Goal: Task Accomplishment & Management: Use online tool/utility

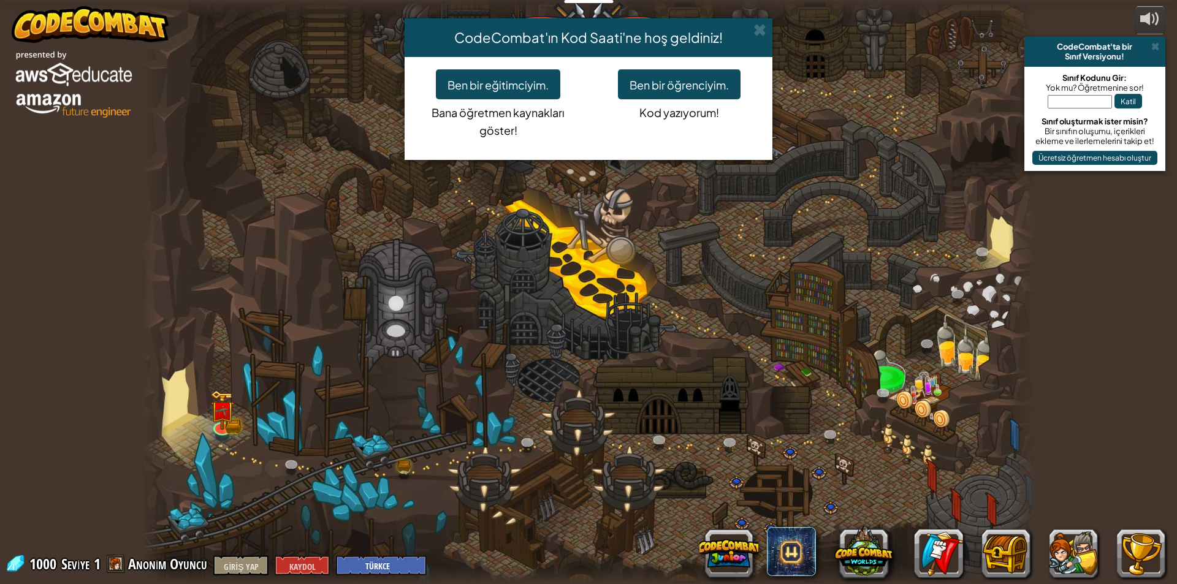
select select "tr"
click at [683, 70] on button "Ben bir öğrenciyim." at bounding box center [679, 84] width 123 height 30
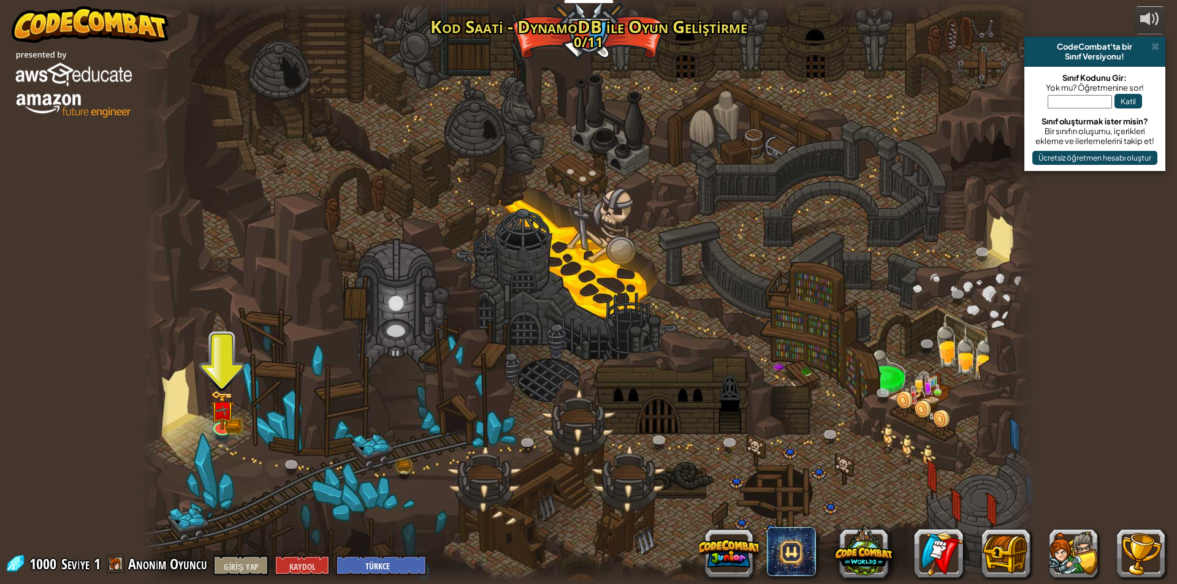
click at [208, 409] on div at bounding box center [588, 292] width 893 height 584
click at [219, 414] on img at bounding box center [222, 400] width 24 height 53
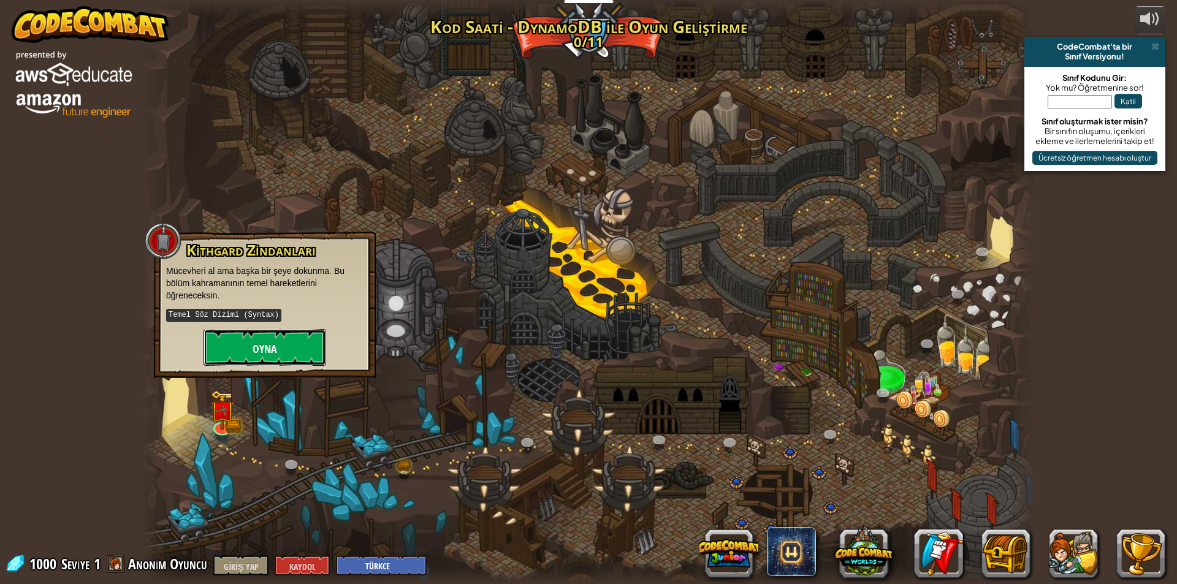
click at [278, 335] on button "Oyna" at bounding box center [264, 347] width 123 height 37
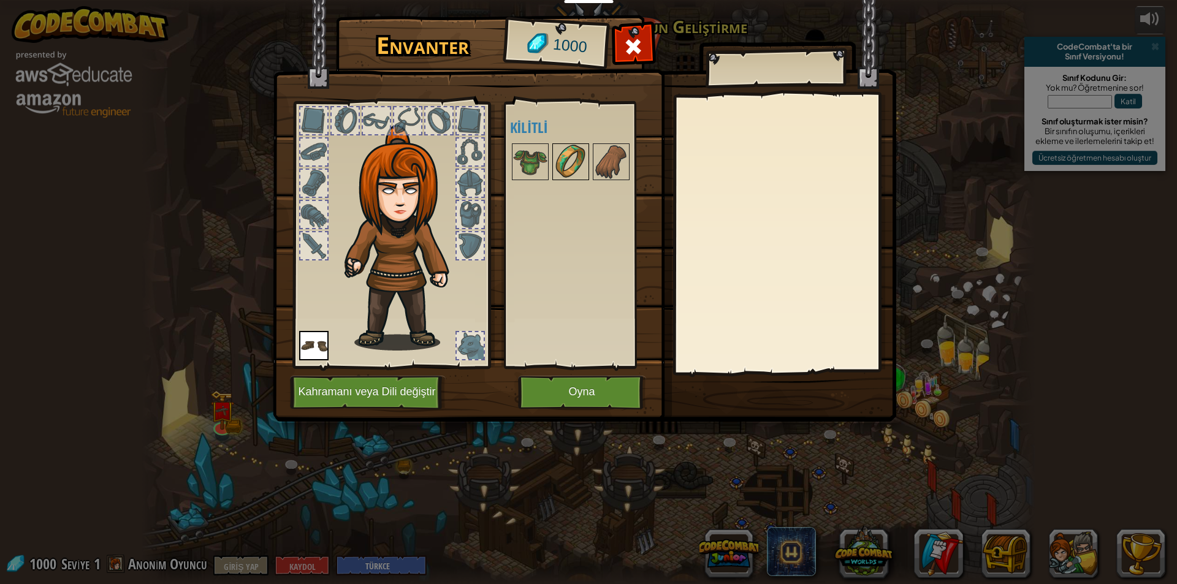
click at [569, 161] on img at bounding box center [570, 162] width 34 height 34
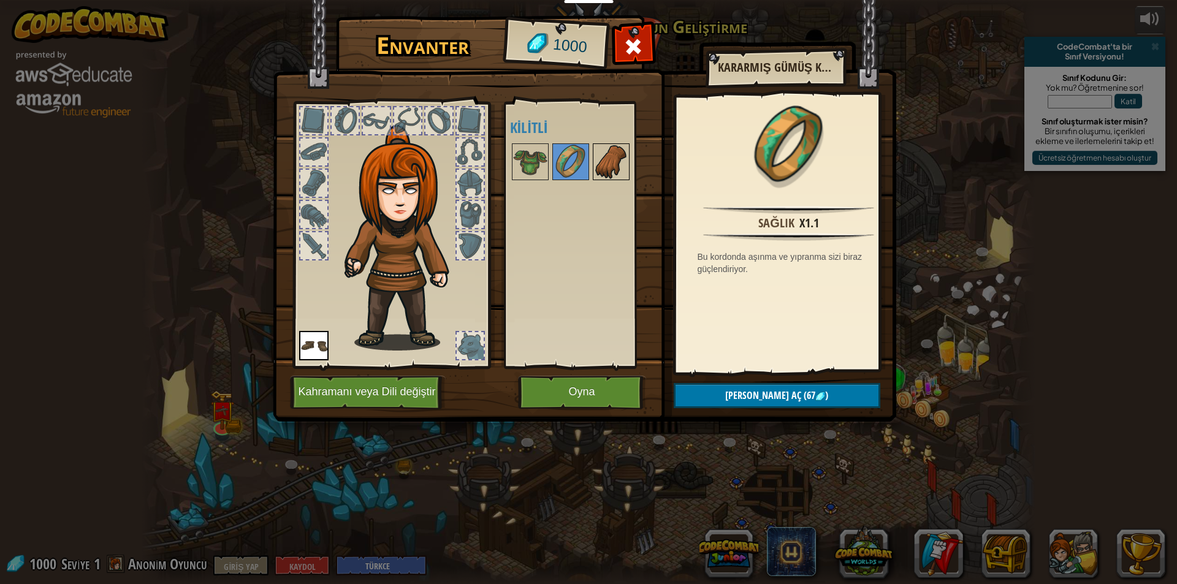
click at [605, 151] on img at bounding box center [611, 162] width 34 height 34
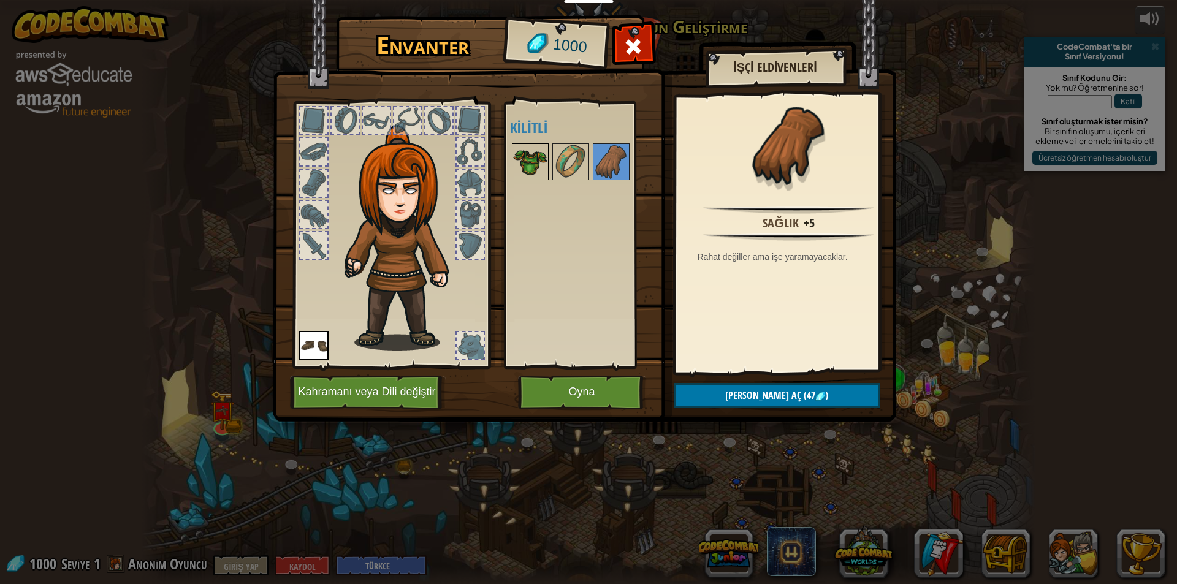
click at [540, 170] on img at bounding box center [530, 162] width 34 height 34
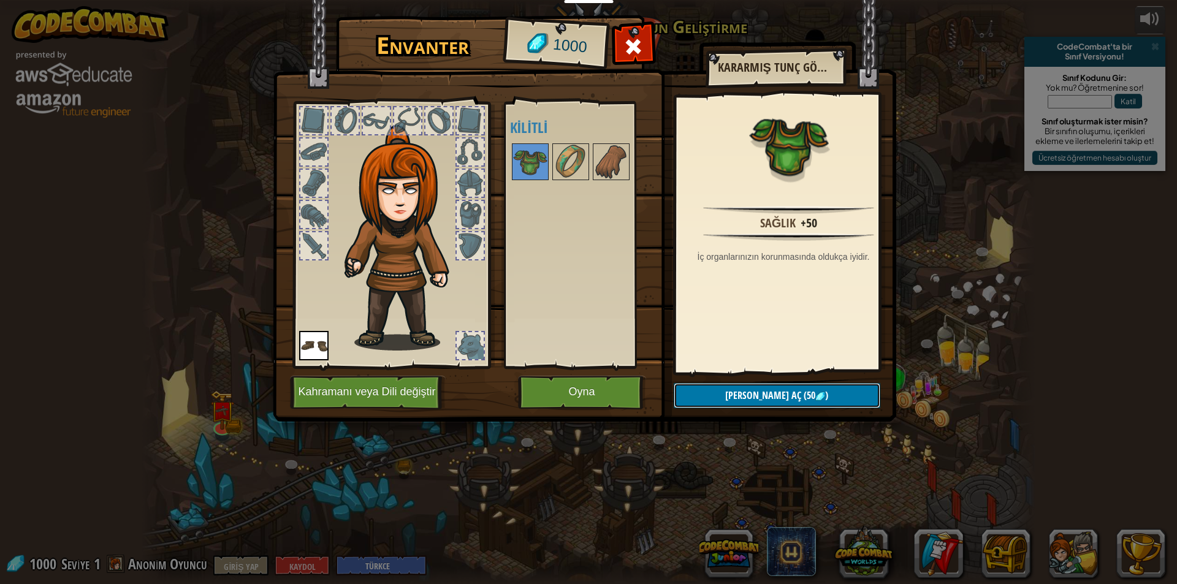
click at [744, 394] on font "[PERSON_NAME] aç" at bounding box center [763, 395] width 76 height 13
click at [737, 391] on button "Devam ve" at bounding box center [776, 395] width 207 height 25
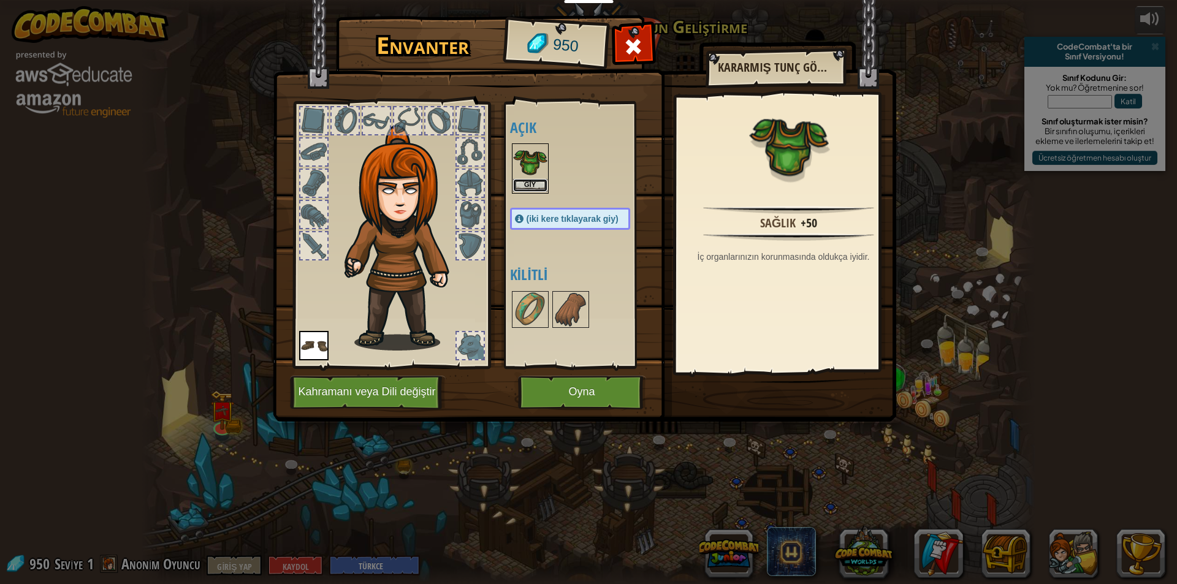
click at [537, 181] on button "Giy" at bounding box center [530, 185] width 34 height 13
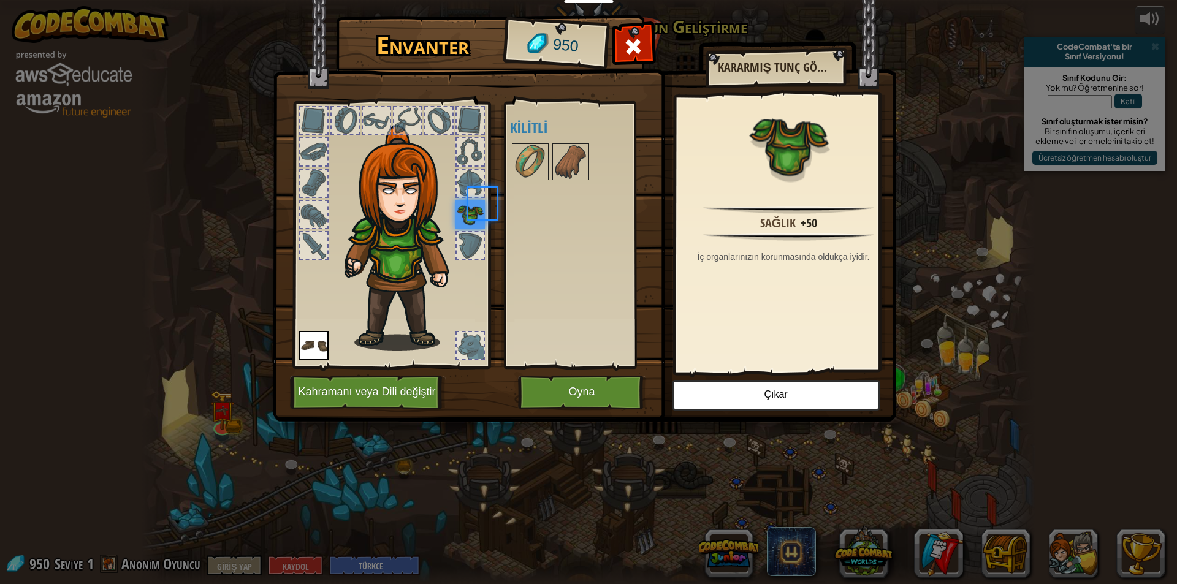
click at [537, 181] on div at bounding box center [582, 162] width 145 height 40
click at [575, 157] on img at bounding box center [570, 162] width 34 height 34
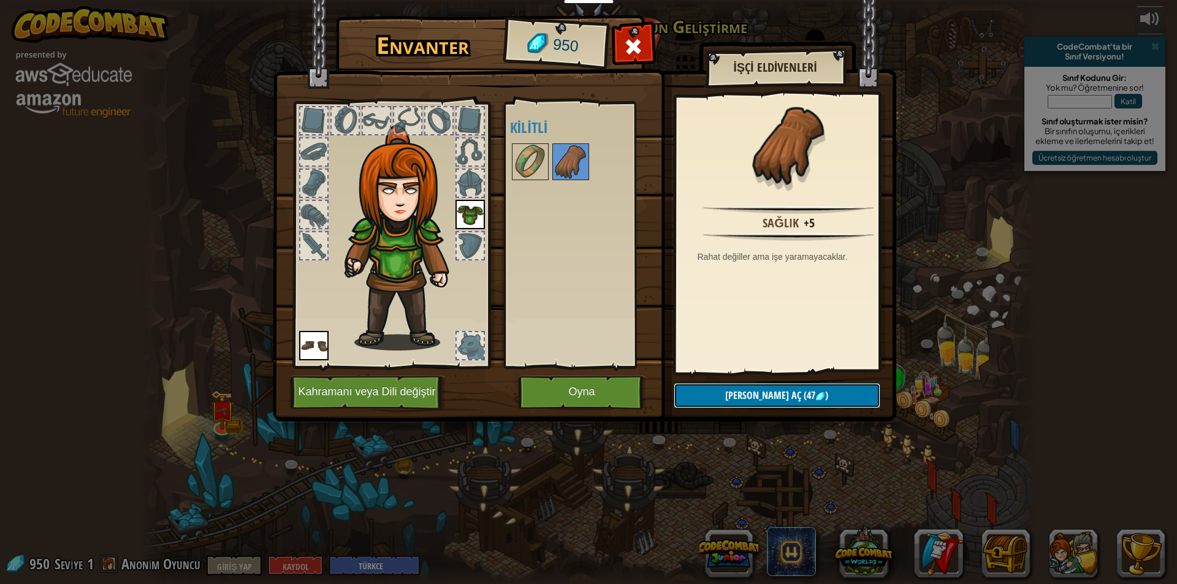
click at [705, 394] on button "Kilidi aç (47 )" at bounding box center [776, 395] width 207 height 25
click at [705, 393] on button "Devam ve" at bounding box center [776, 395] width 207 height 25
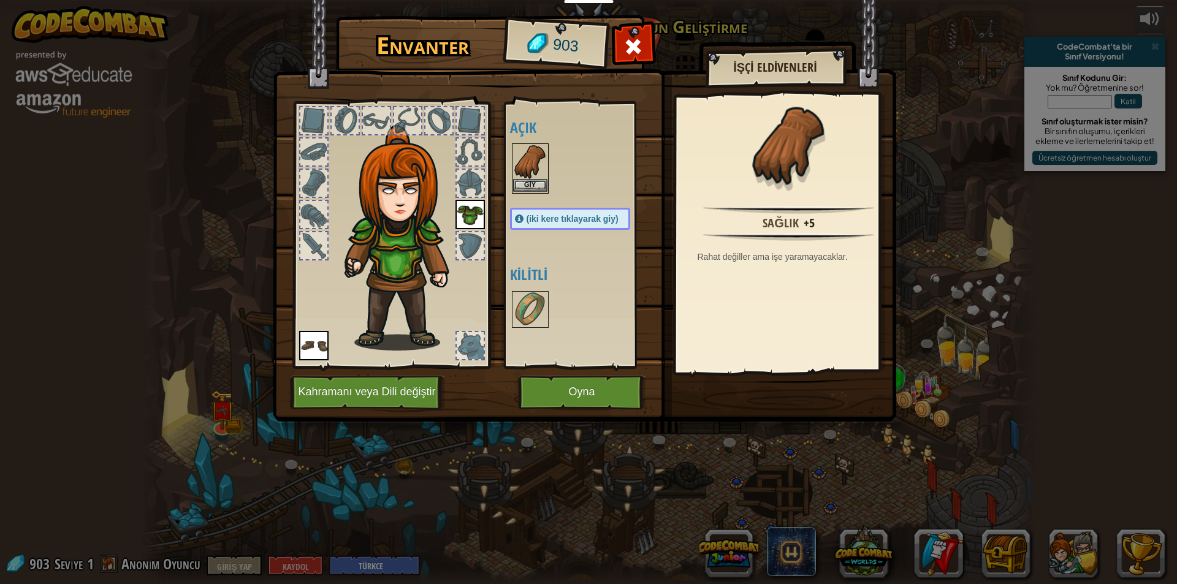
click at [525, 157] on img at bounding box center [530, 162] width 34 height 34
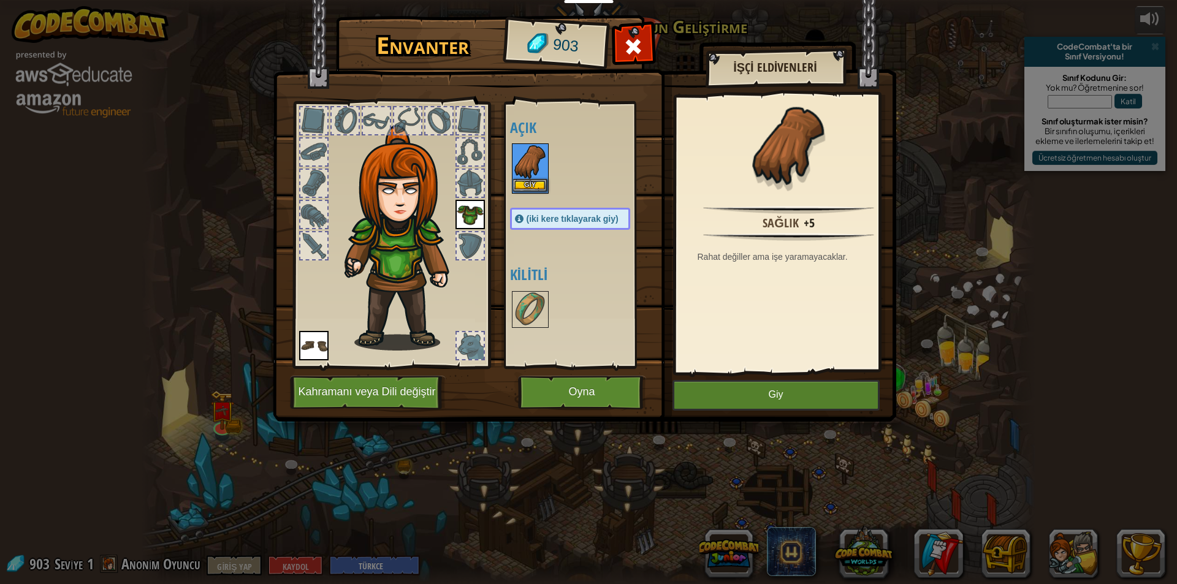
click at [525, 157] on img at bounding box center [530, 162] width 34 height 34
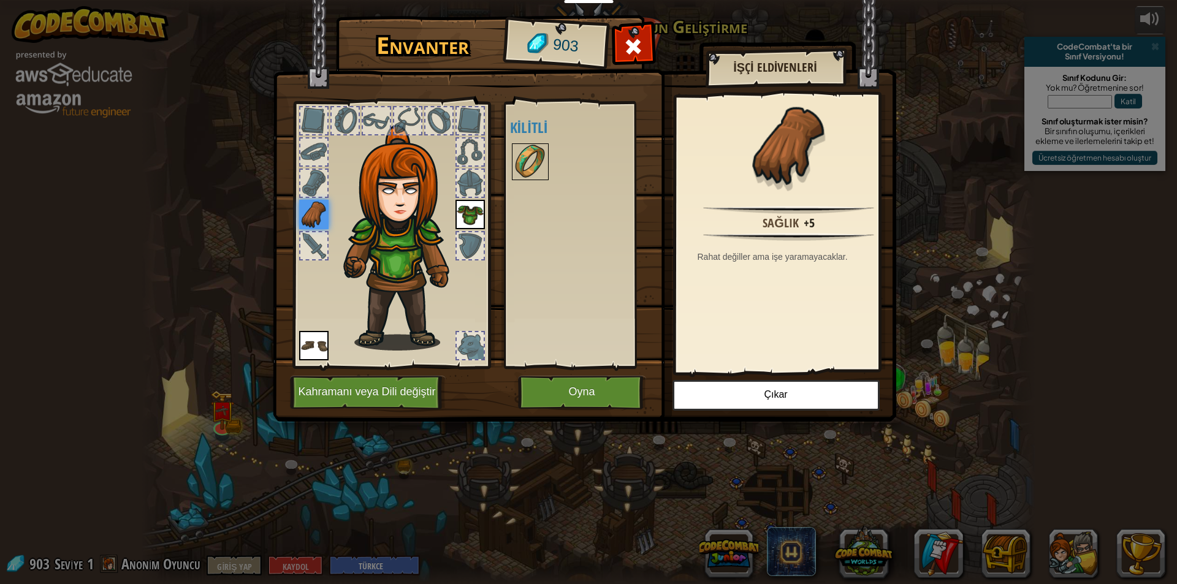
click at [536, 153] on img at bounding box center [530, 162] width 34 height 34
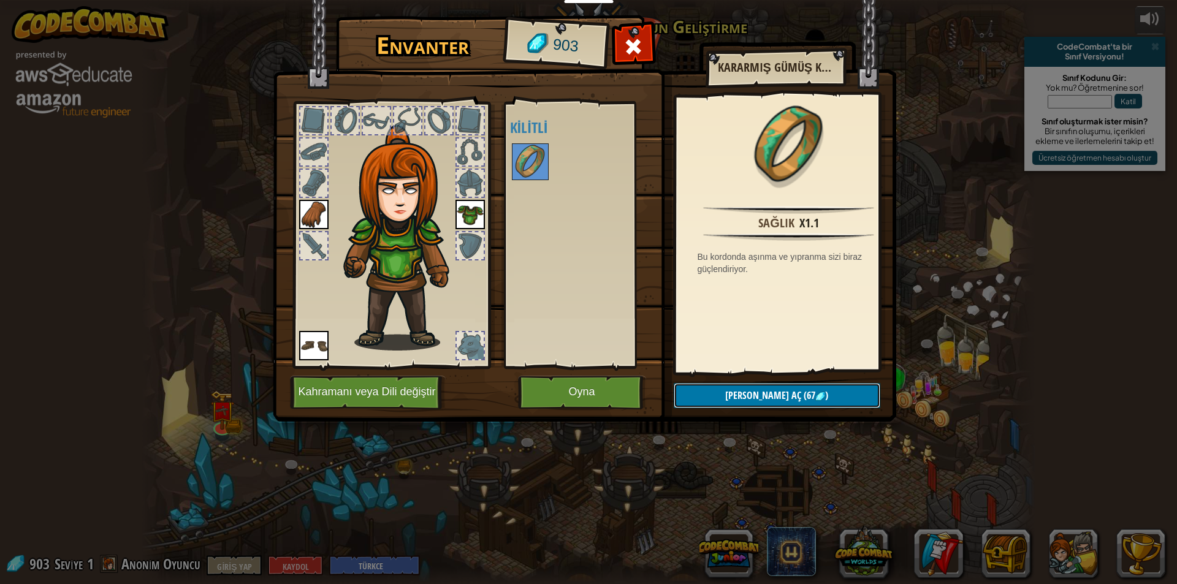
click at [737, 392] on button "[PERSON_NAME] aç (67 )" at bounding box center [776, 395] width 207 height 25
click at [734, 390] on button "Devam ve" at bounding box center [776, 395] width 207 height 25
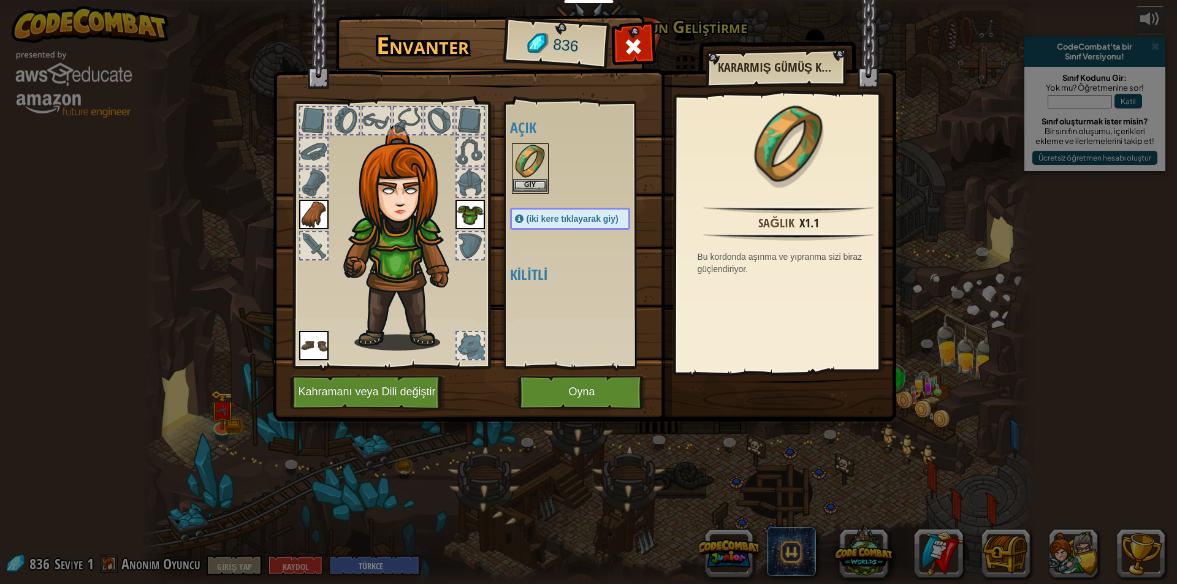
click at [537, 169] on img at bounding box center [530, 162] width 34 height 34
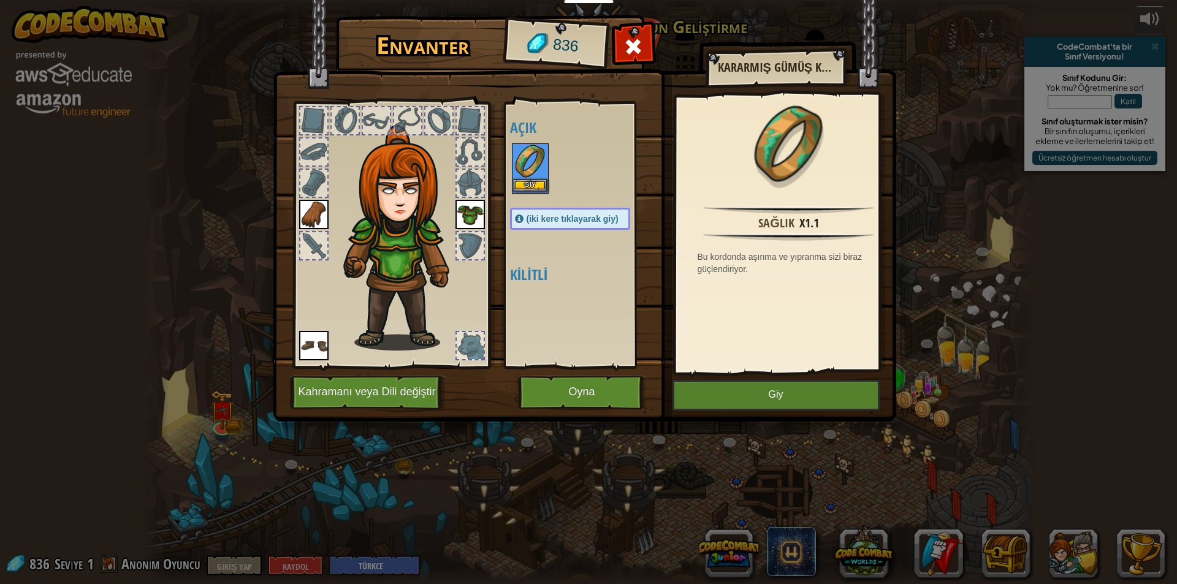
click at [537, 169] on img at bounding box center [530, 162] width 34 height 34
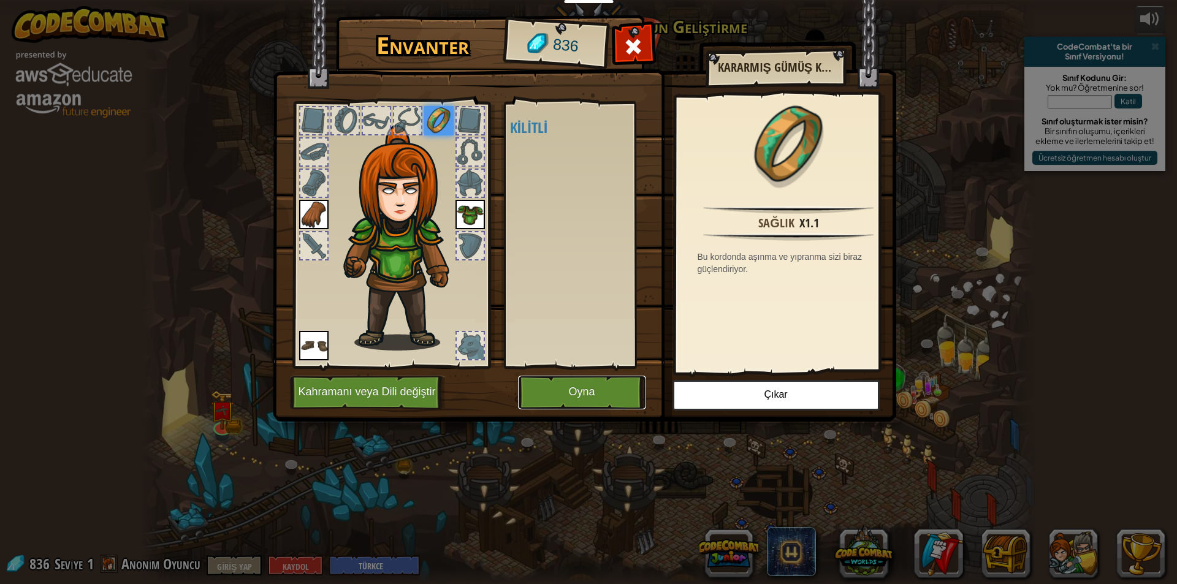
click at [587, 383] on button "Oyna" at bounding box center [582, 393] width 128 height 34
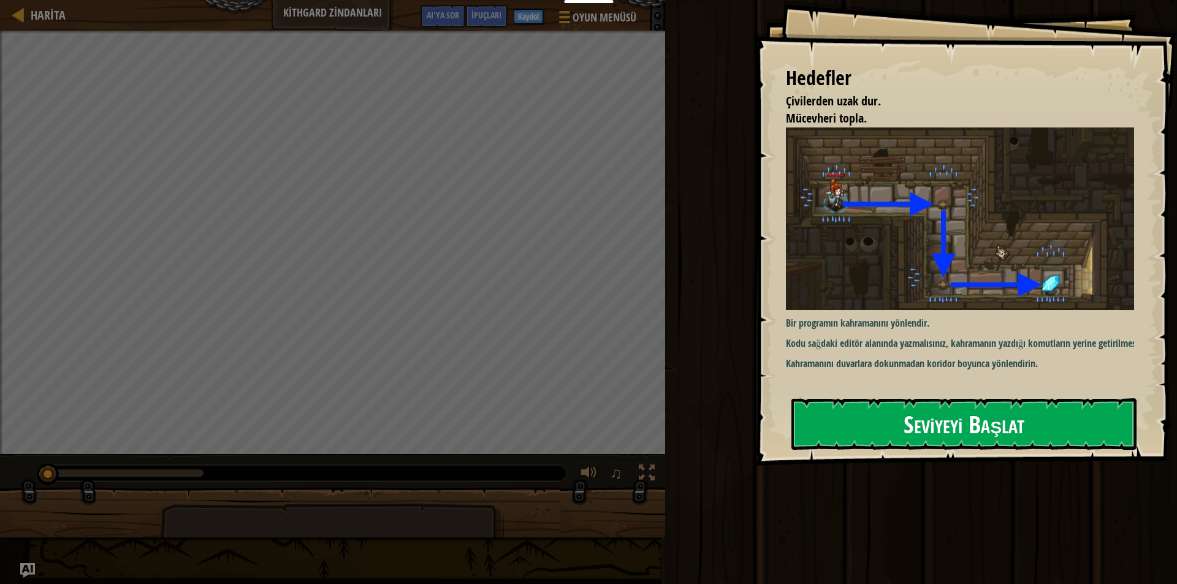
click at [818, 415] on button "Seviyeyi Başlat" at bounding box center [963, 423] width 345 height 51
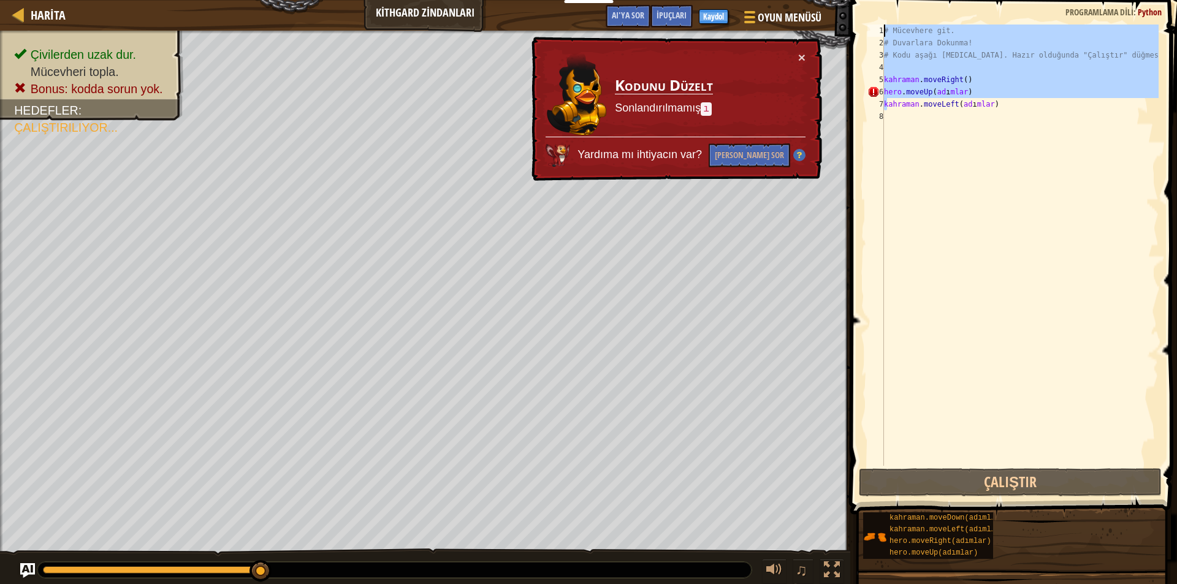
drag, startPoint x: 954, startPoint y: 101, endPoint x: 1164, endPoint y: -29, distance: 247.1
click at [1164, 0] on html "Eğitimciler Ücretsiz Hesap Oluştur Okul ve İlçe Çözümleri Öğretmen Araç Seti Öl…" at bounding box center [588, 6] width 1177 height 12
click at [1155, 4] on span at bounding box center [1014, 239] width 336 height 550
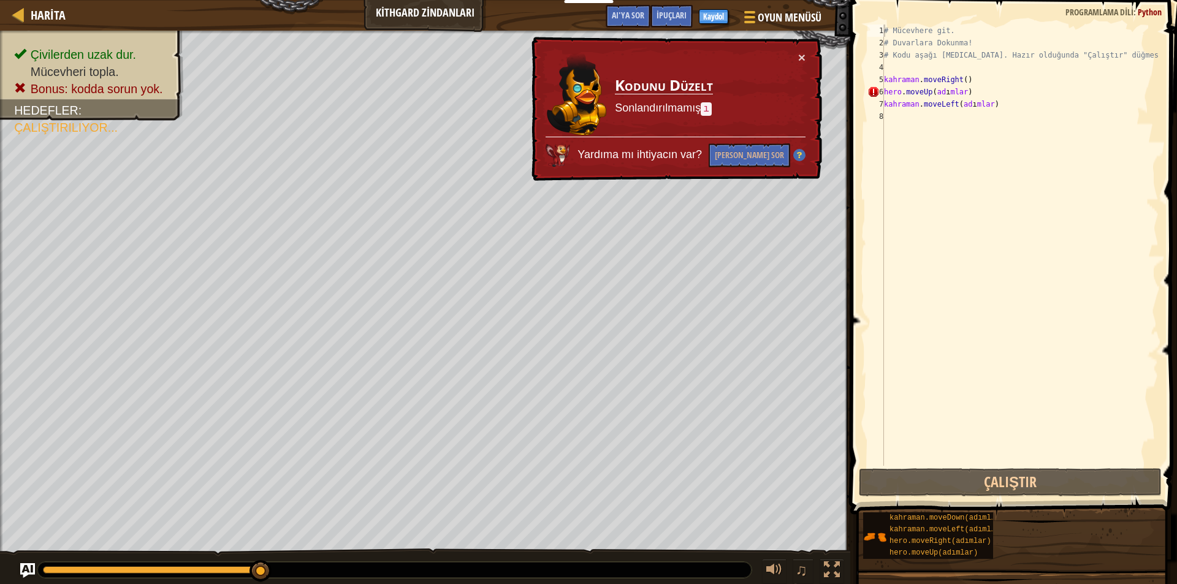
click at [1152, 8] on font "Python" at bounding box center [1149, 12] width 24 height 12
click at [1107, 6] on span at bounding box center [1014, 239] width 336 height 550
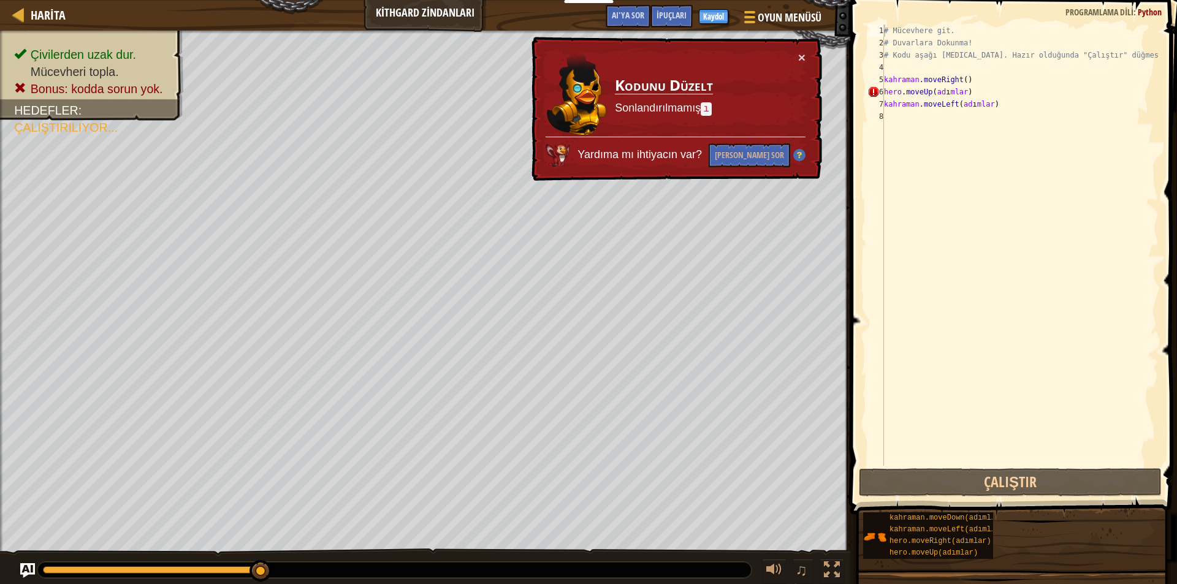
drag, startPoint x: 1121, startPoint y: 10, endPoint x: 1161, endPoint y: 5, distance: 40.8
click at [1161, 6] on div "Programlama dili : Python" at bounding box center [1113, 12] width 108 height 12
click at [1150, 7] on font "Python" at bounding box center [1149, 12] width 24 height 12
click at [1147, 15] on font "Python" at bounding box center [1149, 12] width 24 height 12
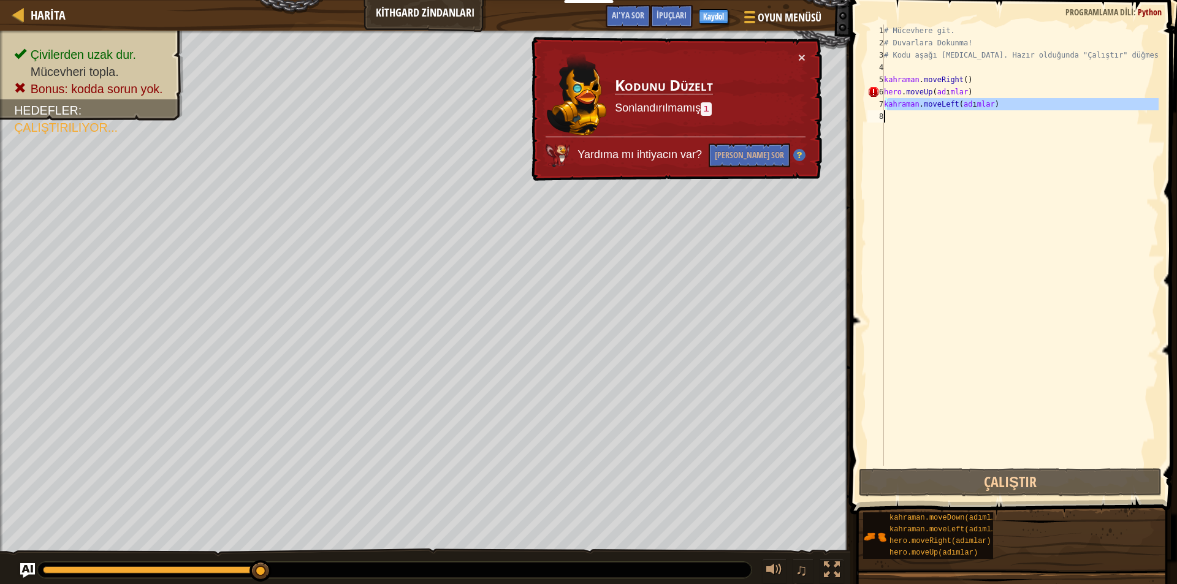
drag, startPoint x: 907, startPoint y: 101, endPoint x: 923, endPoint y: 115, distance: 21.7
click at [923, 115] on div "# Mücevhere git. # Duvarlara Dokunma! # Kodu aşağı [MEDICAL_DATA]. Hazır olduğu…" at bounding box center [1019, 258] width 277 height 466
type textarea "kahraman.moveLeft(adımlar)"
click at [933, 189] on div "# Mücevhere git. # Duvarlara Dokunma! # Kodu aşağı [MEDICAL_DATA]. Hazır olduğu…" at bounding box center [1019, 245] width 277 height 441
drag, startPoint x: 1119, startPoint y: 105, endPoint x: 879, endPoint y: 124, distance: 240.4
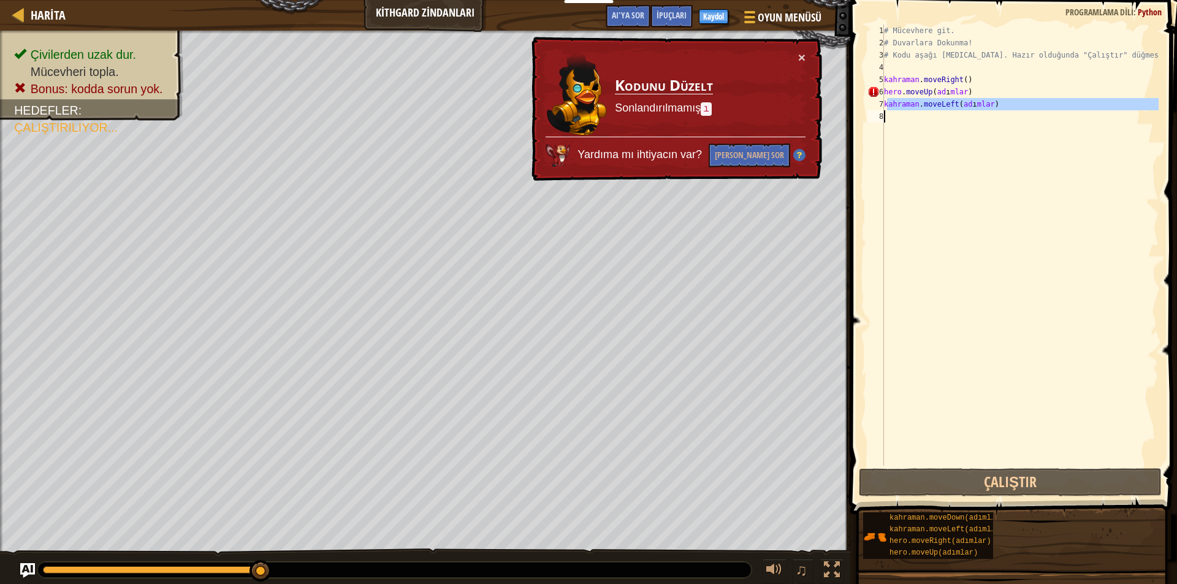
click at [879, 124] on div "1 2 3 4 5 6 7 8 # Mücevhere git. # Duvarlara Dokunma! # Kodu aşağı [MEDICAL_DAT…" at bounding box center [1012, 245] width 294 height 441
type textarea "kahraman.moveLeft(adımlar)"
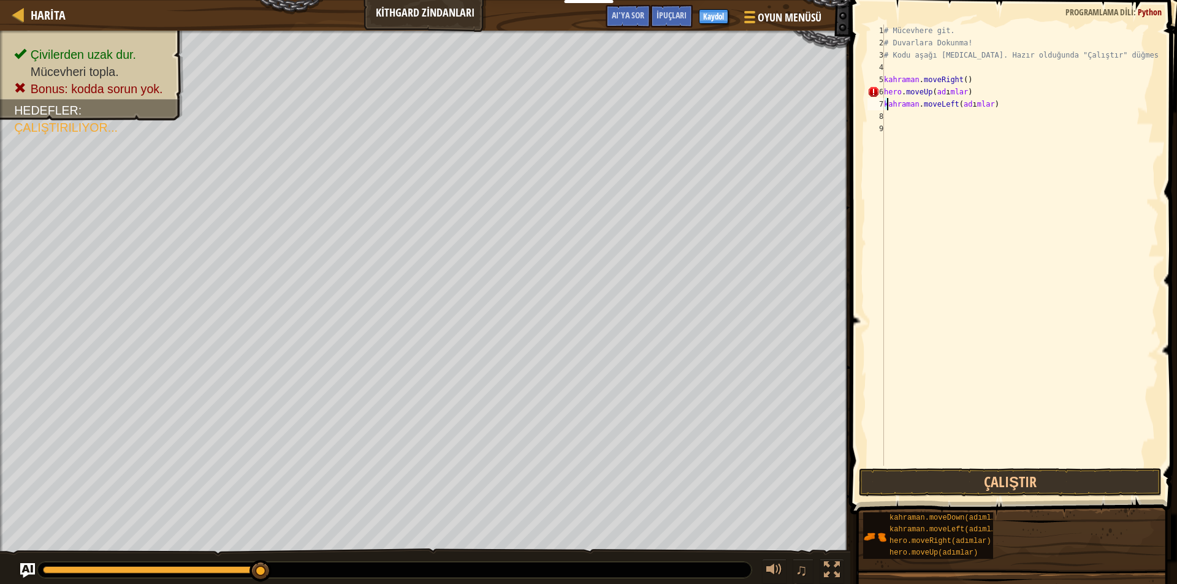
click at [918, 108] on div "# Mücevhere git. # Duvarlara Dokunma! # Kodu aşağı [MEDICAL_DATA]. Hazır olduğu…" at bounding box center [1019, 258] width 277 height 466
type textarea "kahraman.moveLeft(adımlar)"
click at [939, 168] on div "# Mücevhere git. # Duvarlara Dokunma! # Kodu aşağı [MEDICAL_DATA]. Hazır olduğu…" at bounding box center [1019, 258] width 277 height 466
click at [743, 93] on div "Harita Kithgard Zindanları Oyun Menüsü Bitti Kaydol İpuçları AI'ya sor 1 הההההה…" at bounding box center [588, 292] width 1177 height 584
type textarea "hero.moveUp(adımlar) kahraman.moveLeft(adı"
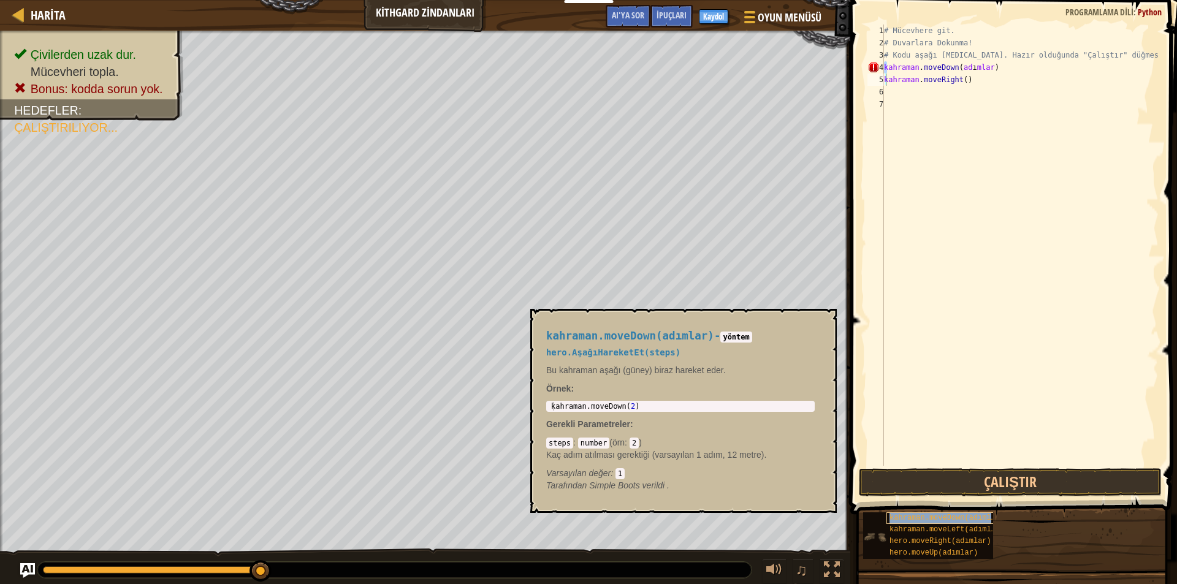
type textarea "hero.moveRight()kahraman.moveDown(adımlar)"
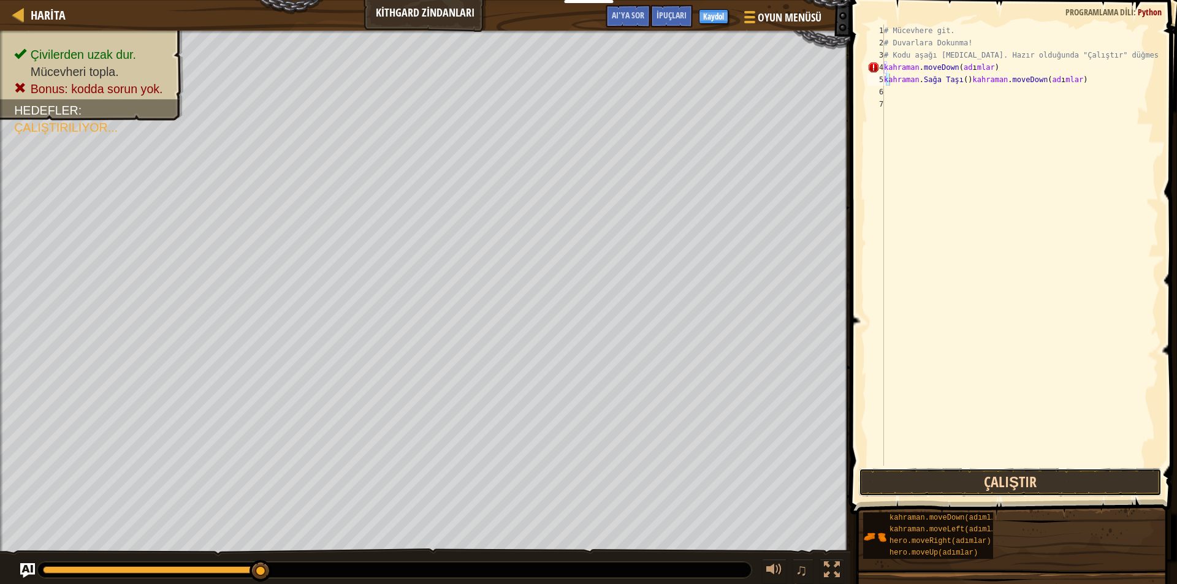
click at [936, 480] on button "Çalıştır" at bounding box center [1010, 482] width 303 height 28
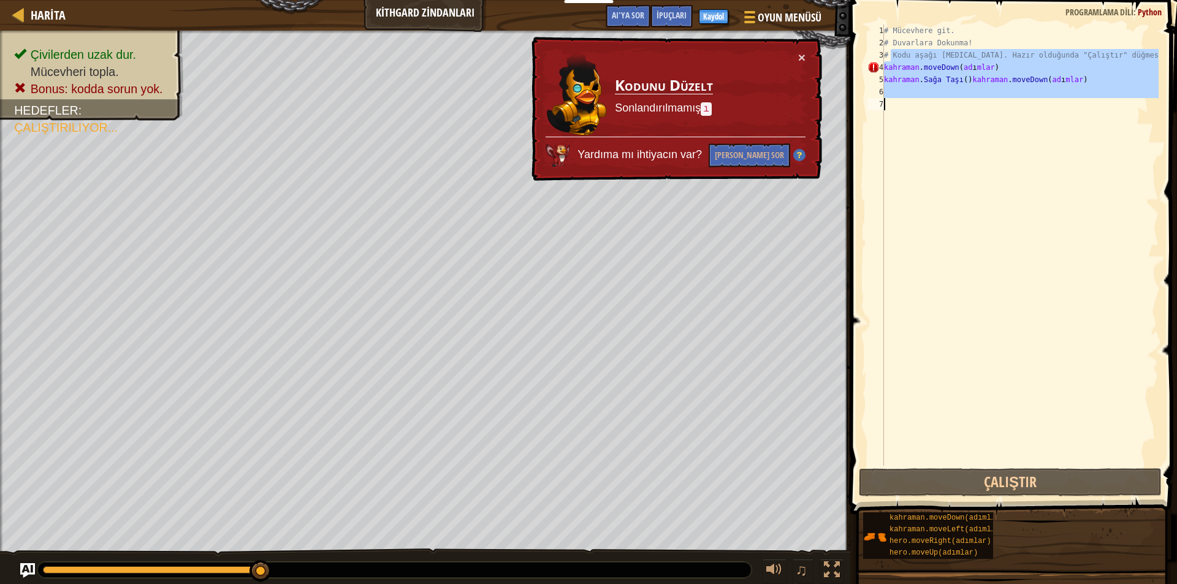
drag, startPoint x: 937, startPoint y: 53, endPoint x: 940, endPoint y: 108, distance: 55.9
click at [940, 108] on div "# Mücevhere git. # Duvarlara Dokunma! # Kodu aşağı [MEDICAL_DATA]. Hazır olduğu…" at bounding box center [1019, 258] width 277 height 466
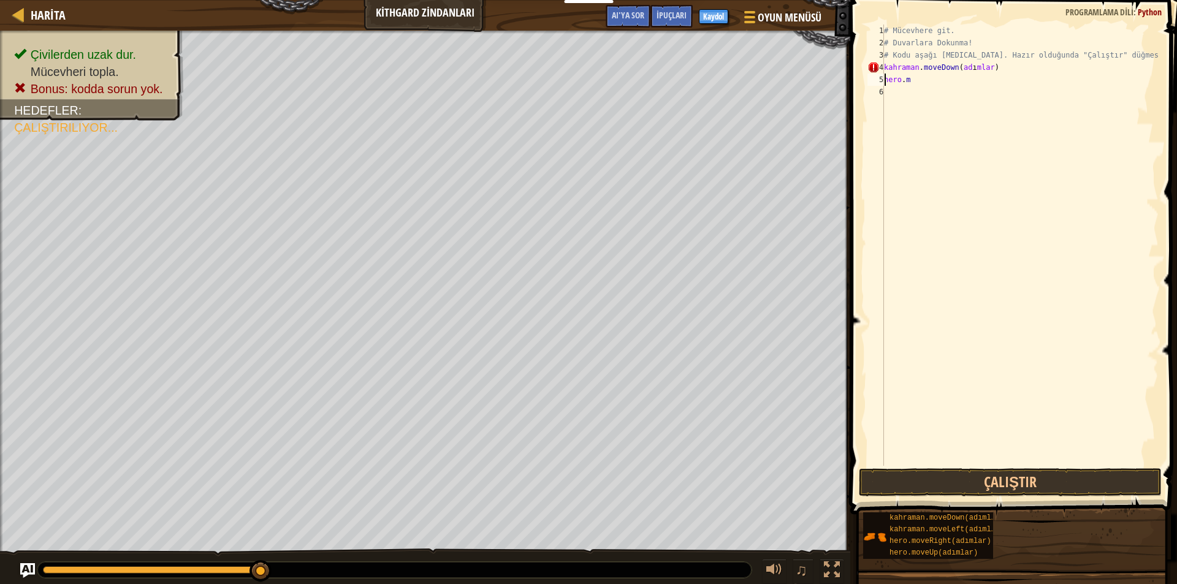
type textarea "h"
type textarea "k"
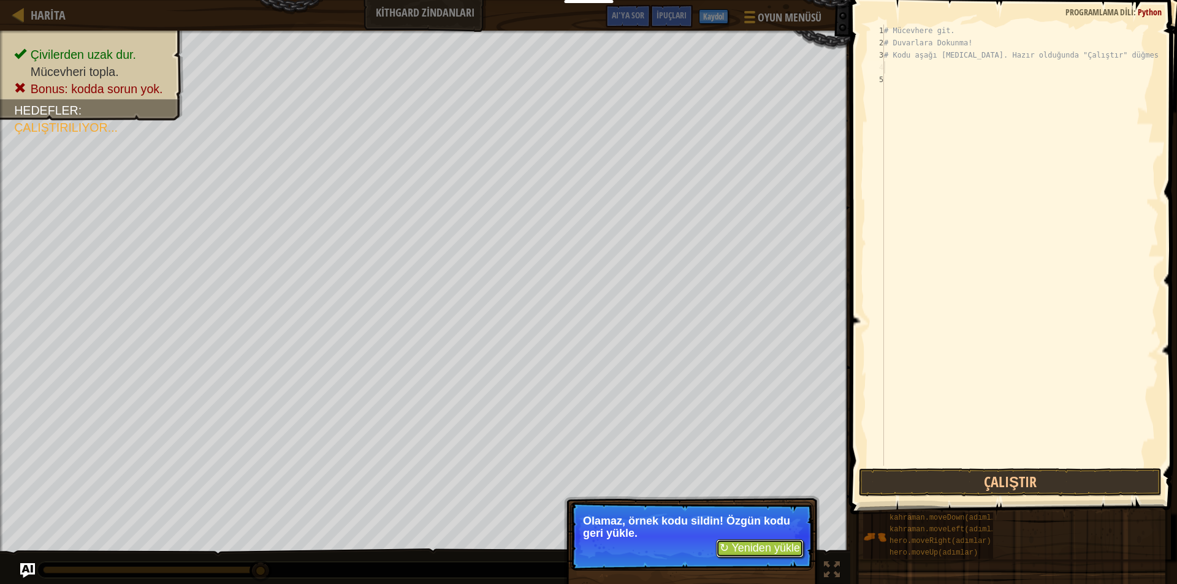
click at [741, 548] on font "↻ Yeniden yükle" at bounding box center [759, 548] width 80 height 12
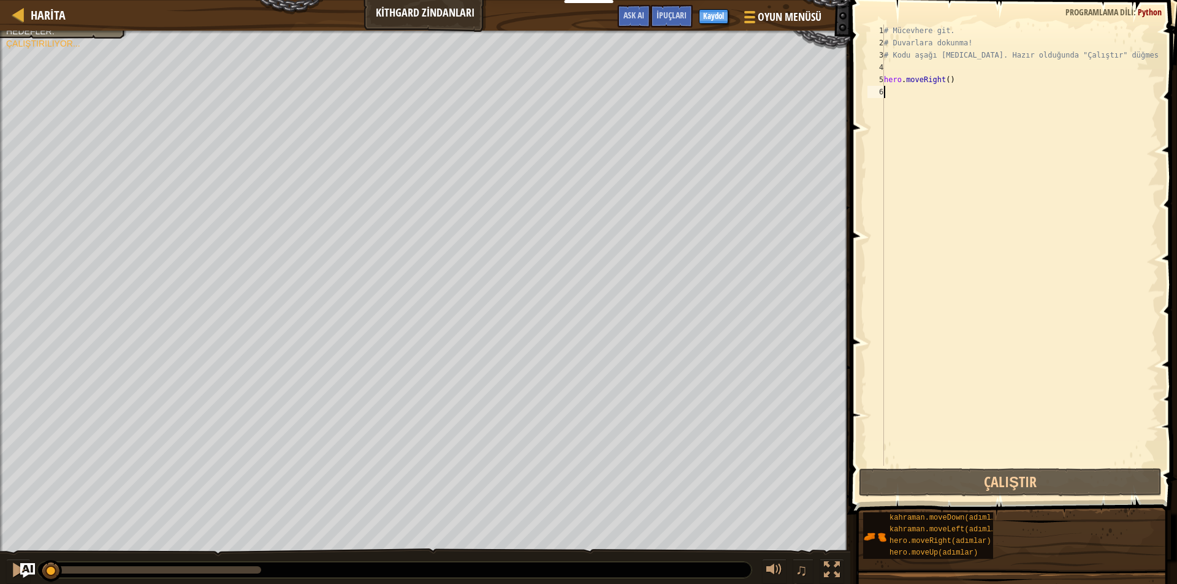
scroll to position [6, 0]
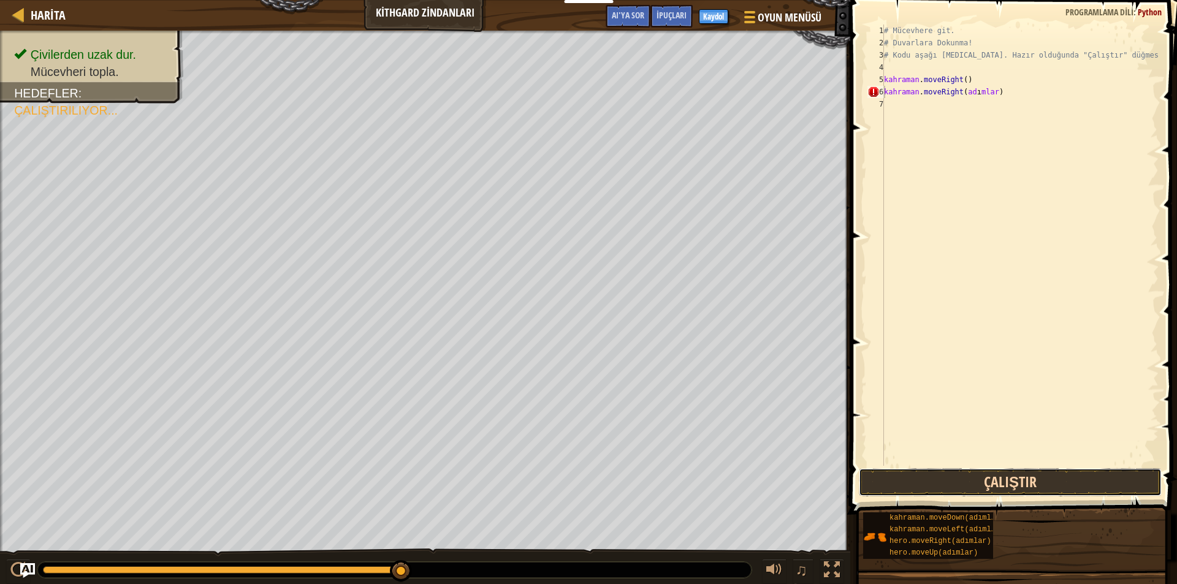
click at [987, 481] on button "Çalıştır" at bounding box center [1010, 482] width 303 height 28
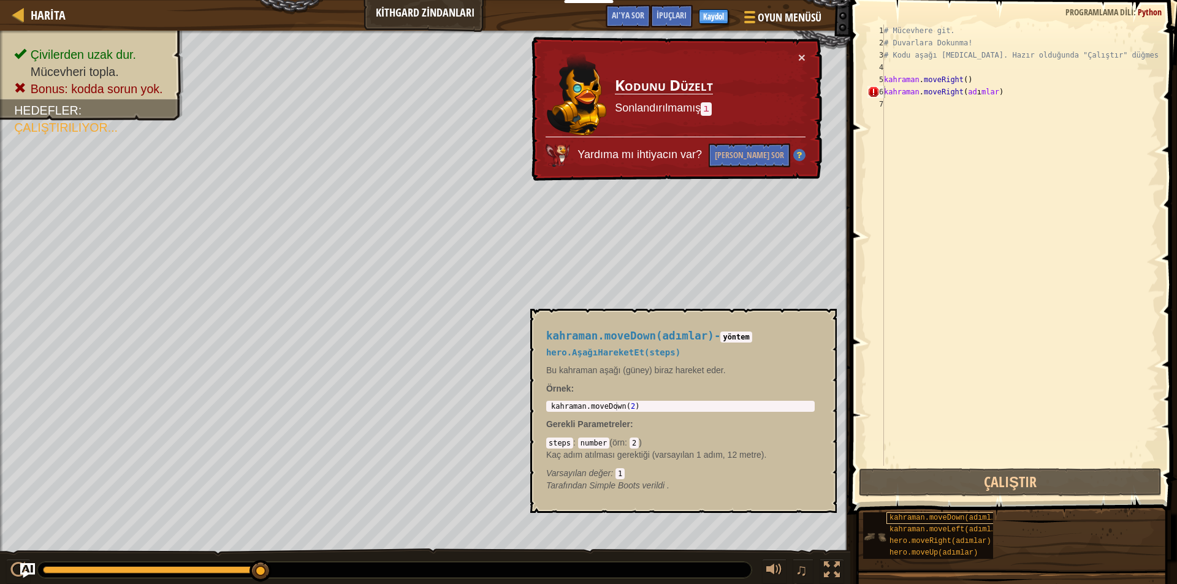
drag, startPoint x: 882, startPoint y: 517, endPoint x: 890, endPoint y: 521, distance: 9.3
click at [890, 521] on div "kahraman.moveDown(adımlar) kahraman.moveLeft(adımlar) hero.moveRight(adımlar) h…" at bounding box center [928, 535] width 130 height 47
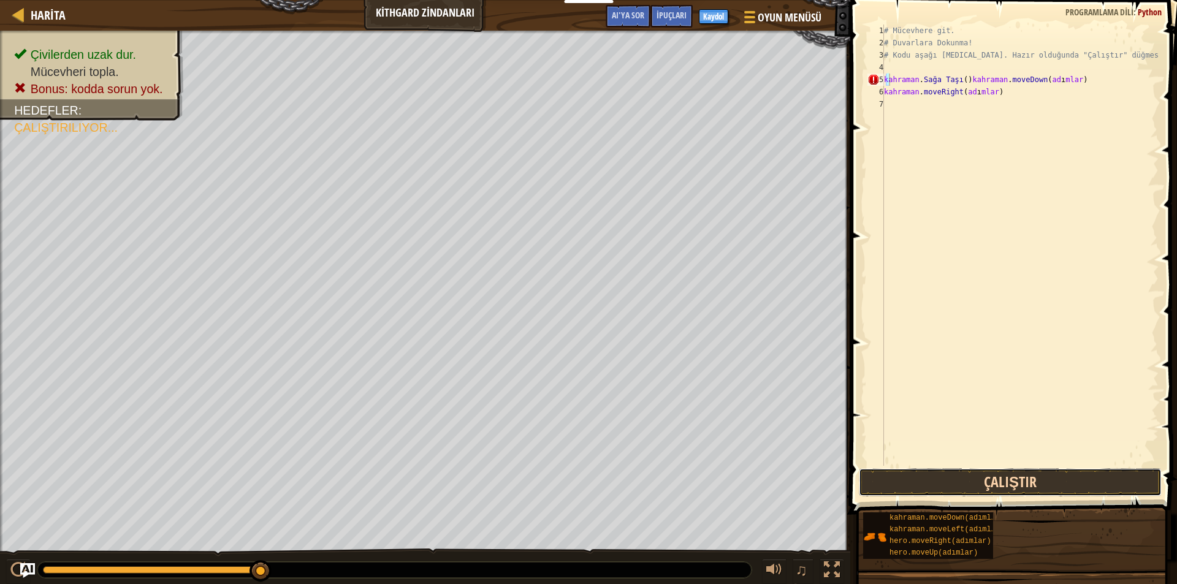
click at [890, 482] on button "Çalıştır" at bounding box center [1010, 482] width 303 height 28
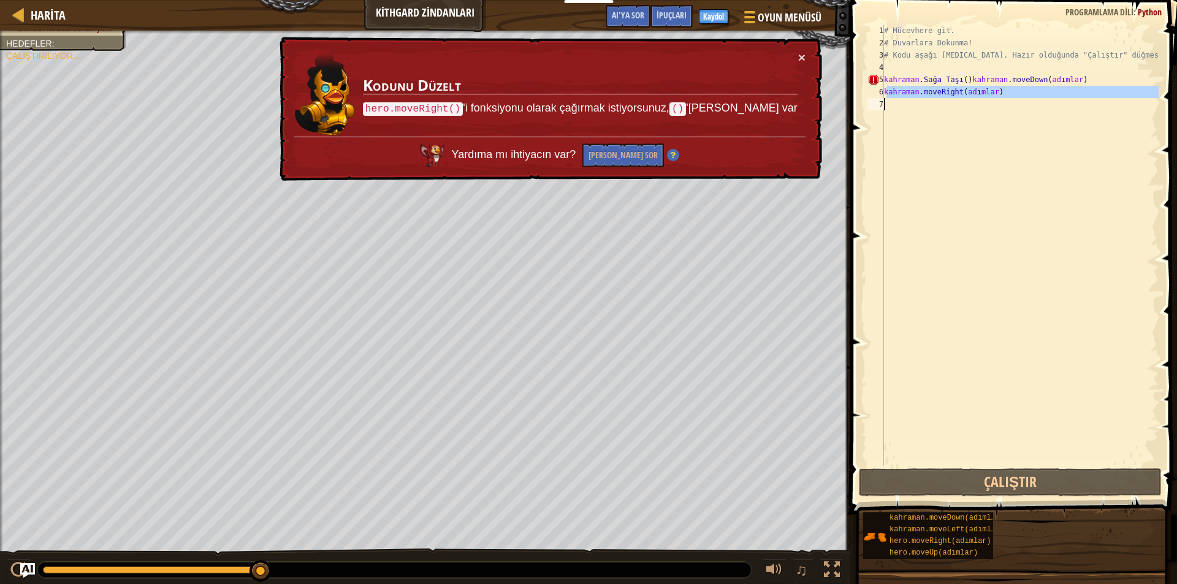
drag, startPoint x: 972, startPoint y: 88, endPoint x: 1079, endPoint y: 102, distance: 108.1
click at [1079, 102] on div "# Mücevhere git. # Duvarlara Dokunma! # Kodu aşağı [MEDICAL_DATA]. Hazır olduğu…" at bounding box center [1019, 258] width 277 height 466
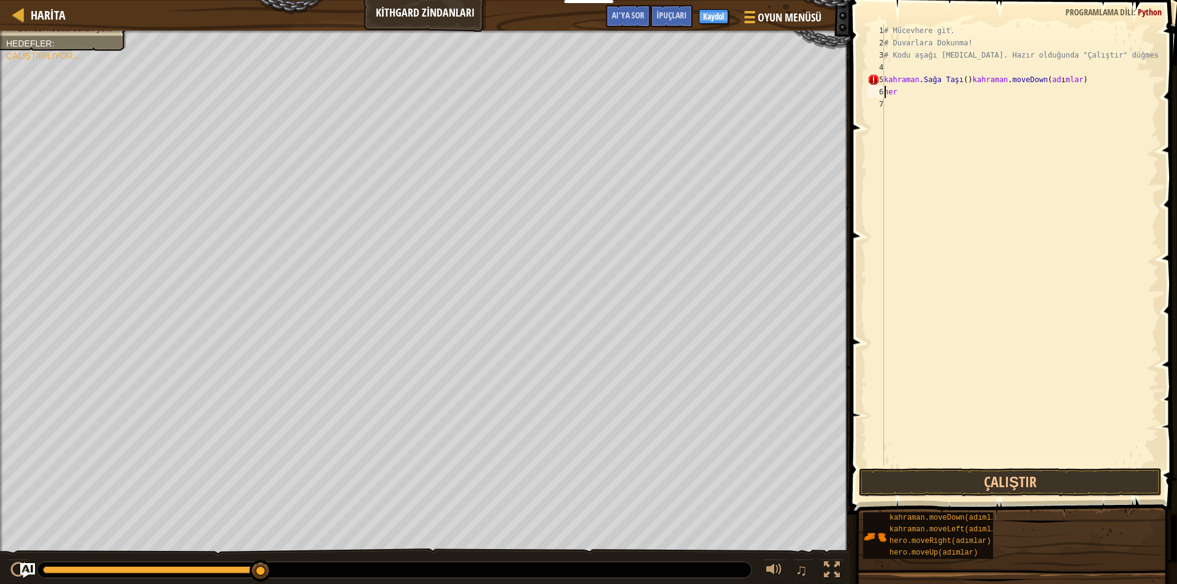
type textarea "h"
type textarea "kahraman.moveLeft(adımlar)"
type textarea "hero.moveRight(adımlar)"
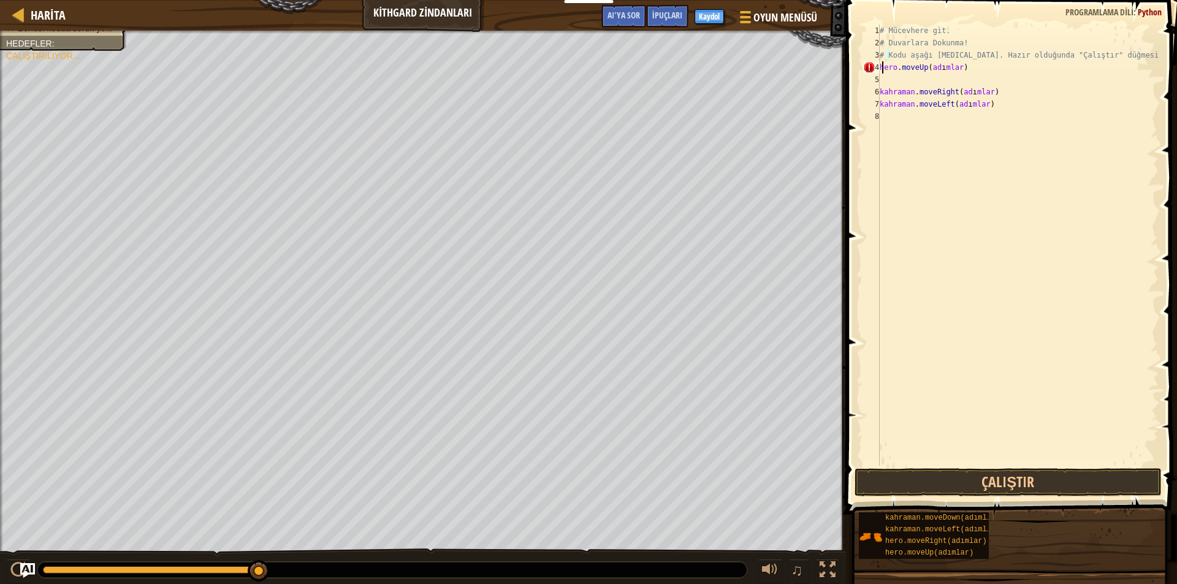
click at [993, 68] on div "# Mücevhere git. # Duvarlara Dokunma! # Kodu aşağı [MEDICAL_DATA]. Hazır olduğu…" at bounding box center [1017, 258] width 281 height 466
drag, startPoint x: 993, startPoint y: 68, endPoint x: 916, endPoint y: 65, distance: 76.7
click at [916, 65] on div "# Mücevhere git. # Duvarlara Dokunma! # Kodu aşağı [MEDICAL_DATA]. Hazır olduğu…" at bounding box center [1017, 258] width 281 height 466
type textarea "h"
click at [881, 72] on div "# Mücevhere git. # Duvarlara Dokunma! # Kodu aşağı [MEDICAL_DATA]. Hazır olduğu…" at bounding box center [1017, 258] width 281 height 466
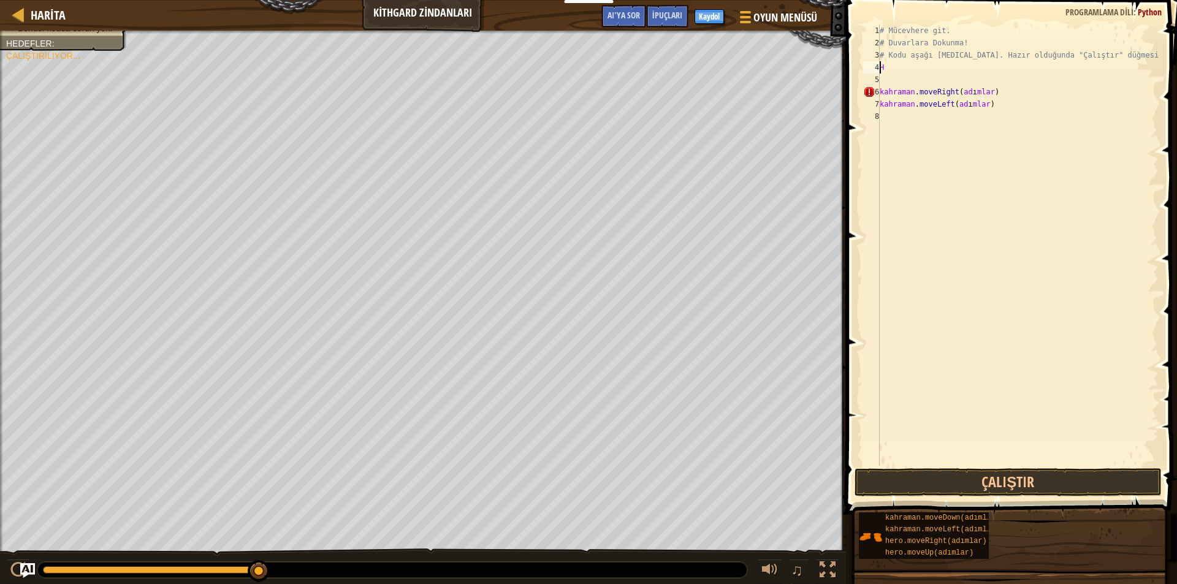
drag, startPoint x: 881, startPoint y: 70, endPoint x: 893, endPoint y: 69, distance: 12.3
click at [893, 70] on div "# Mücevhere git. # Duvarlara Dokunma! # Kodu aşağı [MEDICAL_DATA]. Hazır olduğu…" at bounding box center [1017, 258] width 281 height 466
click at [925, 476] on button "Çalıştır" at bounding box center [1007, 482] width 307 height 28
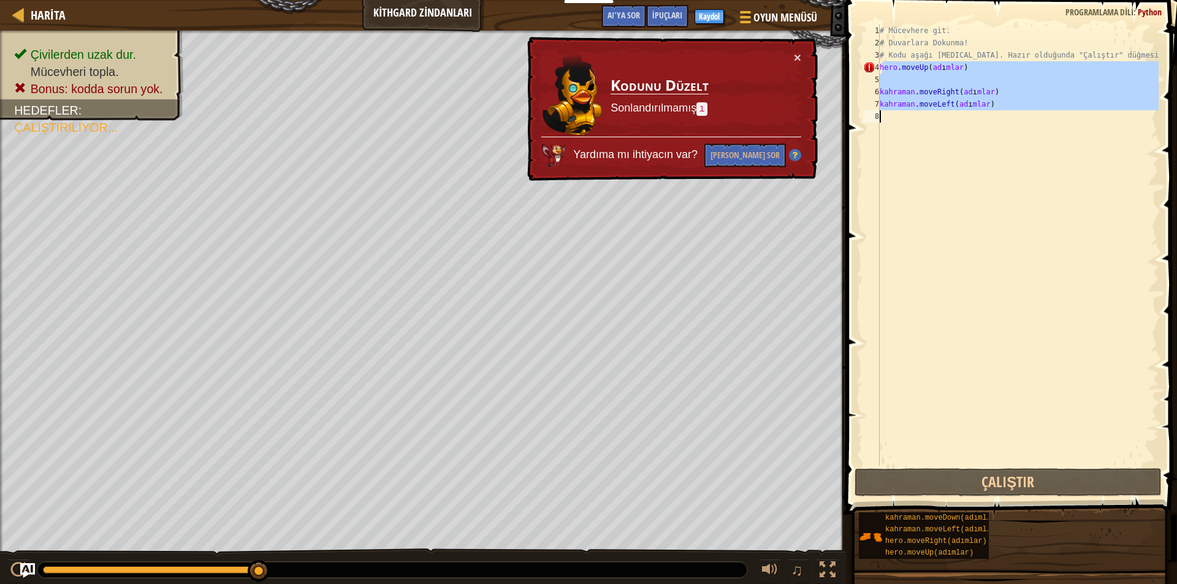
drag, startPoint x: 962, startPoint y: 70, endPoint x: 1132, endPoint y: 134, distance: 181.3
click at [1131, 135] on div "# Mücevhere git. # Duvarlara Dokunma! # Kodu aşağı [MEDICAL_DATA]. Hazır olduğu…" at bounding box center [1017, 258] width 281 height 466
click at [1031, 62] on div "# Mücevhere git. # Duvarlara Dokunma! # Kodu aşağı [MEDICAL_DATA]. Hazır olduğu…" at bounding box center [1017, 245] width 281 height 441
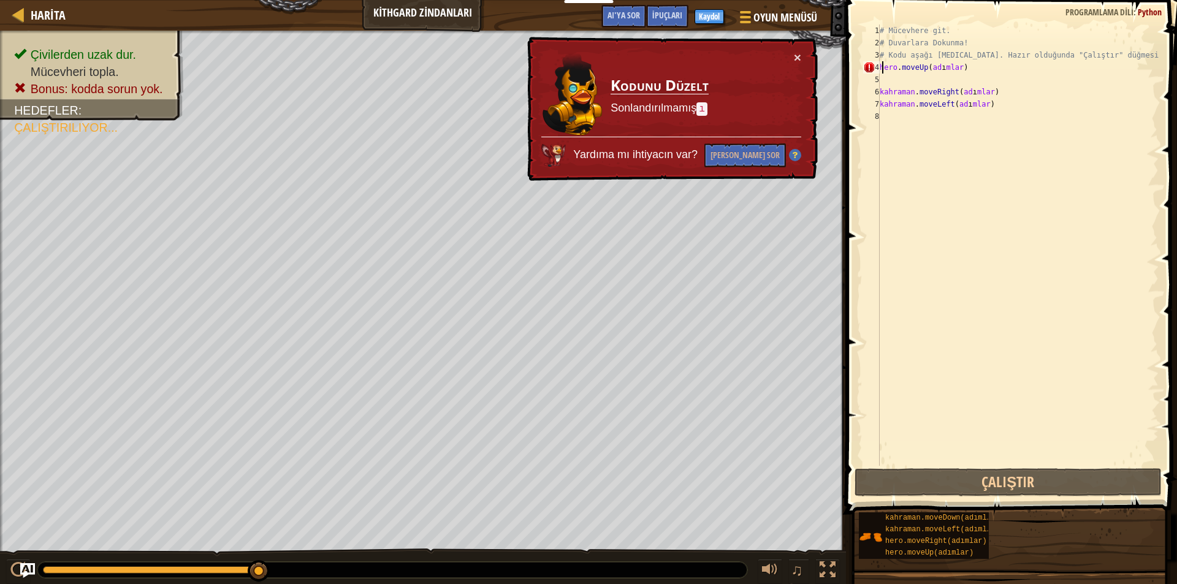
type textarea "hero.moveUp(adımlar)"
click at [995, 69] on div "# Mücevhere git. # Duvarlara Dokunma! # Kodu aşağı [MEDICAL_DATA]. Hazır olduğu…" at bounding box center [1017, 258] width 281 height 466
drag, startPoint x: 995, startPoint y: 69, endPoint x: 871, endPoint y: 70, distance: 123.8
click at [871, 70] on div "hero.moveUp(adımlar) 1 2 3 4 5 6 7 8 # Mücevhere git. # Duvarlara Dokunma! # Ko…" at bounding box center [1009, 245] width 298 height 441
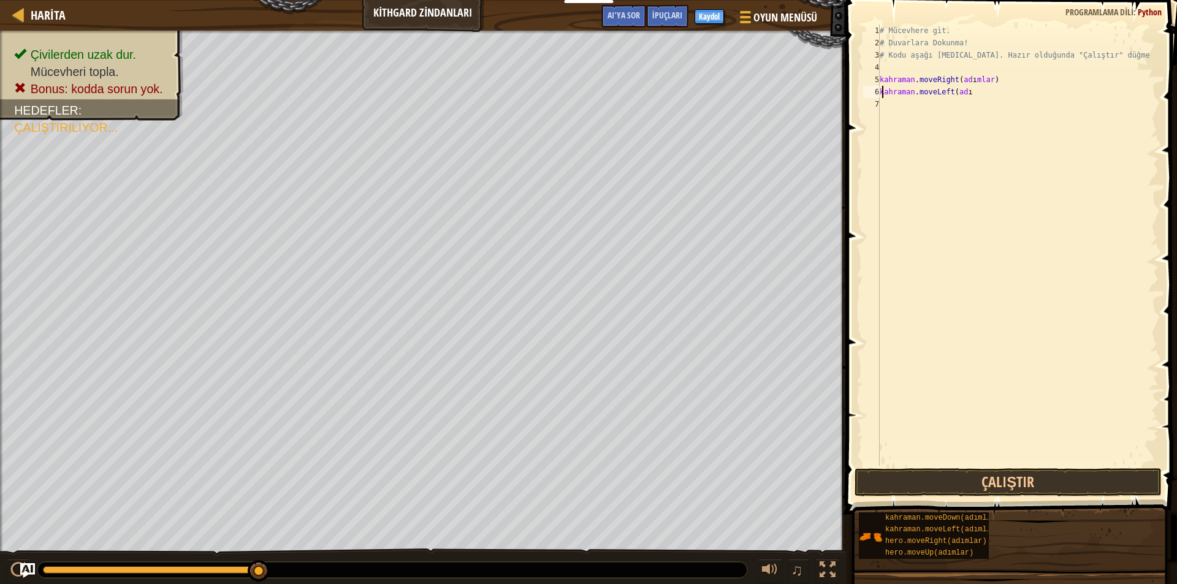
click at [1016, 93] on div "# Mücevhere git. # Duvarlara Dokunma! # Kodu aşağı [MEDICAL_DATA]. Hazır olduğu…" at bounding box center [1017, 258] width 281 height 466
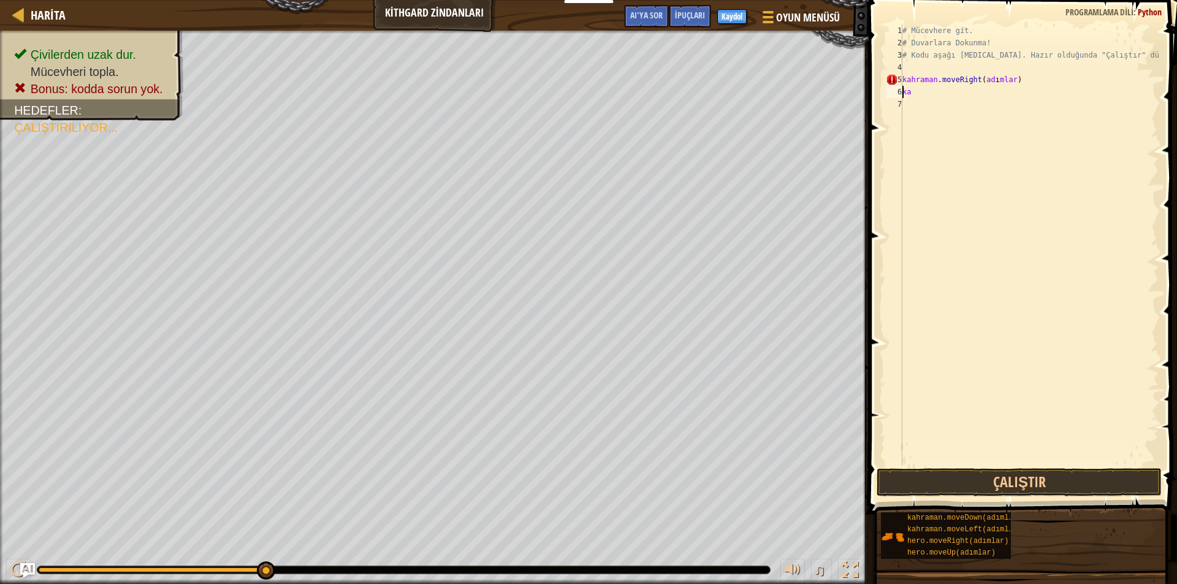
type textarea "k"
click at [1023, 87] on div "# Mücevhere git. # Duvarlara Dokunma! # Kodu aşağı [MEDICAL_DATA]. Hazır olduğu…" at bounding box center [1029, 258] width 259 height 466
type textarea "h"
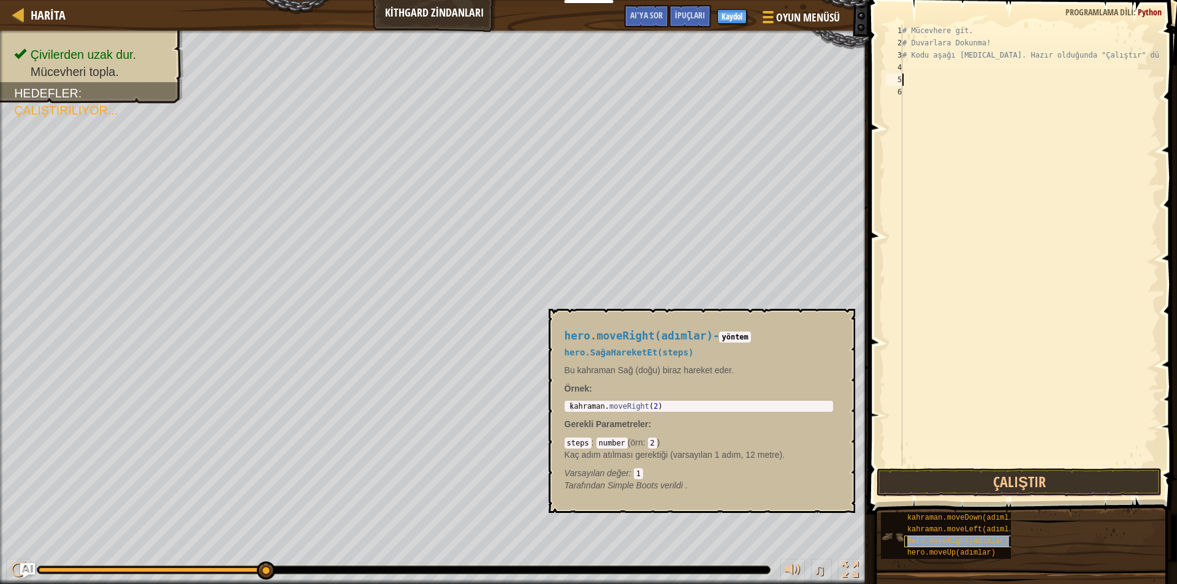
click at [938, 545] on div "hero.moveRight(adımlar)" at bounding box center [963, 542] width 118 height 12
type textarea "hero.moveUp(adımlar)"
click at [987, 67] on div "# Mücevhere git. # Duvarlara Dokunma! # Kodu aşağı [MEDICAL_DATA]. Hazır olduğu…" at bounding box center [1029, 245] width 259 height 441
drag, startPoint x: 995, startPoint y: 69, endPoint x: 969, endPoint y: 66, distance: 26.6
click at [969, 66] on div "# Mücevhere git. # Duvarlara Dokunma! # Kodu aşağı [MEDICAL_DATA]. Hazır olduğu…" at bounding box center [1029, 258] width 259 height 466
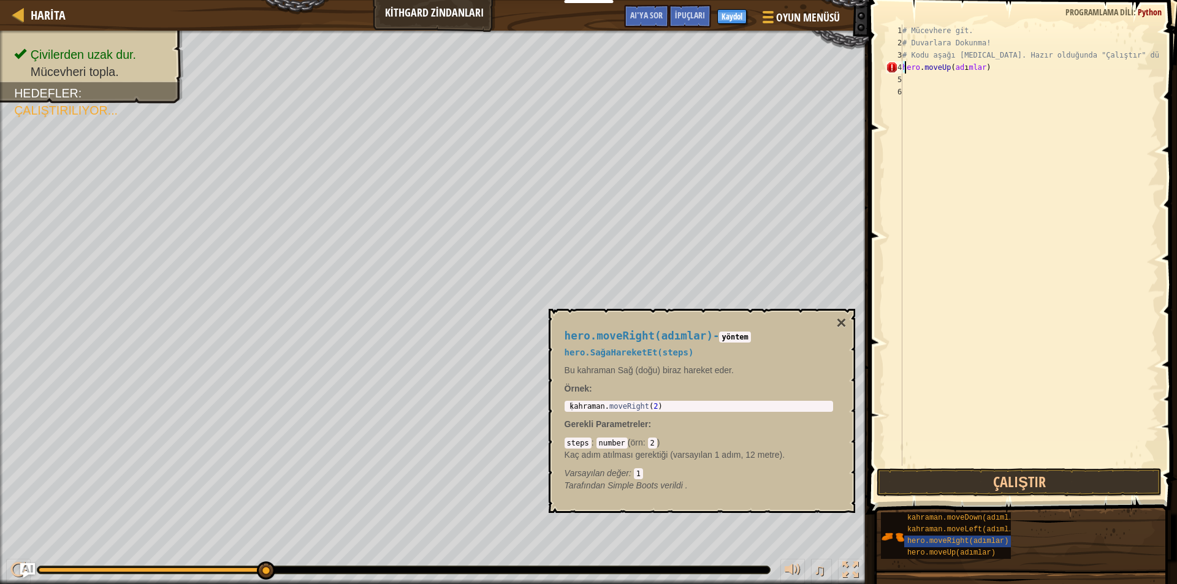
click at [976, 71] on div "# Mücevhere git. # Duvarlara Dokunma! # Kodu aşağı [MEDICAL_DATA]. Hazır olduğu…" at bounding box center [1029, 258] width 259 height 466
drag, startPoint x: 1025, startPoint y: 335, endPoint x: 994, endPoint y: 313, distance: 37.9
click at [1023, 329] on div "# Mücevhere git. # Duvarlara Dokunma! # Kodu aşağı [MEDICAL_DATA]. Hazır olduğu…" at bounding box center [1029, 258] width 259 height 466
click at [986, 309] on div "# Mücevhere git. # Duvarlara Dokunma! # Kodu aşağı [MEDICAL_DATA]. Hazır olduğu…" at bounding box center [1029, 258] width 259 height 466
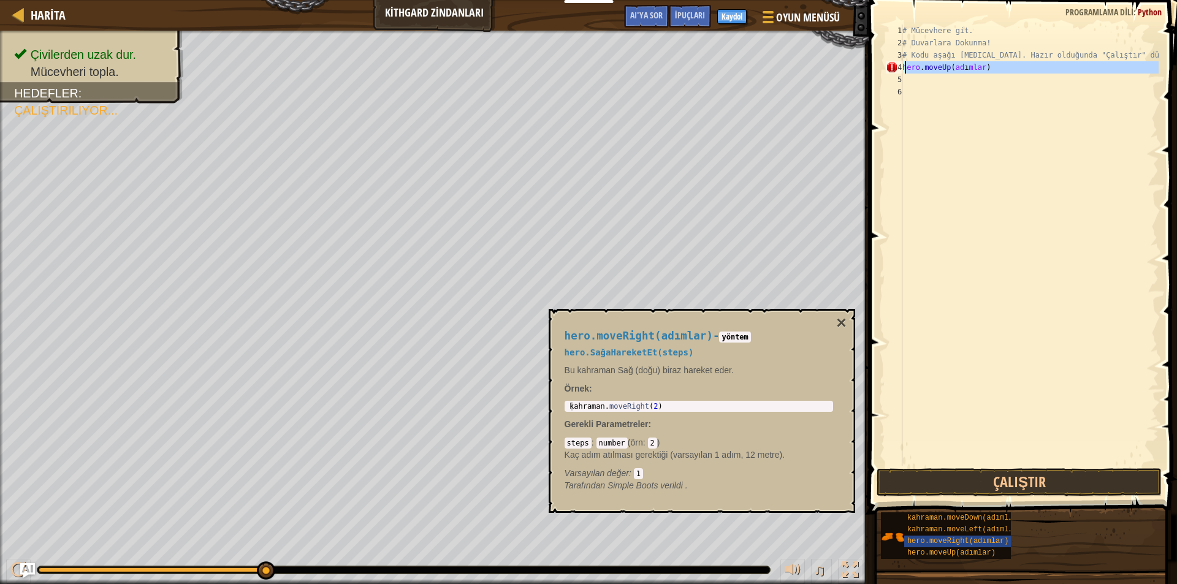
drag, startPoint x: 995, startPoint y: 75, endPoint x: 999, endPoint y: 64, distance: 11.8
click at [999, 64] on div "# Mücevhere git. # Duvarlara Dokunma! # Kodu aşağı [MEDICAL_DATA]. Hazır olduğu…" at bounding box center [1029, 258] width 259 height 466
click at [999, 64] on div "# Mücevhere git. # Duvarlara Dokunma! # Kodu aşağı [MEDICAL_DATA]. Hazır olduğu…" at bounding box center [1029, 245] width 259 height 441
click at [999, 64] on div "# Mücevhere git. # Duvarlara Dokunma! # Kodu aşağı [MEDICAL_DATA]. Hazır olduğu…" at bounding box center [1029, 258] width 259 height 466
drag, startPoint x: 928, startPoint y: 70, endPoint x: 936, endPoint y: 73, distance: 8.5
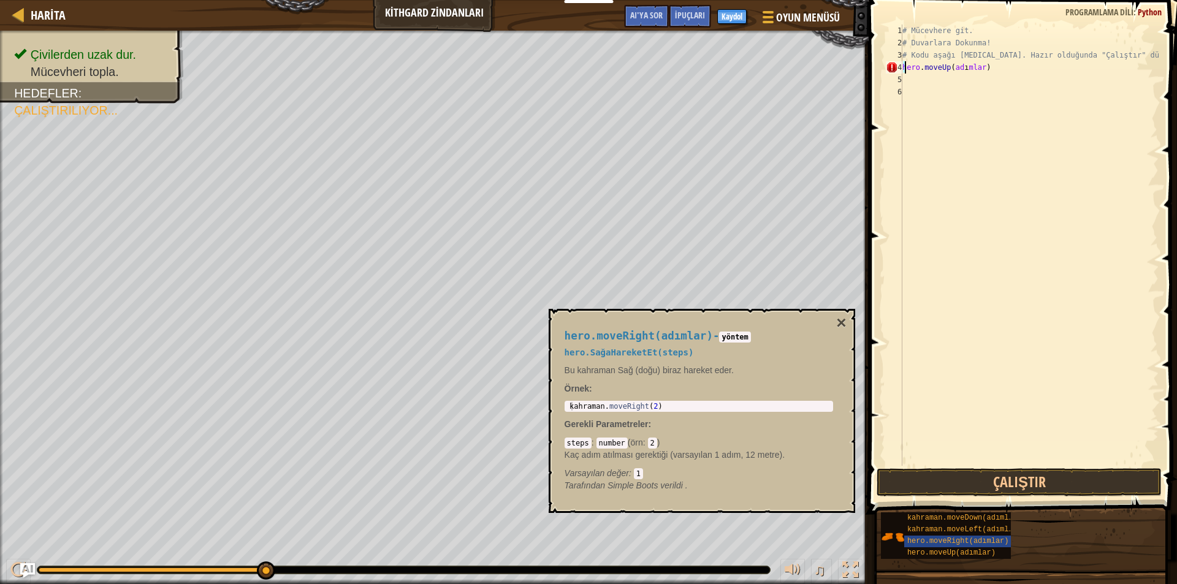
click at [922, 71] on div "# Mücevhere git. # Duvarlara Dokunma! # Kodu aşağı [MEDICAL_DATA]. Hazır olduğu…" at bounding box center [1029, 258] width 259 height 466
type textarea "h"
click at [992, 476] on button "Çalıştır" at bounding box center [1018, 482] width 285 height 28
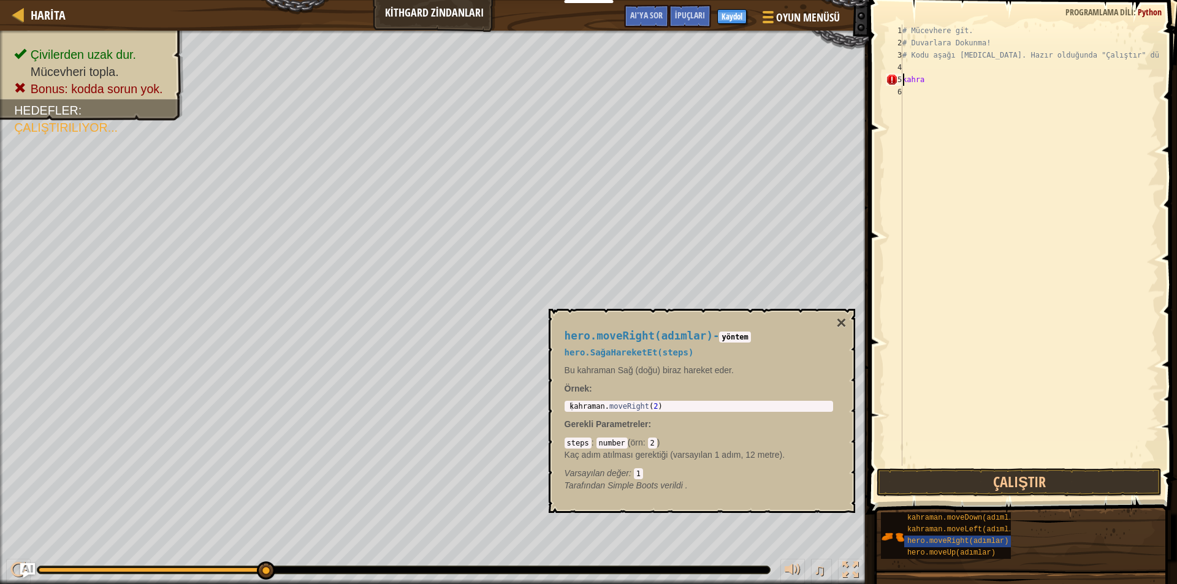
type textarea "k"
type textarea "# Kodu aşağı [MEDICAL_DATA]. Hazır olduğunda "Çalıştır" dkahraman.moveLeft(adım…"
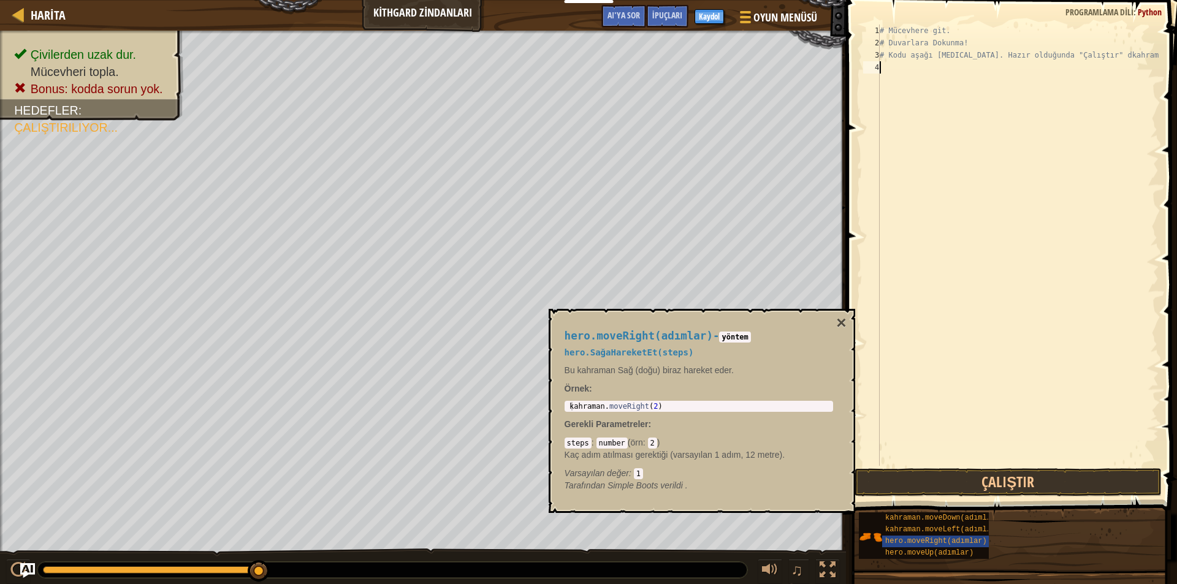
click at [967, 89] on div "# Mücevhere git. # Duvarlara Dokunma! # Kodu aşağı [MEDICAL_DATA]. Hazır olduğu…" at bounding box center [1017, 258] width 281 height 466
click at [973, 472] on button "Çalıştır" at bounding box center [1007, 482] width 307 height 28
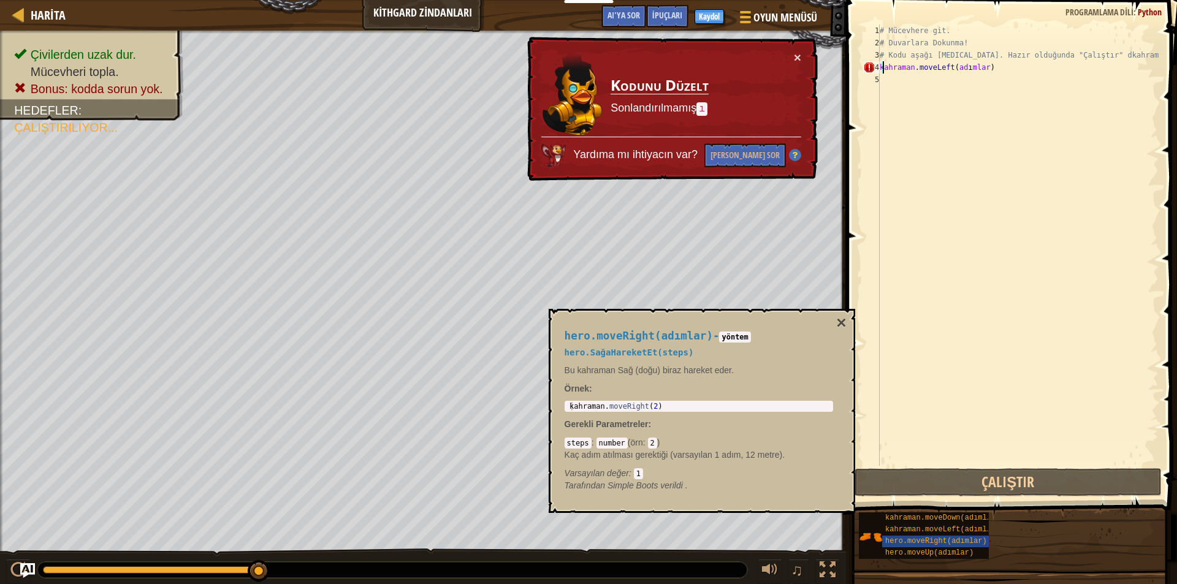
click at [942, 70] on div "# Mücevhere git. # Duvarlara Dokunma! # Kodu aşağı [MEDICAL_DATA]. Hazır olduğu…" at bounding box center [1017, 258] width 281 height 466
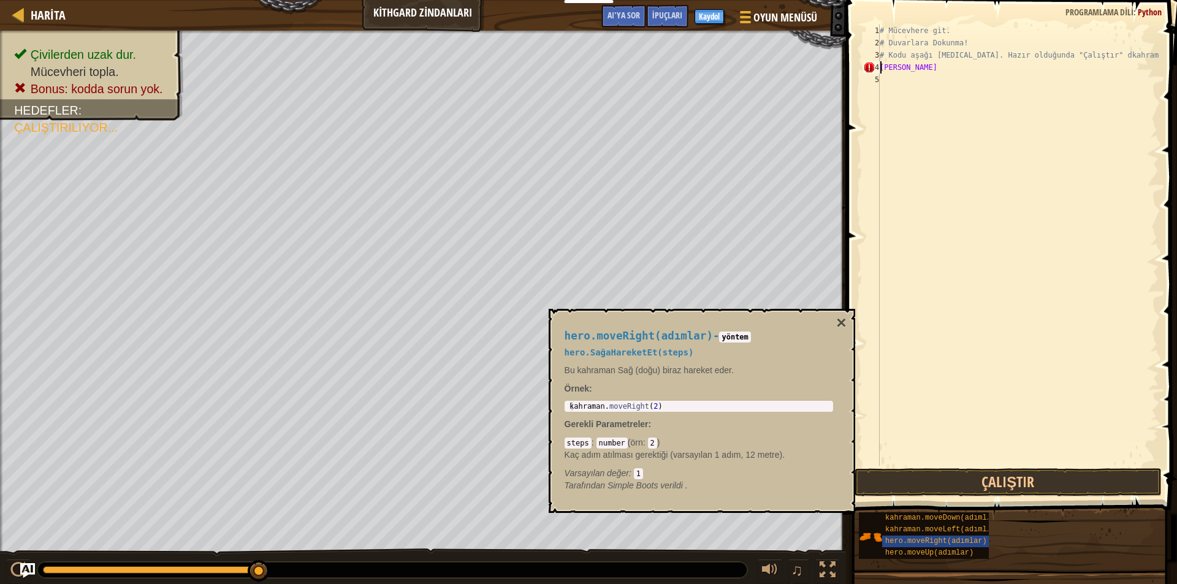
type textarea "k"
click at [886, 477] on button "Çalıştır" at bounding box center [1007, 482] width 307 height 28
click at [943, 475] on button "Çalıştır" at bounding box center [1007, 482] width 307 height 28
click at [901, 93] on div "# Mücevhere git. # Duvarlara Dokunma! # Kodu aşağı [MEDICAL_DATA]. Hazır olduğu…" at bounding box center [1017, 258] width 281 height 466
drag, startPoint x: 894, startPoint y: 94, endPoint x: 901, endPoint y: 90, distance: 8.5
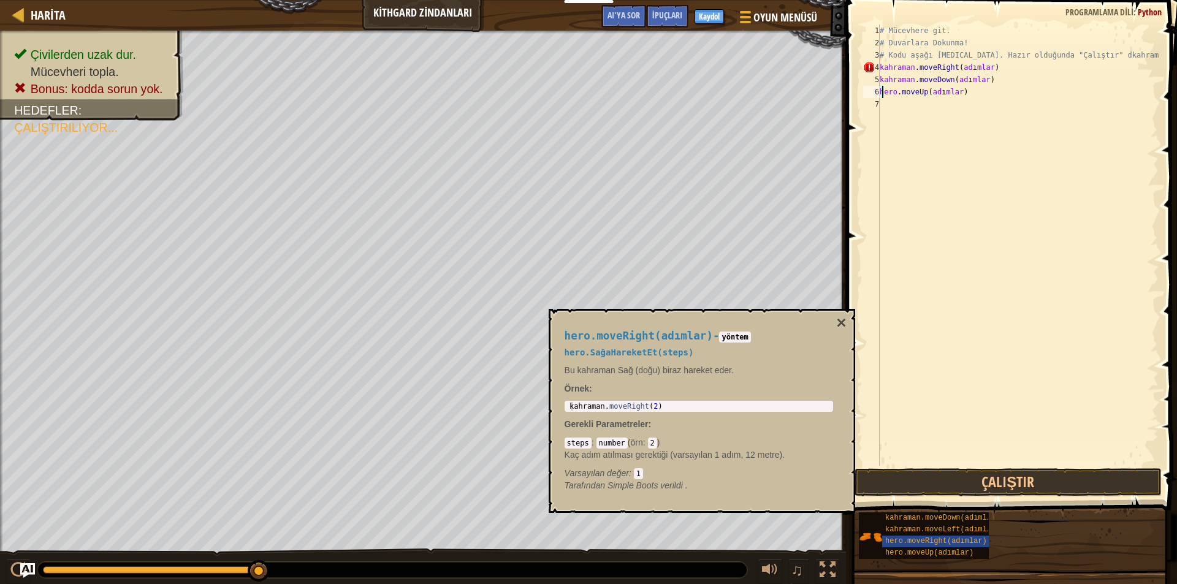
click at [898, 89] on div "# Mücevhere git. # Duvarlara Dokunma! # Kodu aşağı [MEDICAL_DATA]. Hazır olduğu…" at bounding box center [1017, 258] width 281 height 466
click at [892, 93] on div "# Mücevhere git. # Duvarlara Dokunma! # Kodu aşağı [MEDICAL_DATA]. Hazır olduğu…" at bounding box center [1017, 258] width 281 height 466
click at [893, 94] on div "# Mücevhere git. # Duvarlara Dokunma! # Kodu aşağı [MEDICAL_DATA]. Hazır olduğu…" at bounding box center [1017, 258] width 281 height 466
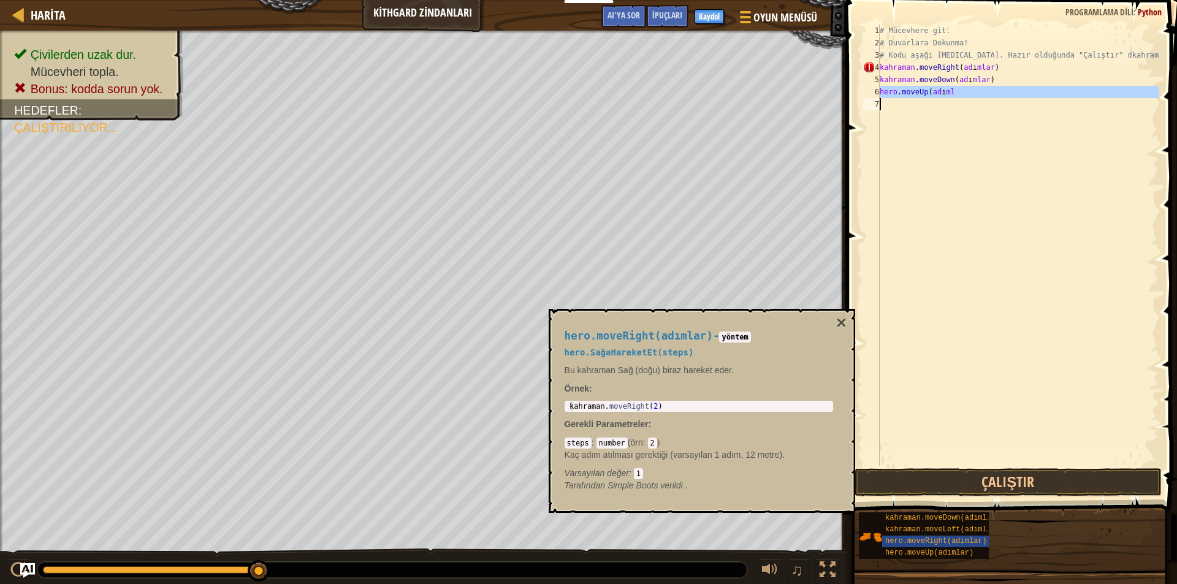
type textarea "hero.moveUp(adıml"
click at [903, 37] on div "# Mücevhere git. # Duvarlara Dokunma! # Kodu aşağı [MEDICAL_DATA]. Hazır olduğu…" at bounding box center [1017, 258] width 281 height 466
click at [909, 75] on div "# Mücevhere git. # Duvarlara Dokunma! # Kodu aşağı [MEDICAL_DATA]. Hazır olduğu…" at bounding box center [1017, 258] width 281 height 466
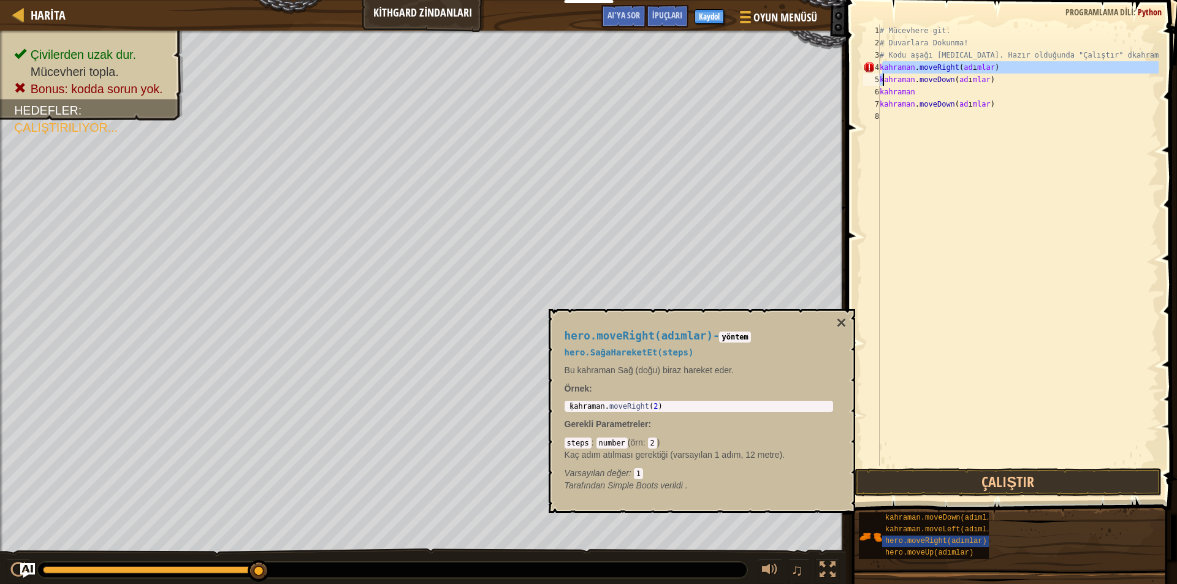
drag, startPoint x: 892, startPoint y: 70, endPoint x: 1149, endPoint y: 66, distance: 257.4
click at [1161, 74] on div "kahraman.moveDown(adımlar) 1 2 3 4 5 6 7 8 # Mücevhere git. # Duvarlara Dokunma…" at bounding box center [1009, 281] width 335 height 550
drag, startPoint x: 1024, startPoint y: 74, endPoint x: 991, endPoint y: 82, distance: 33.9
click at [991, 82] on div "# Mücevhere git. # Duvarlara Dokunma! # Kodu aşağı [MEDICAL_DATA]. Hazır olduğu…" at bounding box center [1017, 258] width 281 height 466
drag, startPoint x: 1003, startPoint y: 66, endPoint x: 1014, endPoint y: 70, distance: 11.8
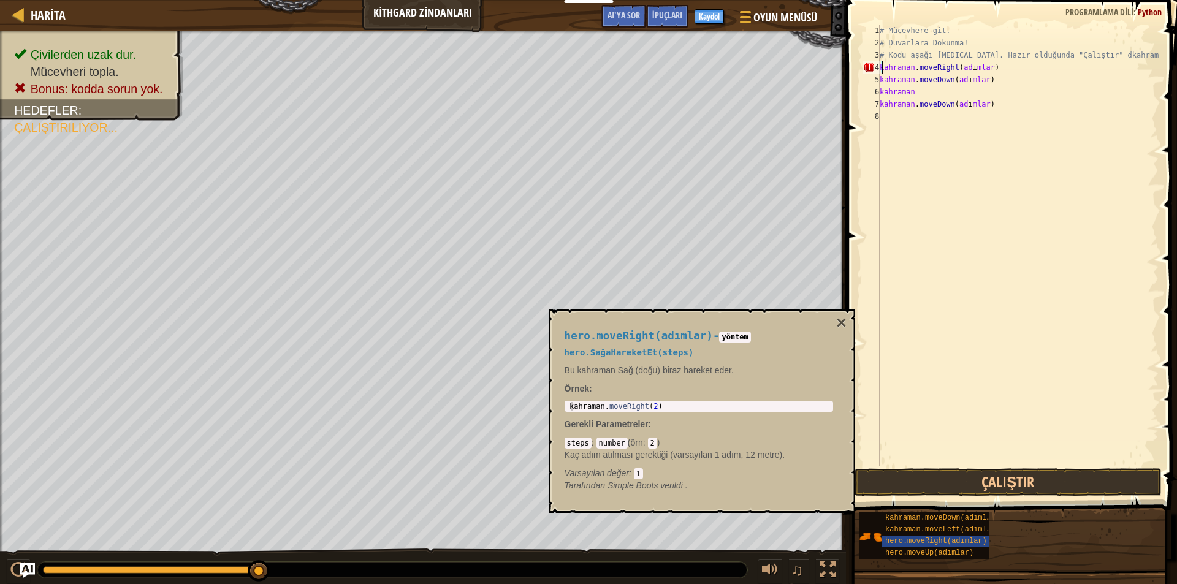
click at [1004, 65] on div "# Mücevhere git. # Duvarlara Dokunma! # Kodu aşağı [MEDICAL_DATA]. Hazır olduğu…" at bounding box center [1017, 258] width 281 height 466
click at [1014, 70] on div "# Mücevhere git. # Duvarlara Dokunma! # Kodu aşağı [MEDICAL_DATA]. Hazır olduğu…" at bounding box center [1017, 258] width 281 height 466
click at [1025, 71] on div "# Mücevhere git. # Duvarlara Dokunma! # Kodu aşağı [MEDICAL_DATA]. Hazır olduğu…" at bounding box center [1017, 245] width 281 height 441
drag, startPoint x: 1022, startPoint y: 66, endPoint x: 1012, endPoint y: 73, distance: 11.9
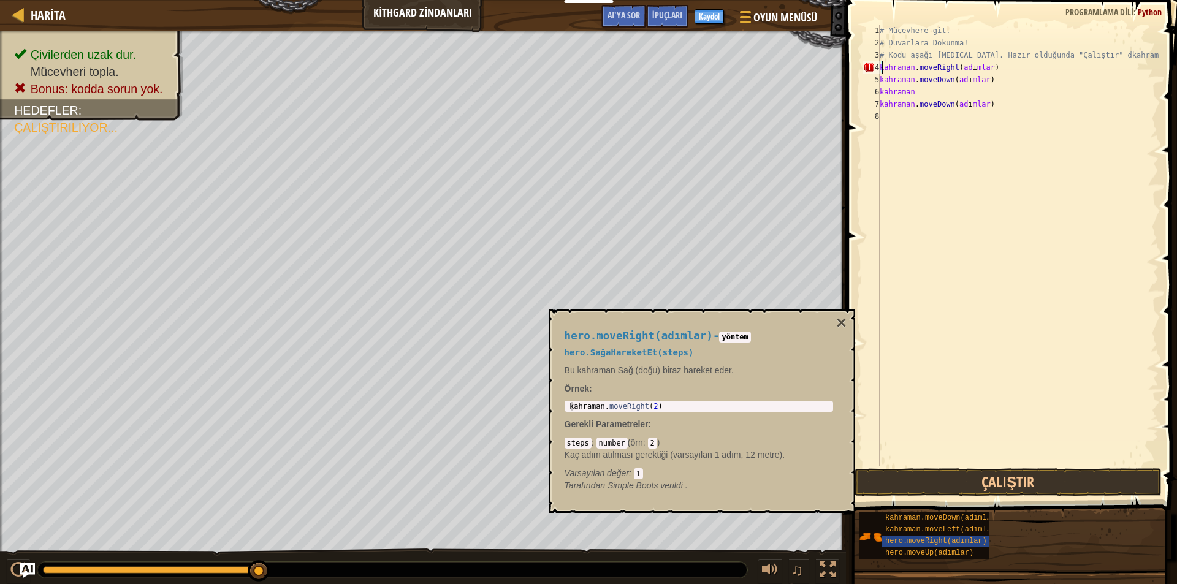
click at [1012, 73] on div "# Mücevhere git. # Duvarlara Dokunma! # Kodu aşağı [MEDICAL_DATA]. Hazır olduğu…" at bounding box center [1017, 258] width 281 height 466
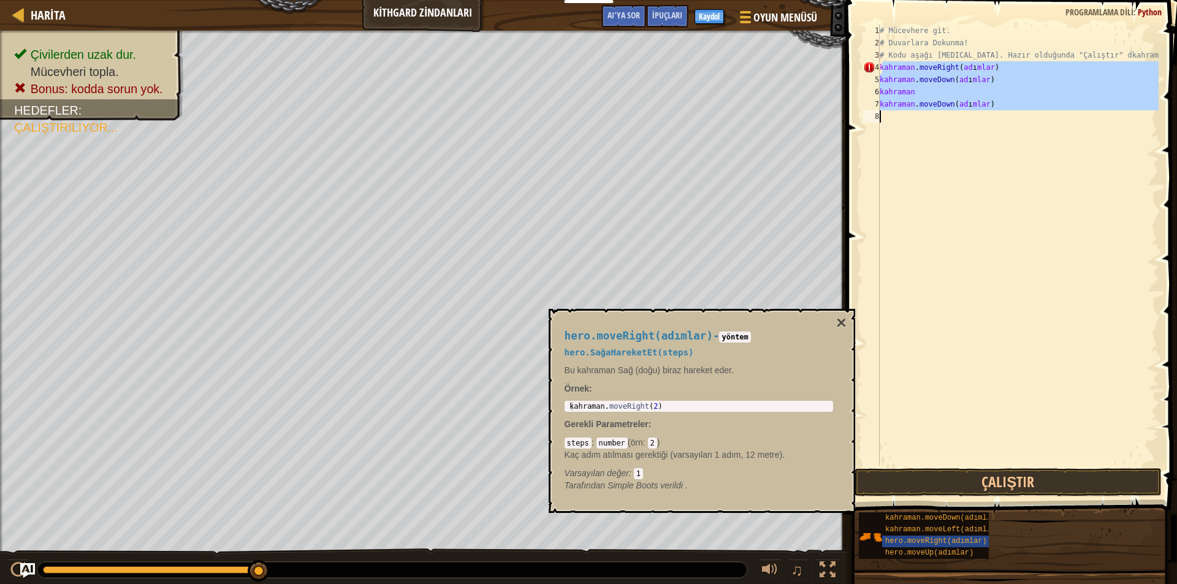
click at [748, 130] on div "Harita Kithgard Zindanları Oyun Menüsü Bitti Kaydol İpuçları AI'ya sor 1 הההההה…" at bounding box center [588, 292] width 1177 height 584
type textarea "kahraman.moveDown(adımlar)"
drag, startPoint x: 247, startPoint y: 572, endPoint x: 416, endPoint y: 597, distance: 170.9
click at [416, 12] on html "Eğitimciler Ücretsiz Hesap Oluştur Okul ve İlçe Çözümleri Öğretmen Araç Seti Öl…" at bounding box center [588, 6] width 1177 height 12
click at [680, 557] on div "♫" at bounding box center [423, 566] width 846 height 37
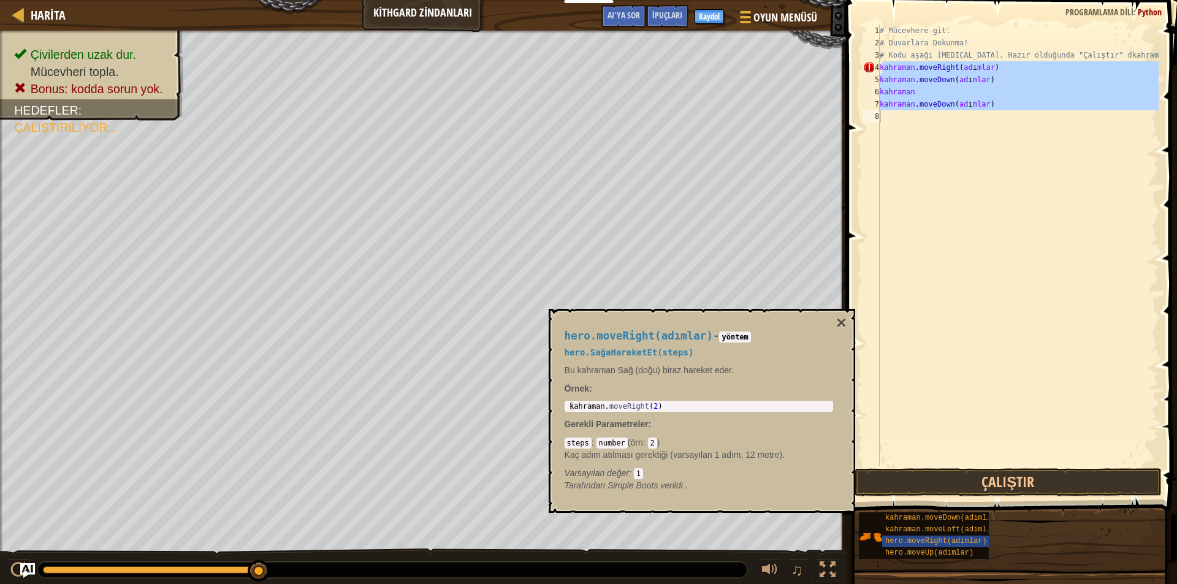
scroll to position [6, 0]
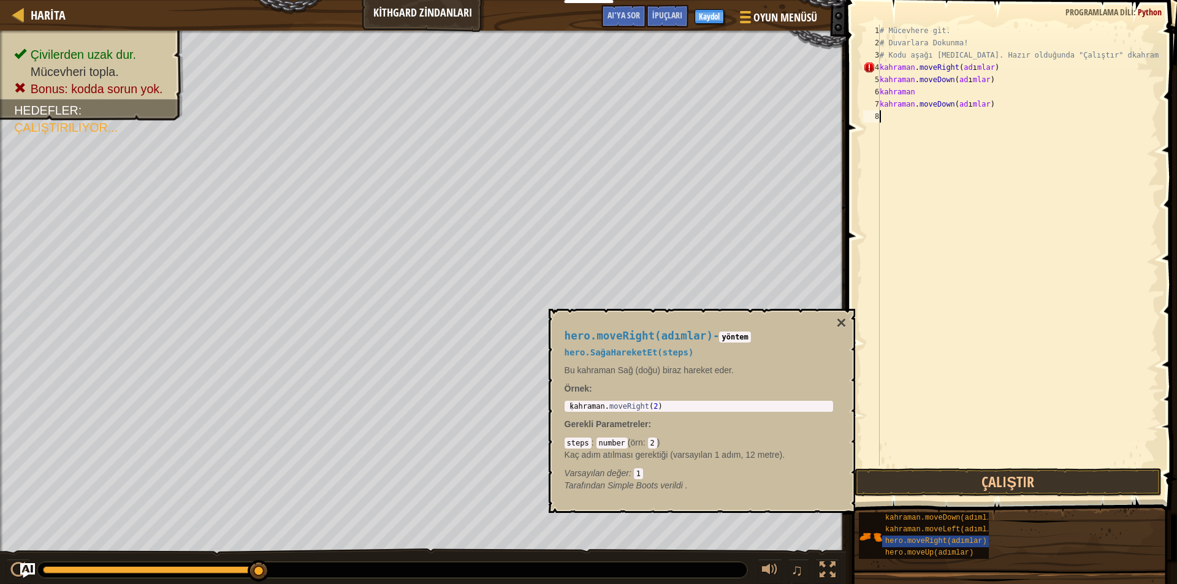
click at [950, 352] on div "# Mücevhere git. # Duvarlara Dokunma! # Kodu aşağı [MEDICAL_DATA]. Hazır olduğu…" at bounding box center [1017, 258] width 281 height 466
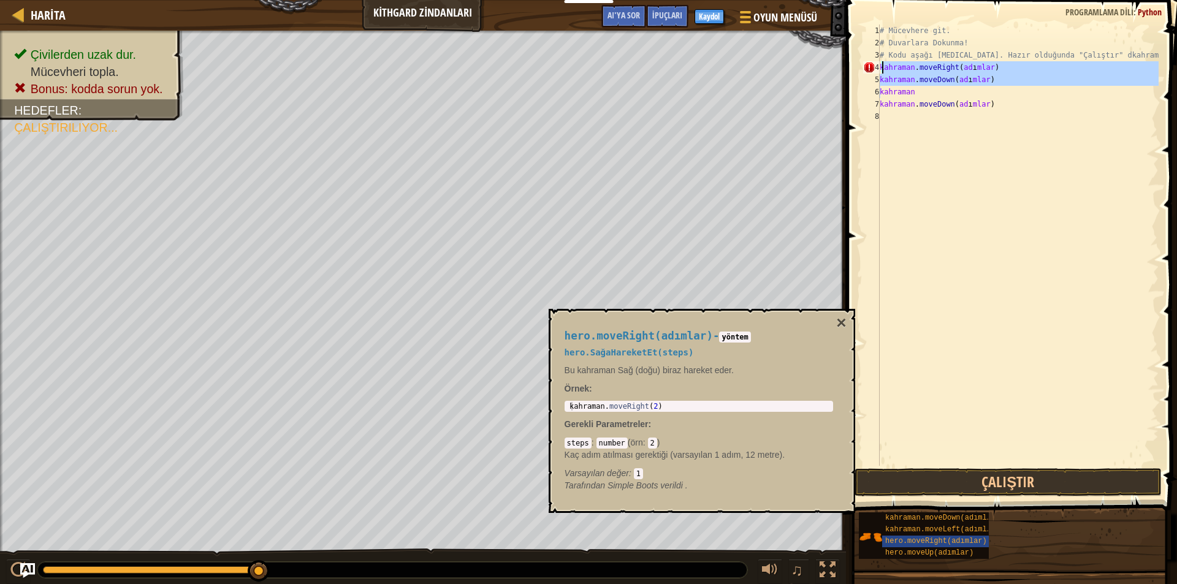
drag, startPoint x: 1085, startPoint y: 93, endPoint x: 946, endPoint y: 64, distance: 142.1
click at [946, 64] on div "# Mücevhere git. # Duvarlara Dokunma! # Kodu aşağı [MEDICAL_DATA]. Hazır olduğu…" at bounding box center [1017, 258] width 281 height 466
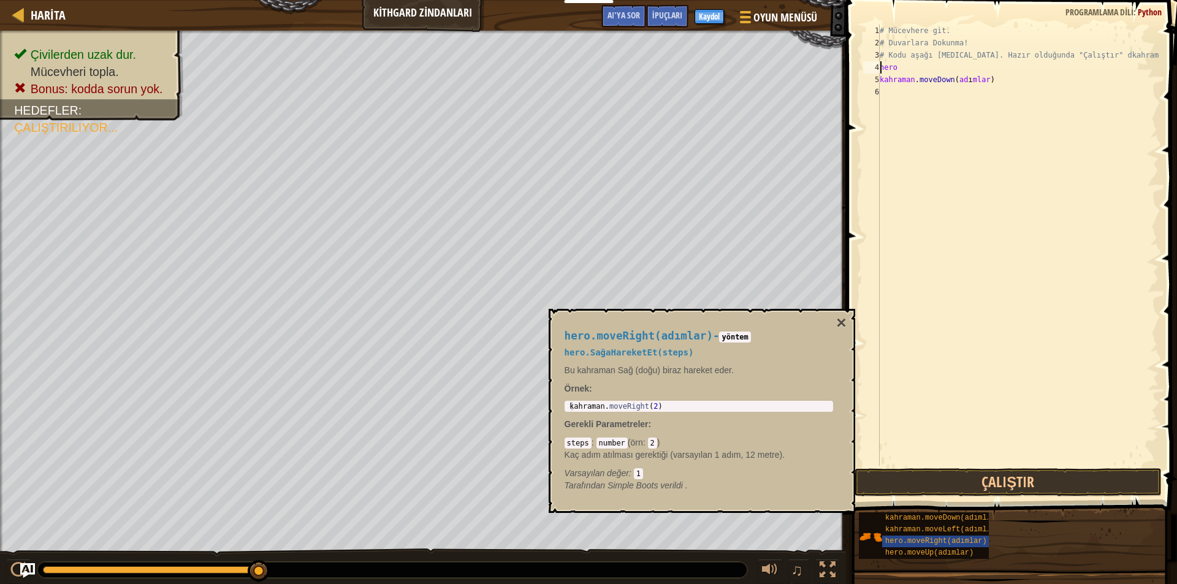
type textarea "h"
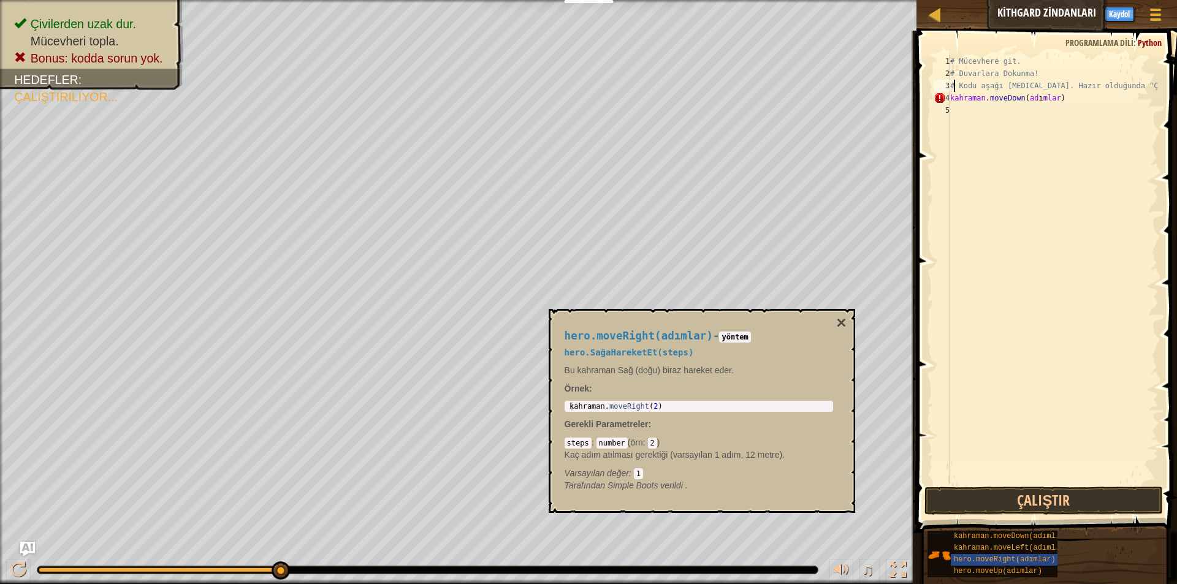
click at [1083, 98] on div "# Mücevhere git. # Duvarlara Dokunma! # Kodu aşağı [MEDICAL_DATA]. Hazır olduğu…" at bounding box center [1052, 281] width 211 height 453
type textarea "k"
type textarea "hero.moveRight(adımlar)"
click at [1087, 214] on div "# Mücevhere git. # Duvarlara Dokunma! # Kodu aşağı [MEDICAL_DATA]. Hazır olduğu…" at bounding box center [1052, 281] width 211 height 453
click at [963, 500] on button "Çalıştır" at bounding box center [1043, 501] width 238 height 28
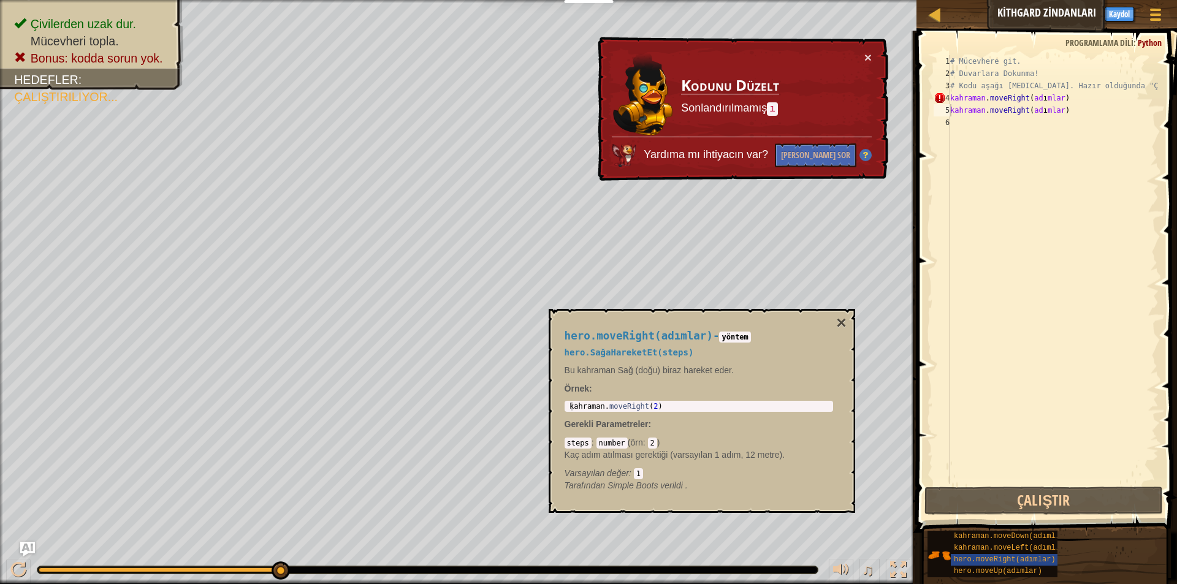
click at [786, 143] on div "Yardıma mı ihtiyacın var? Yapay Zekaya Sor" at bounding box center [742, 152] width 260 height 31
click at [797, 148] on button "[PERSON_NAME] Sor" at bounding box center [816, 155] width 82 height 24
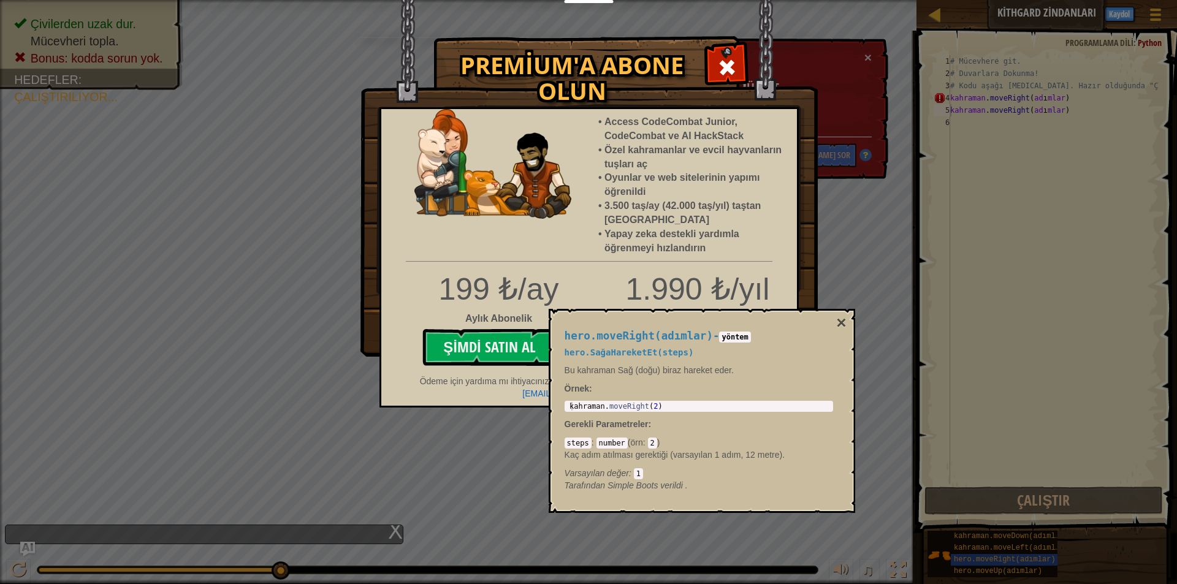
click at [719, 47] on img at bounding box center [588, 178] width 457 height 357
click at [720, 50] on div at bounding box center [726, 66] width 39 height 39
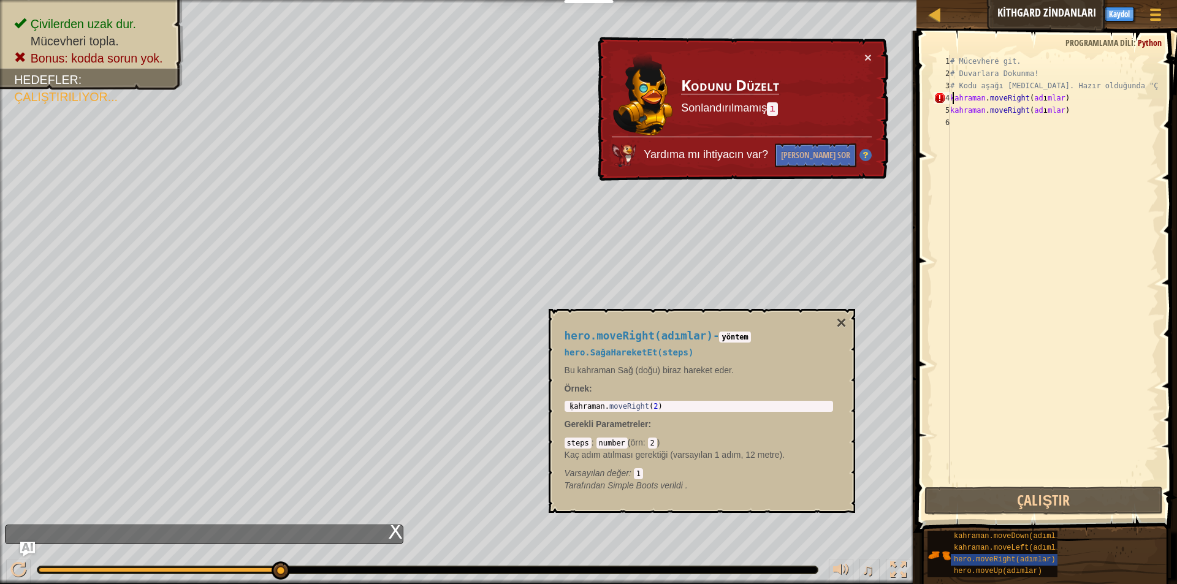
click at [1050, 97] on div "# Mücevhere git. # Duvarlara Dokunma! # Kodu aşağı [MEDICAL_DATA]. Hazır olduğu…" at bounding box center [1052, 281] width 211 height 453
click at [845, 314] on div "hero.moveRight(adımlar) - yöntem hero.SağaHareketEt(steps) Bu kahraman Sağ (doğ…" at bounding box center [701, 411] width 306 height 204
click at [844, 314] on font "×" at bounding box center [841, 322] width 10 height 19
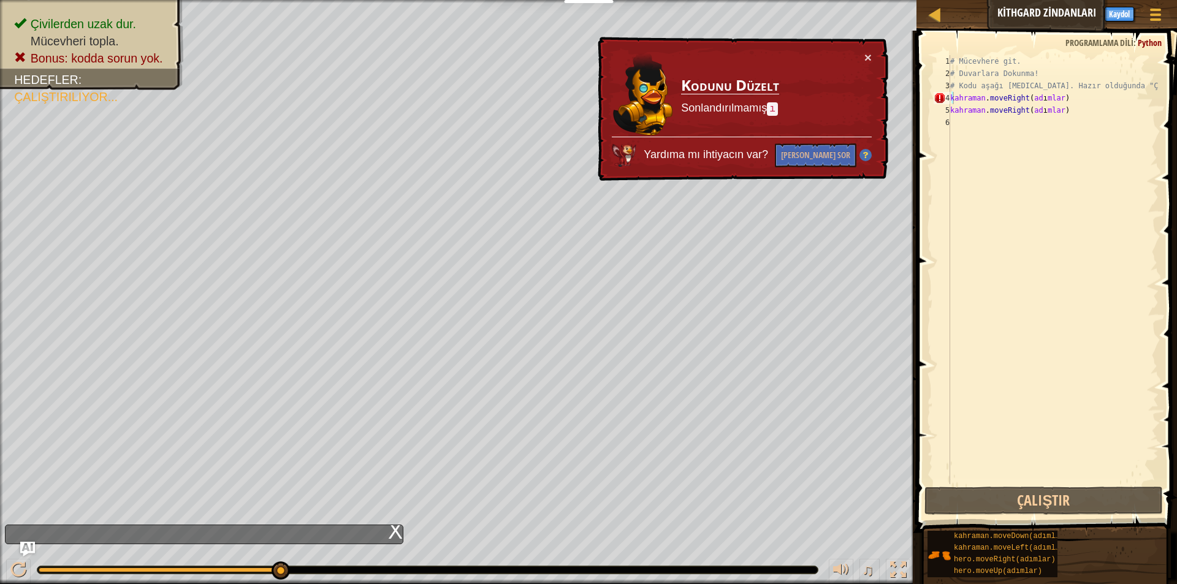
click at [1068, 100] on div "# Mücevhere git. # Duvarlara Dokunma! # Kodu aşağı [MEDICAL_DATA]. Hazır olduğu…" at bounding box center [1052, 281] width 211 height 453
click at [1072, 99] on div "# Mücevhere git. # Duvarlara Dokunma! # Kodu aşağı [MEDICAL_DATA]. Hazır olduğu…" at bounding box center [1052, 281] width 211 height 453
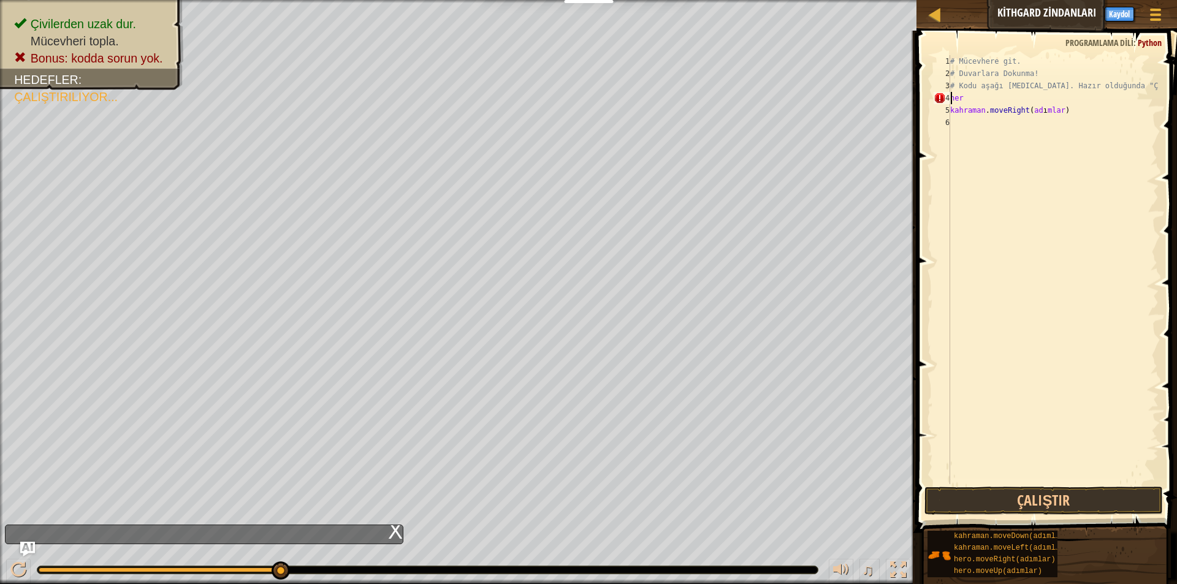
type textarea "h"
type textarea "kahramannoveup12metre"
drag, startPoint x: 937, startPoint y: 504, endPoint x: 925, endPoint y: 507, distance: 12.2
click at [924, 507] on button "Çalıştır" at bounding box center [1043, 501] width 238 height 28
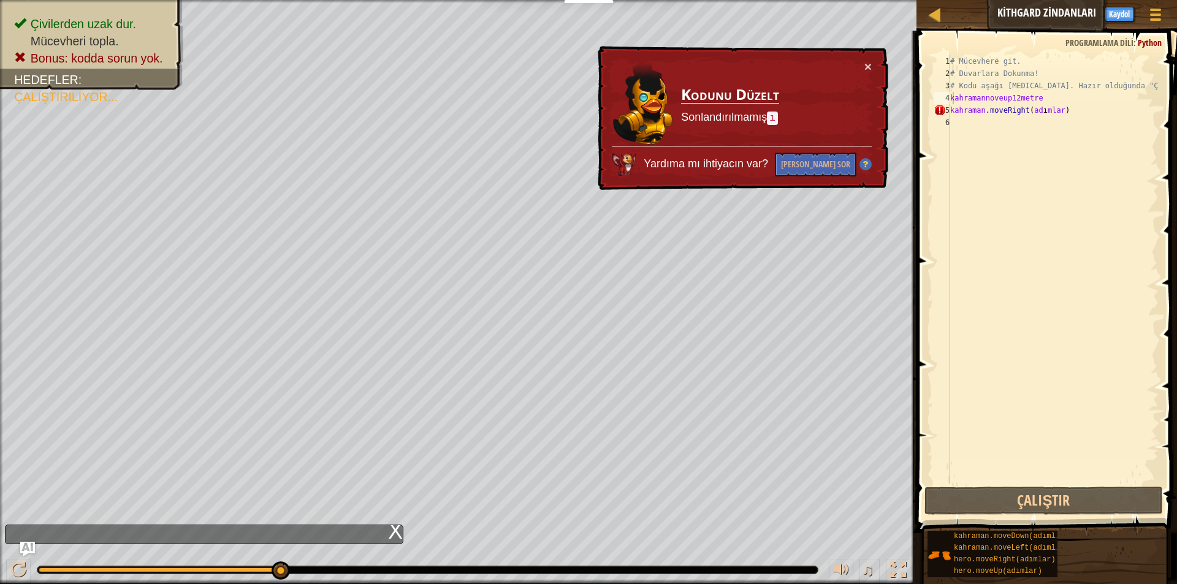
drag, startPoint x: 686, startPoint y: 65, endPoint x: 642, endPoint y: 48, distance: 46.6
click at [661, 92] on td at bounding box center [646, 103] width 69 height 86
click at [595, 120] on div "Harita Kithgard Zindanları Oyun Menüsü Bitti Kaydol İpuçları AI'ya sor 1 הההההה…" at bounding box center [588, 292] width 1177 height 584
click at [849, 161] on font "[PERSON_NAME] Sor" at bounding box center [815, 164] width 69 height 12
drag, startPoint x: 1041, startPoint y: 9, endPoint x: 1047, endPoint y: 7, distance: 6.4
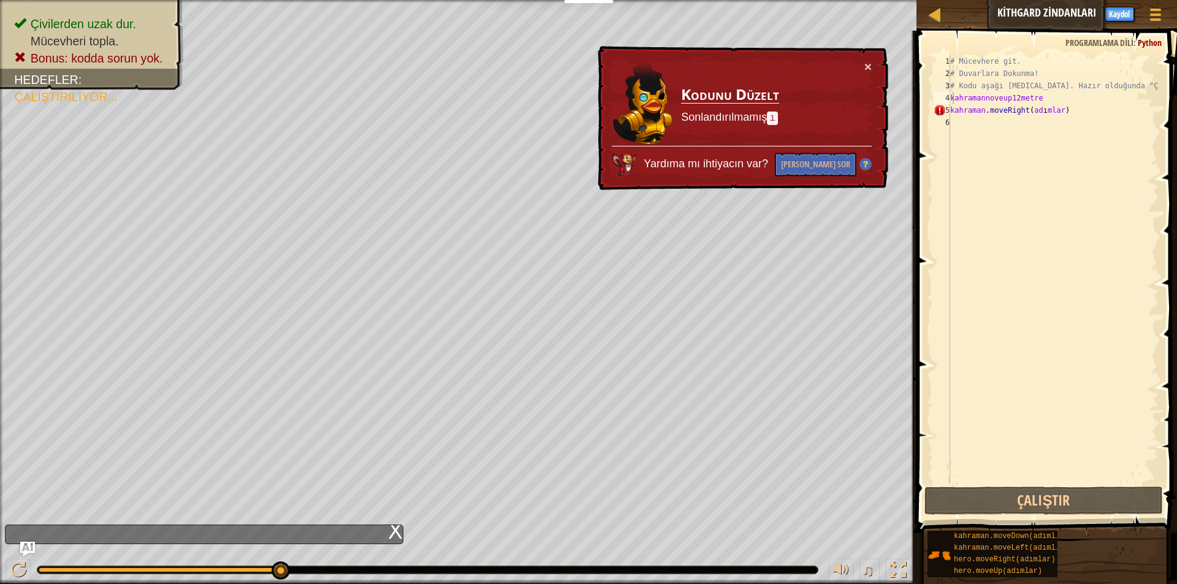
click at [1046, 7] on button "AI'ya sor" at bounding box center [1033, 13] width 45 height 23
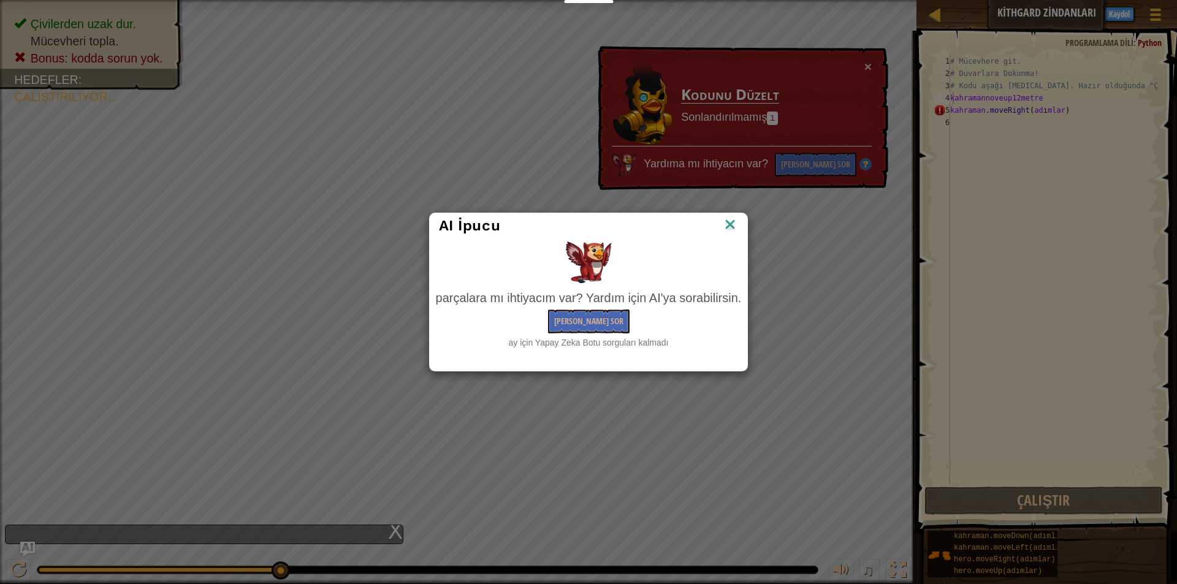
click at [583, 308] on div "parçalara mı ihtiyacım var? Yardım için AI'ya sorabilirsin. Yapay Zekaya Sor ay…" at bounding box center [589, 318] width 306 height 59
click at [579, 319] on font "[PERSON_NAME] Sor" at bounding box center [588, 321] width 69 height 12
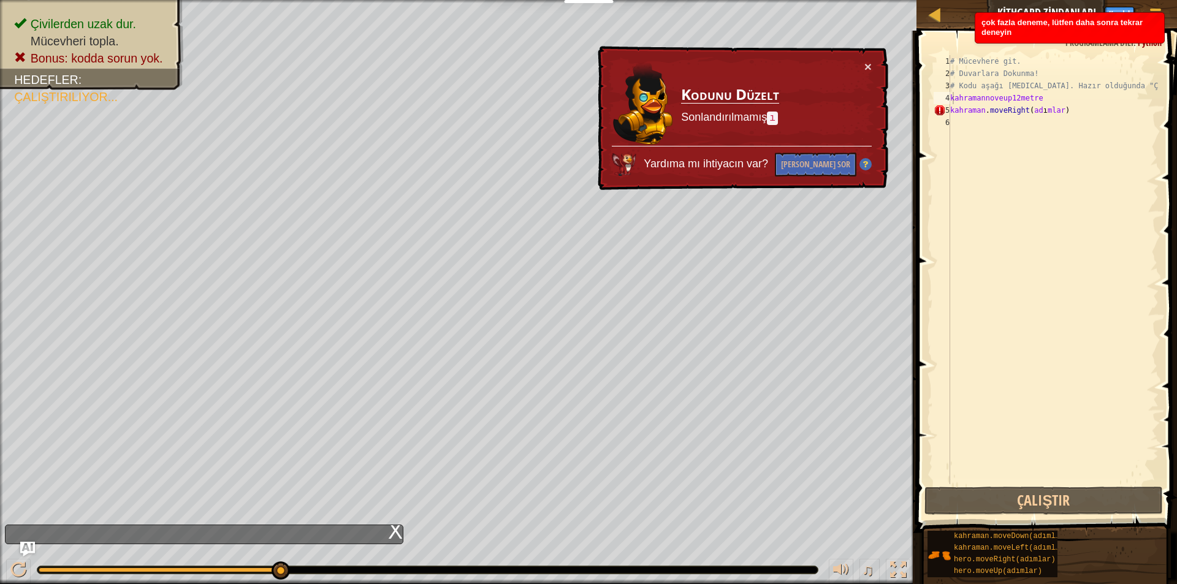
click at [926, 9] on div "Harita Kithgard Zindanları Oyun Menüsü Bitti Kaydol İpuçları AI'ya sor" at bounding box center [1046, 15] width 260 height 31
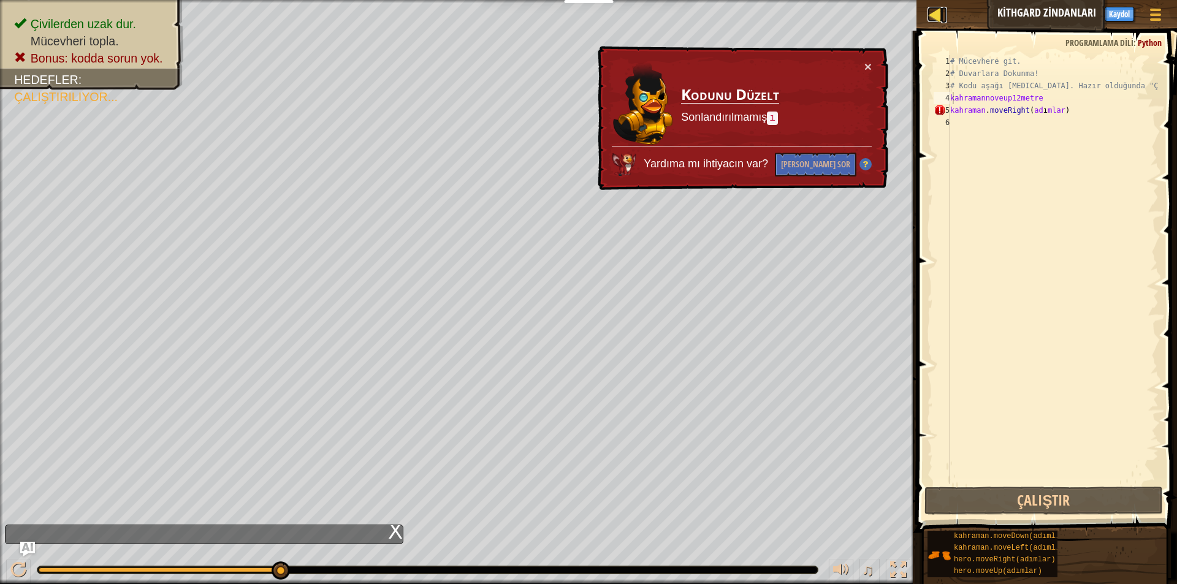
click at [935, 11] on div at bounding box center [934, 14] width 15 height 15
select select "tr"
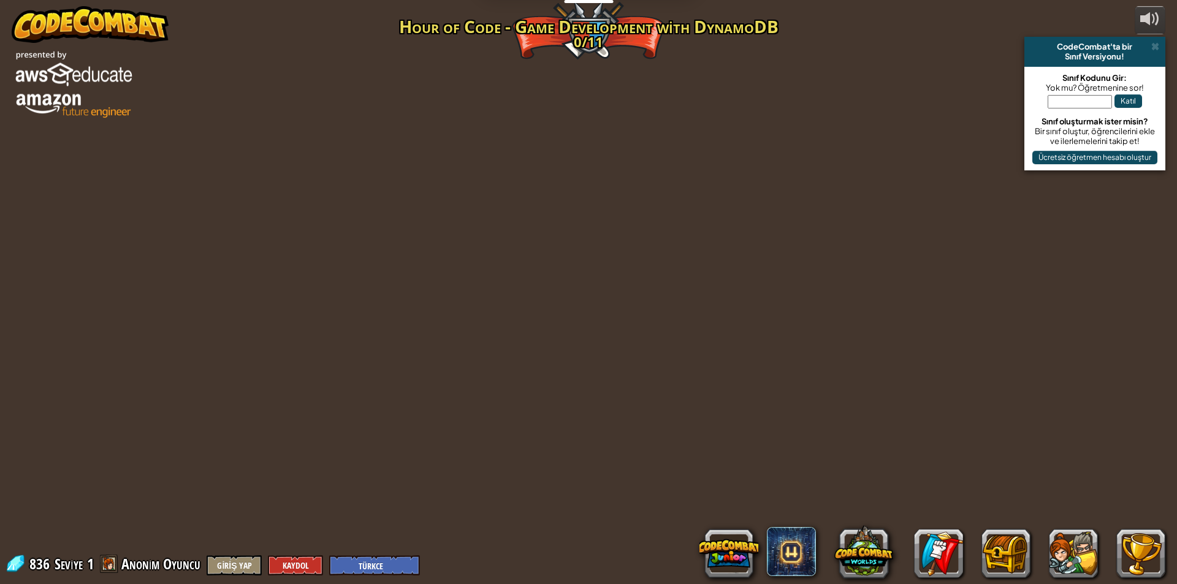
select select "tr"
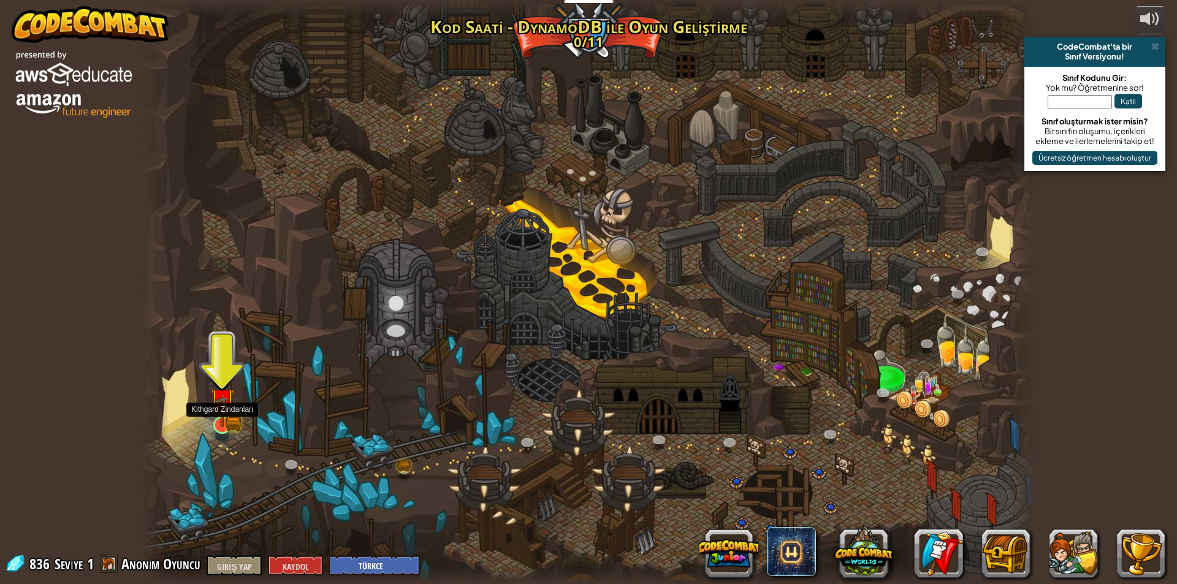
click at [218, 408] on img at bounding box center [222, 401] width 14 height 14
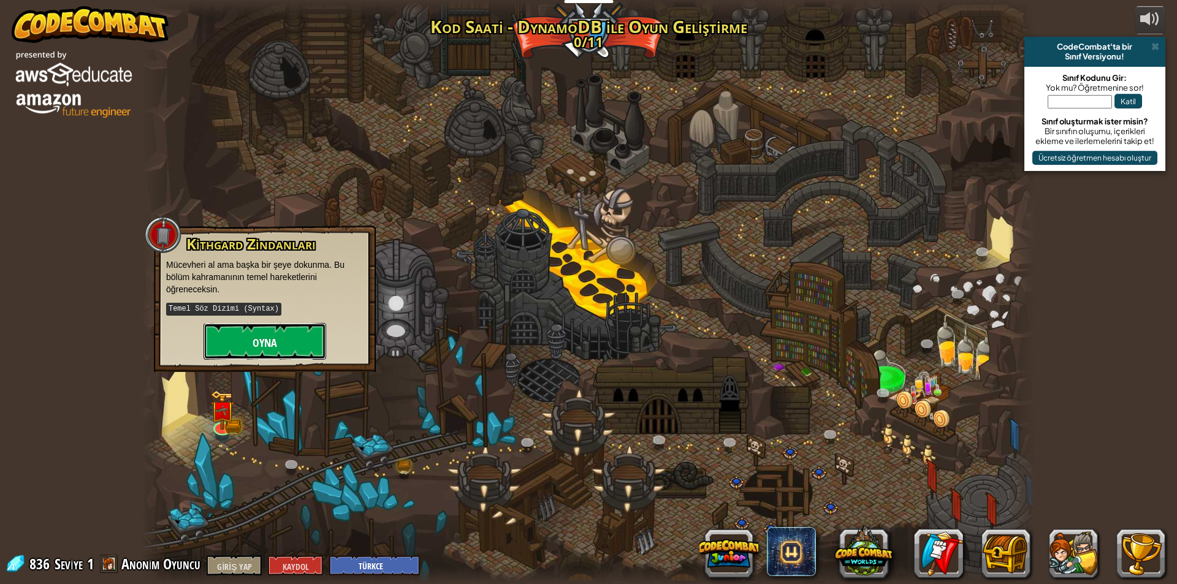
click at [242, 336] on button "Oyna" at bounding box center [264, 341] width 123 height 37
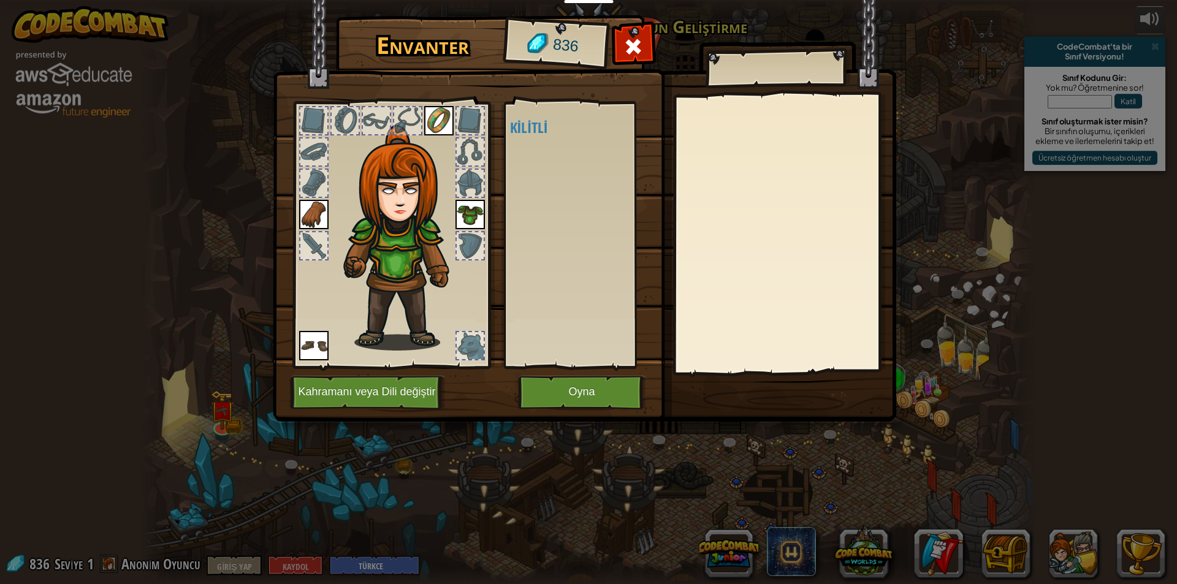
click at [31, 356] on div "Envanter 836 Açık Giy Giy Giy Giy (iki kere tıklayarak giy) Kilitli Giy Çıkar K…" at bounding box center [588, 292] width 1177 height 584
click at [374, 392] on font "Kahramanı veya Dili değiştir" at bounding box center [366, 392] width 137 height 12
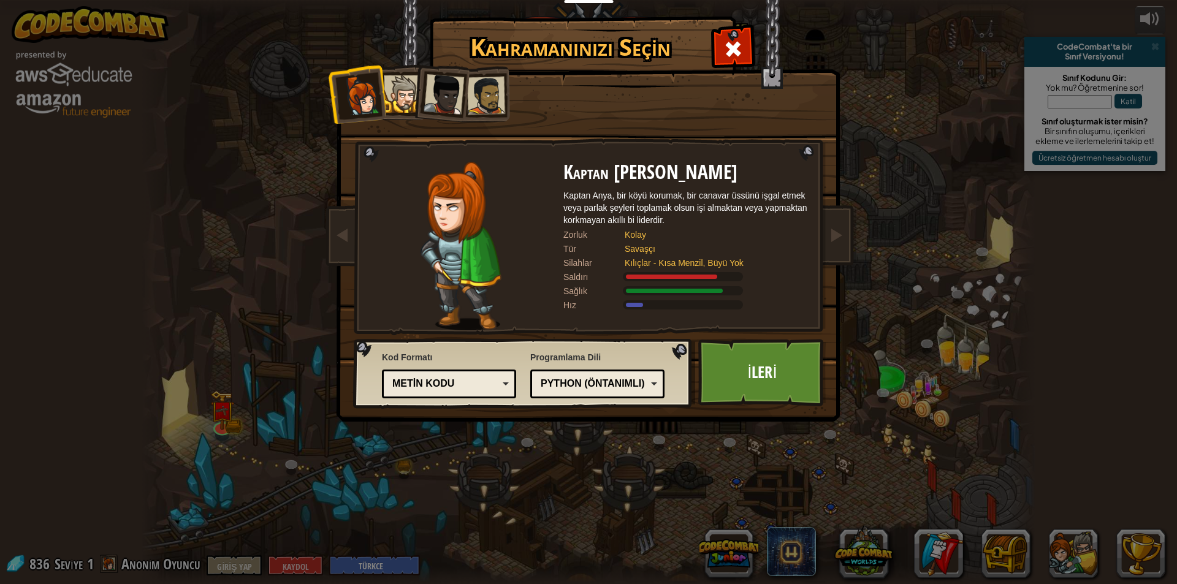
click at [658, 377] on div "Python (Öntanımlı) JavaScript Lua C++ Java (Deneysel) Python (Öntanımlı)" at bounding box center [597, 384] width 134 height 29
click at [746, 51] on div at bounding box center [732, 47] width 39 height 39
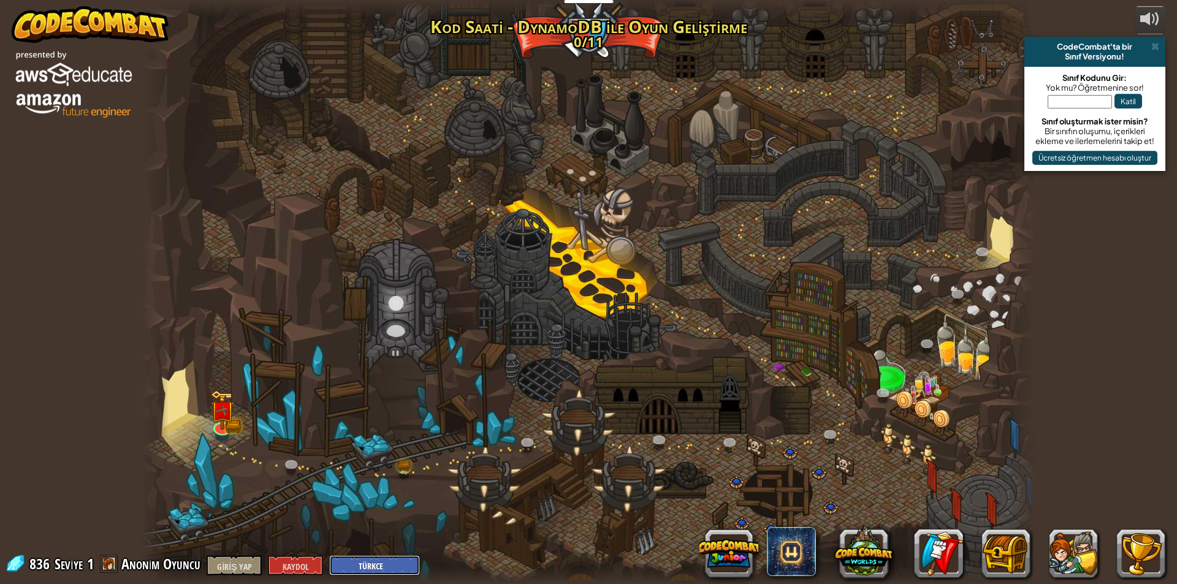
click at [351, 555] on select "İngilizce ([GEOGRAPHIC_DATA]) İngilizce (BK) 简体中文 bu bir gerçek русский İspanyo…" at bounding box center [374, 565] width 91 height 20
click at [330, 555] on select "İngilizce ([GEOGRAPHIC_DATA]) İngilizce (BK) 简体中文 bu bir gerçek русский İspanyo…" at bounding box center [374, 565] width 91 height 20
click at [223, 408] on img at bounding box center [222, 401] width 14 height 14
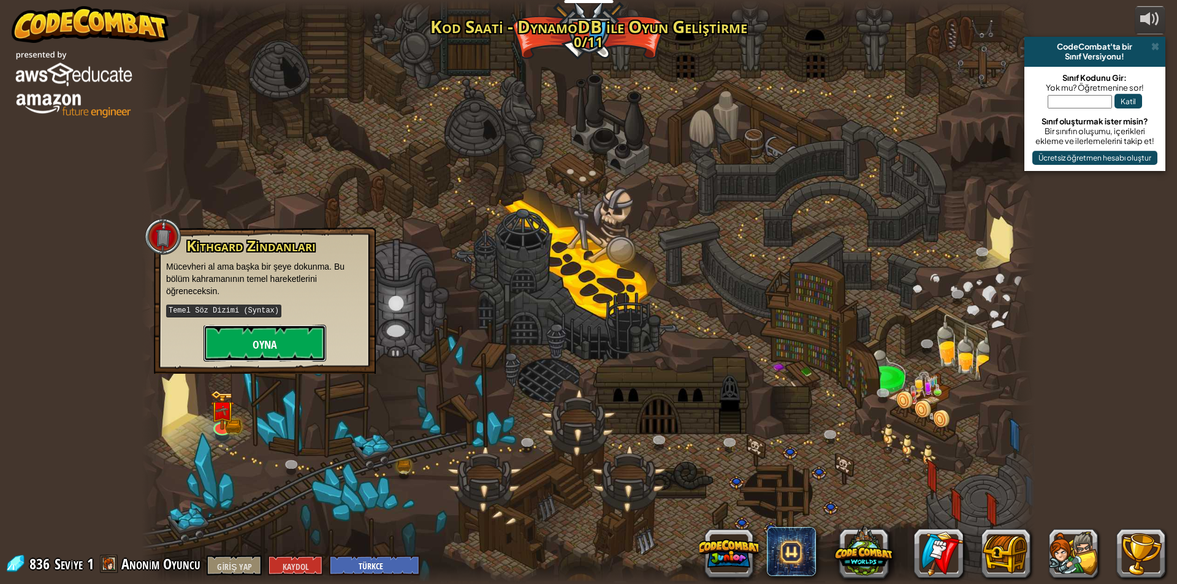
click at [262, 342] on font "Oyna" at bounding box center [264, 344] width 25 height 15
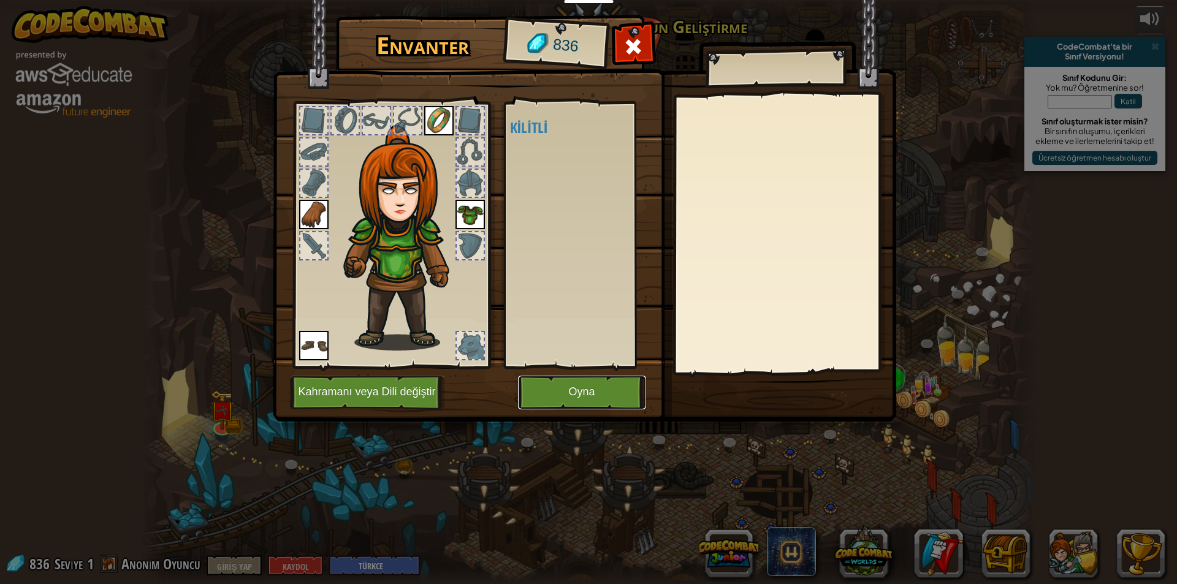
click at [596, 384] on button "Oyna" at bounding box center [582, 393] width 128 height 34
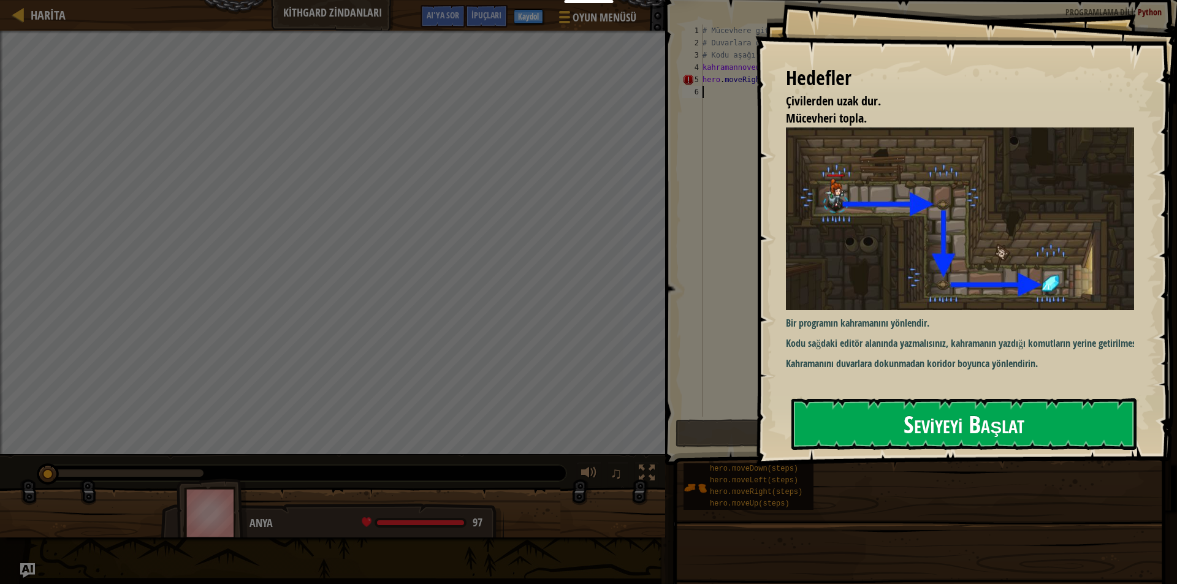
click at [814, 436] on button "Seviyeyi Başlat" at bounding box center [963, 423] width 345 height 51
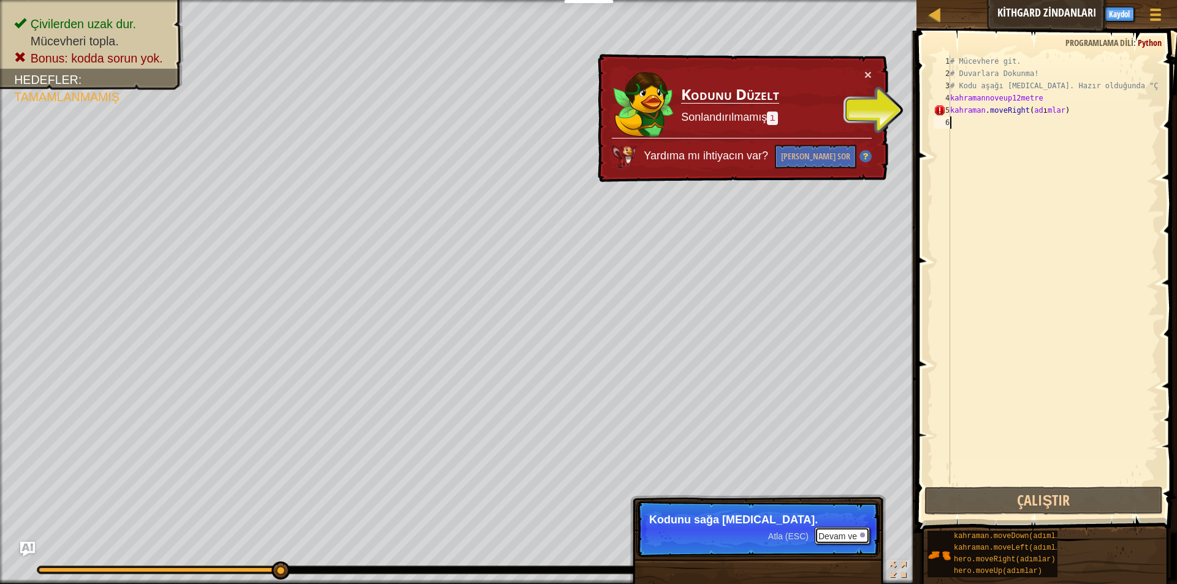
click at [846, 542] on button "Devam ve" at bounding box center [841, 535] width 55 height 17
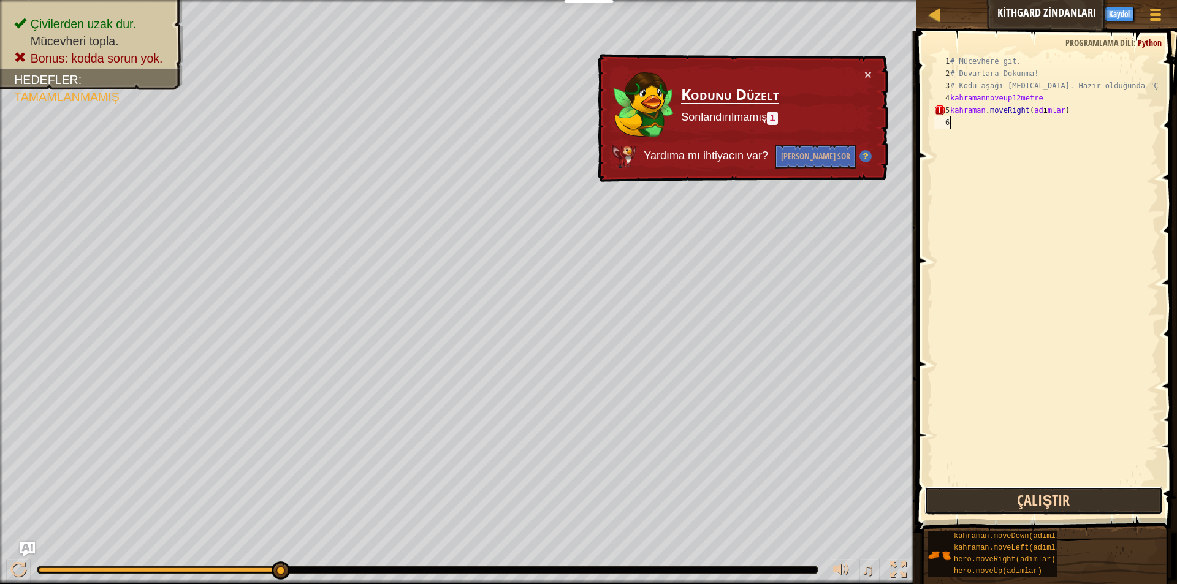
click at [935, 490] on button "Çalıştır" at bounding box center [1043, 501] width 238 height 28
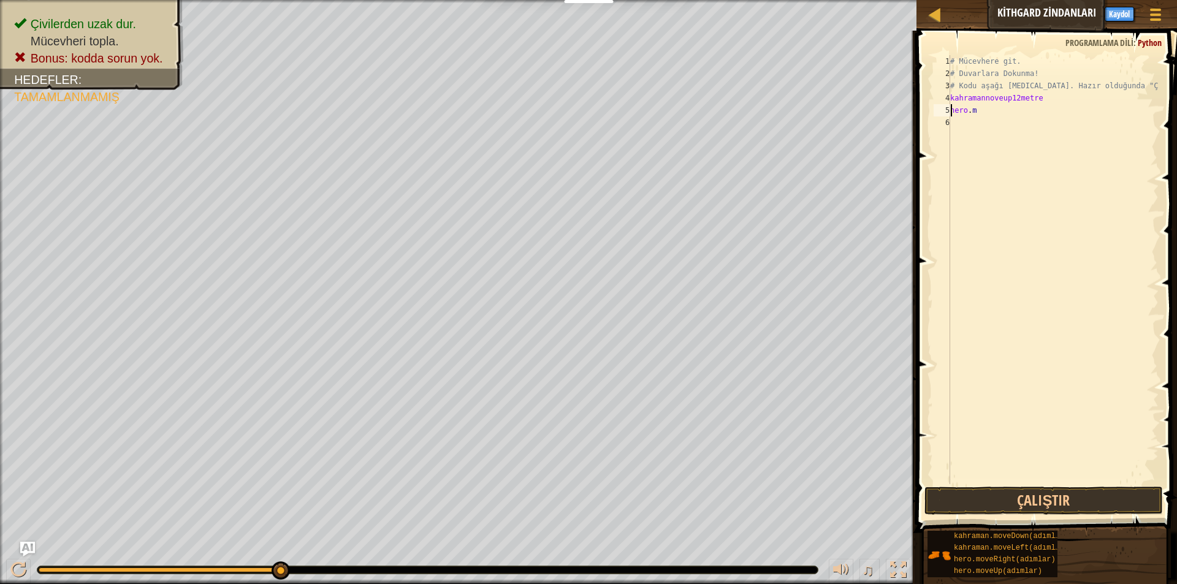
type textarea "h"
type textarea "k"
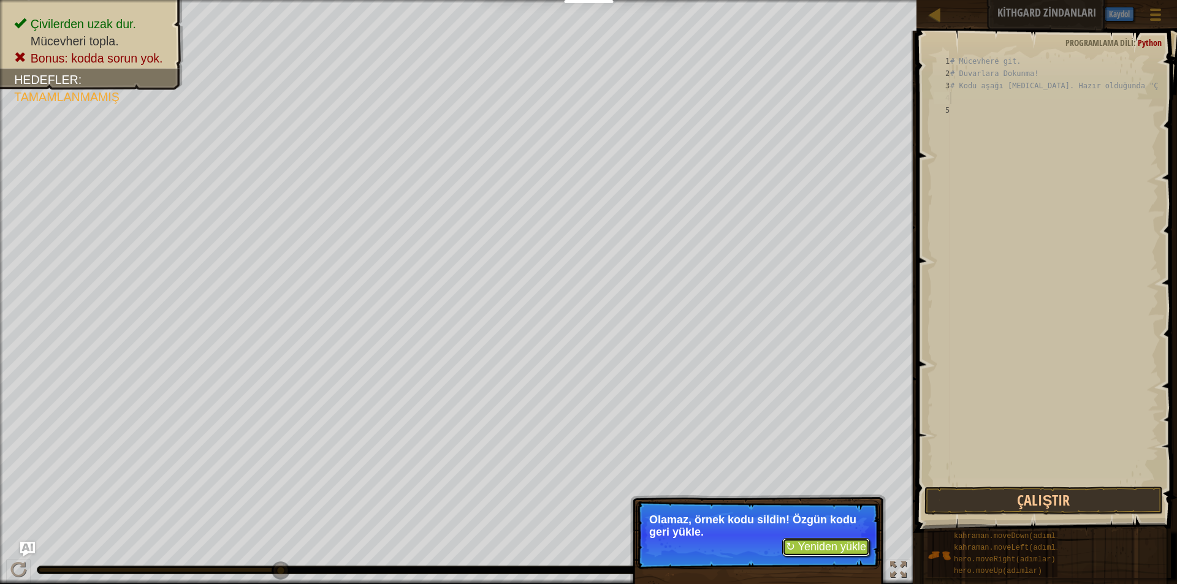
click at [819, 546] on font "↻ Yeniden yükle" at bounding box center [826, 547] width 80 height 12
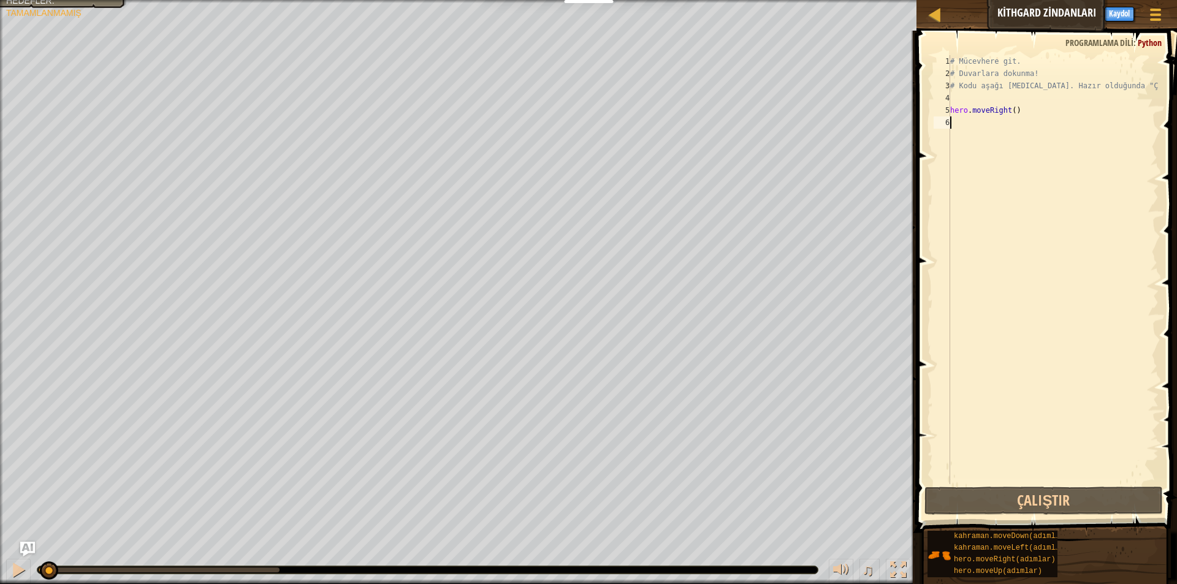
scroll to position [6, 0]
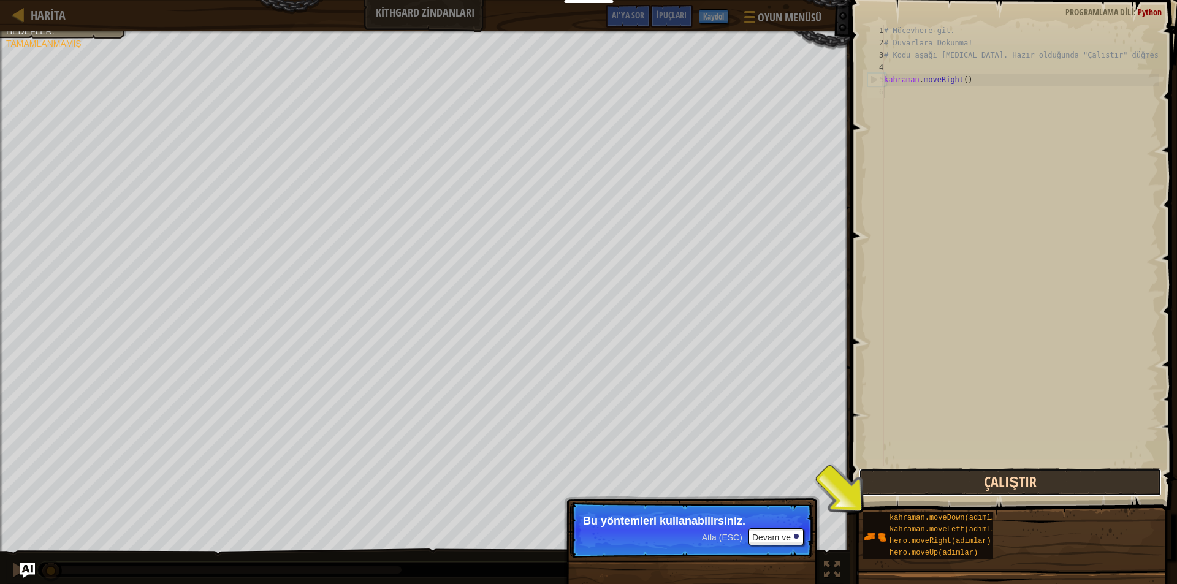
click at [881, 487] on button "Çalıştır" at bounding box center [1010, 482] width 303 height 28
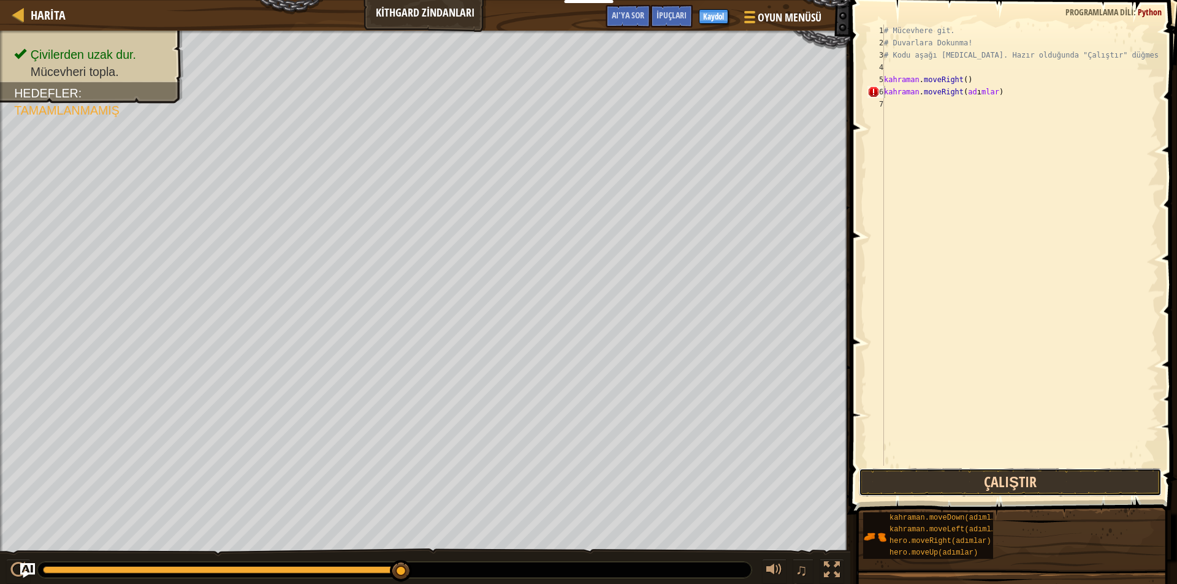
click at [998, 468] on button "Çalıştır" at bounding box center [1010, 482] width 303 height 28
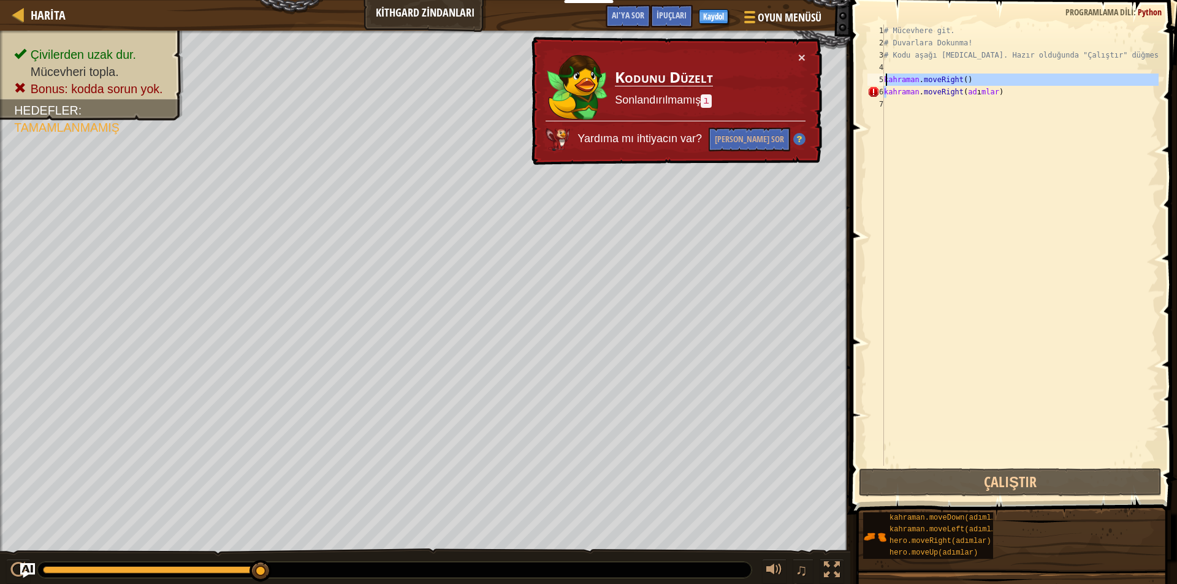
drag, startPoint x: 935, startPoint y: 96, endPoint x: 941, endPoint y: 80, distance: 17.1
click at [941, 80] on div "# Mücevhere git. # Duvarlara Dokunma! # Kodu aşağı [MEDICAL_DATA]. Hazır olduğu…" at bounding box center [1019, 258] width 277 height 466
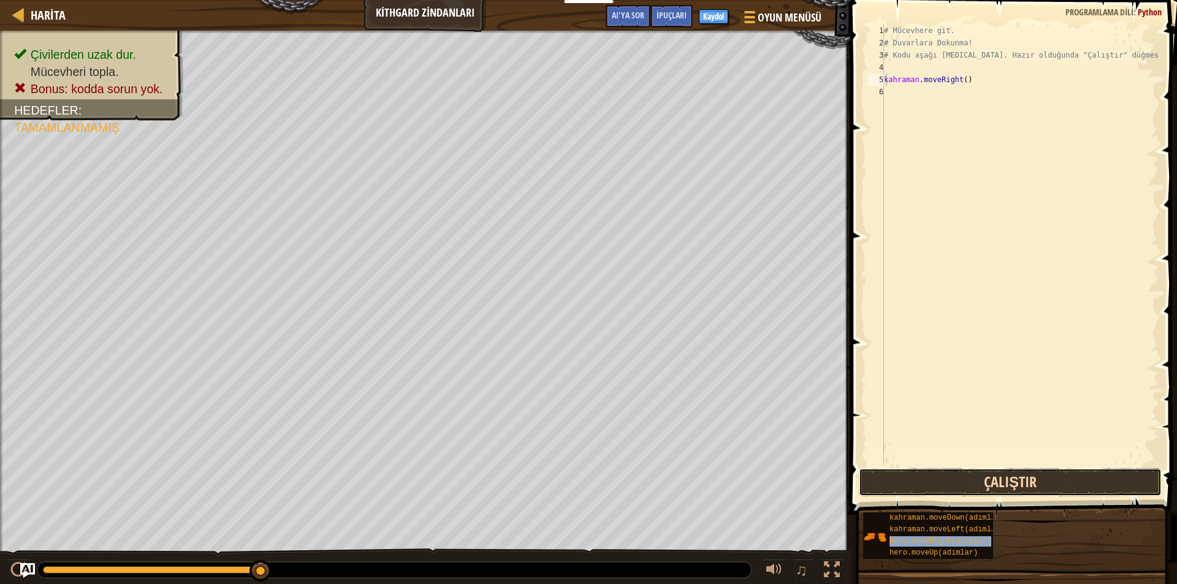
click at [967, 485] on button "Çalıştır" at bounding box center [1010, 482] width 303 height 28
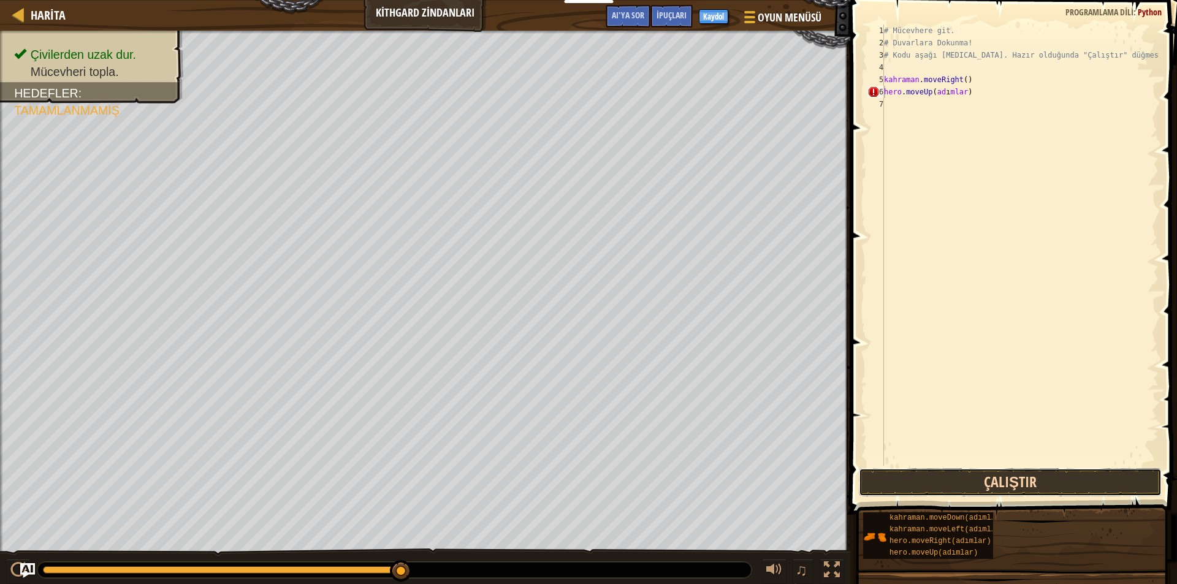
click at [981, 476] on button "Çalıştır" at bounding box center [1010, 482] width 303 height 28
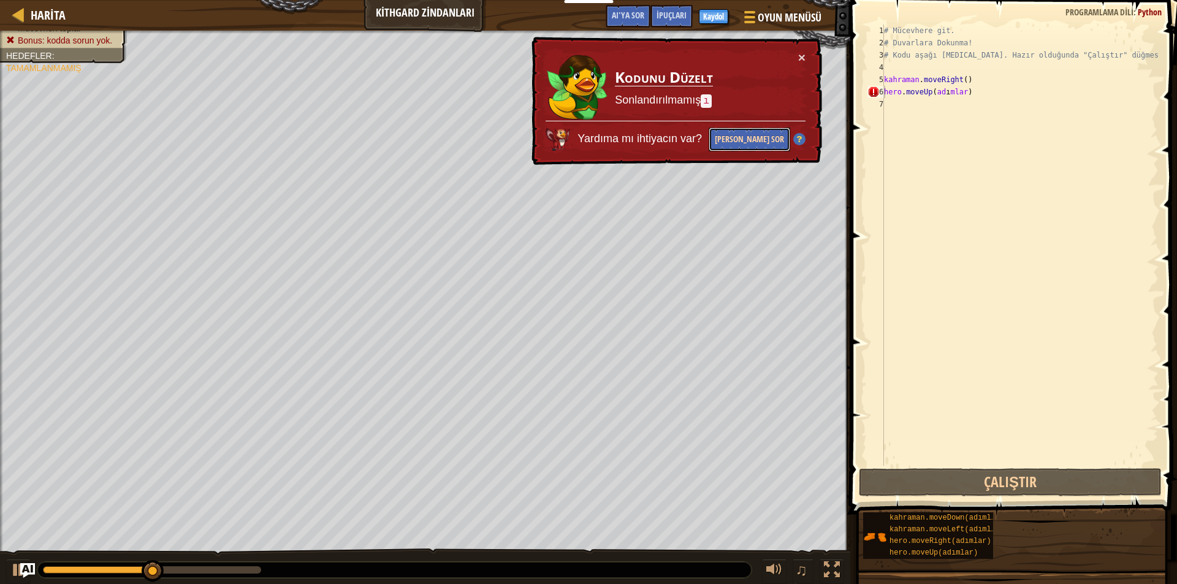
click at [723, 137] on font "[PERSON_NAME] Sor" at bounding box center [749, 139] width 69 height 12
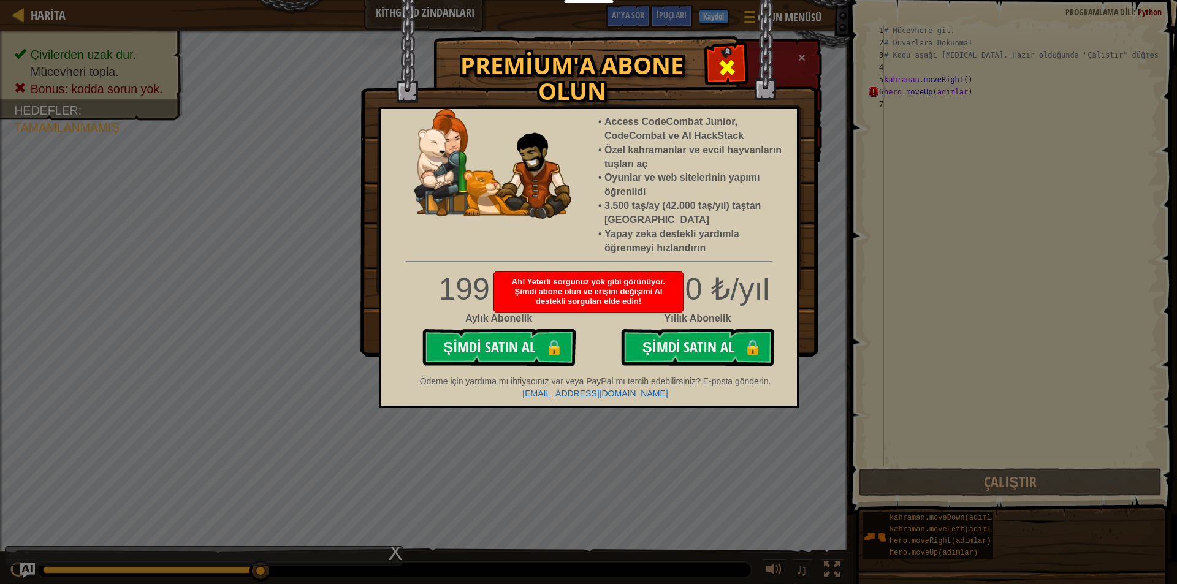
click at [708, 59] on div at bounding box center [726, 66] width 39 height 39
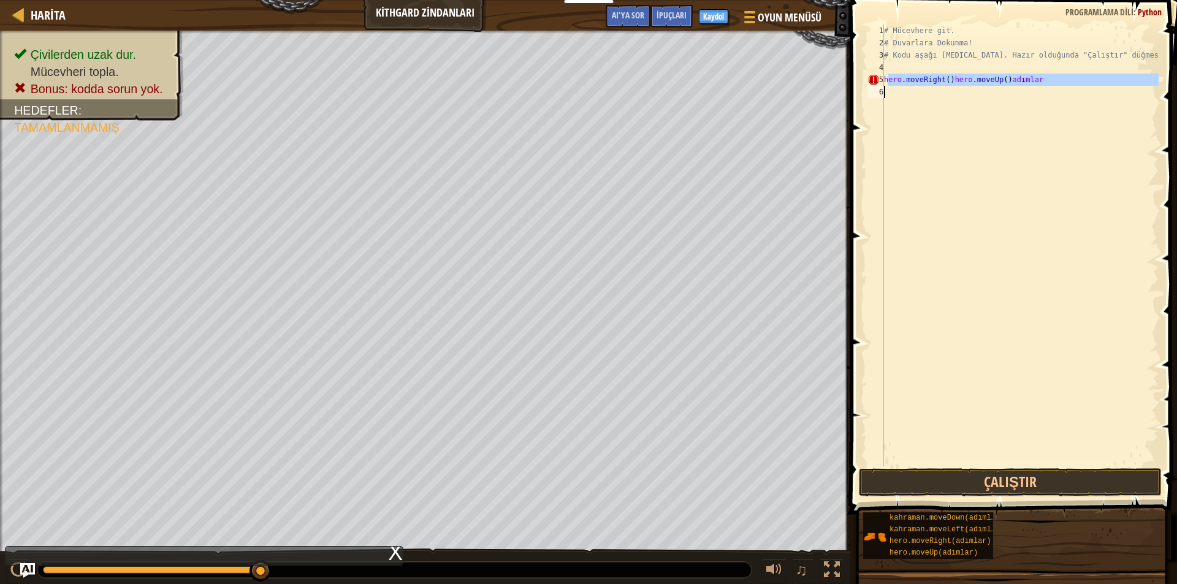
drag, startPoint x: 1078, startPoint y: 82, endPoint x: 982, endPoint y: 146, distance: 115.2
click at [982, 146] on div "# Mücevhere git. # Duvarlara Dokunma! # Kodu aşağı [MEDICAL_DATA]. Hazır olduğu…" at bounding box center [1019, 258] width 277 height 466
type textarea "hero.moveRight()hero.moveUp(adımlar)"
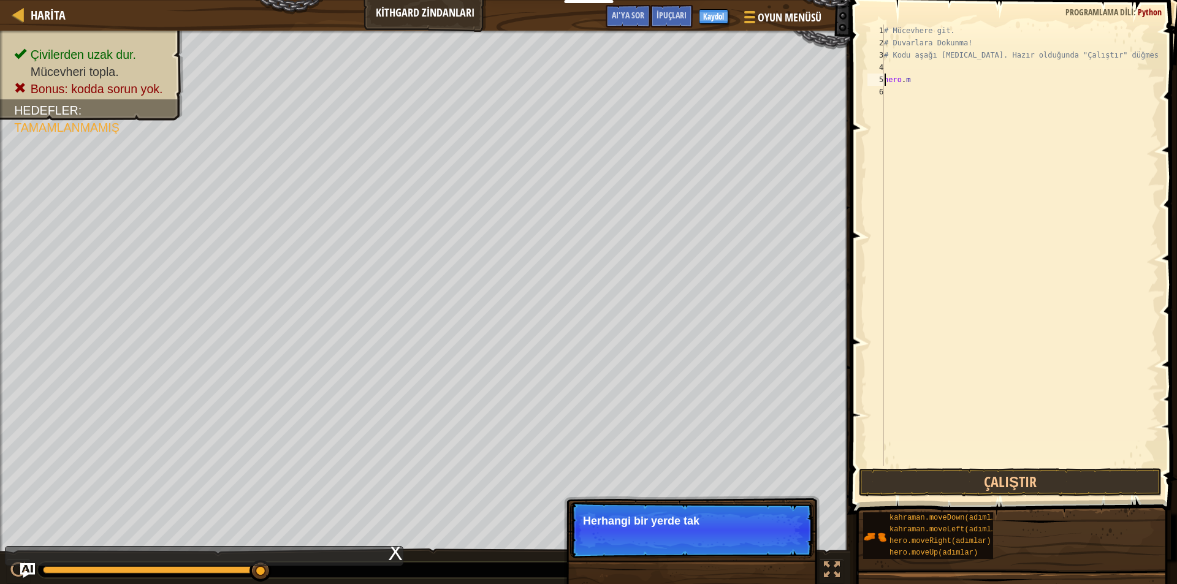
type textarea "h"
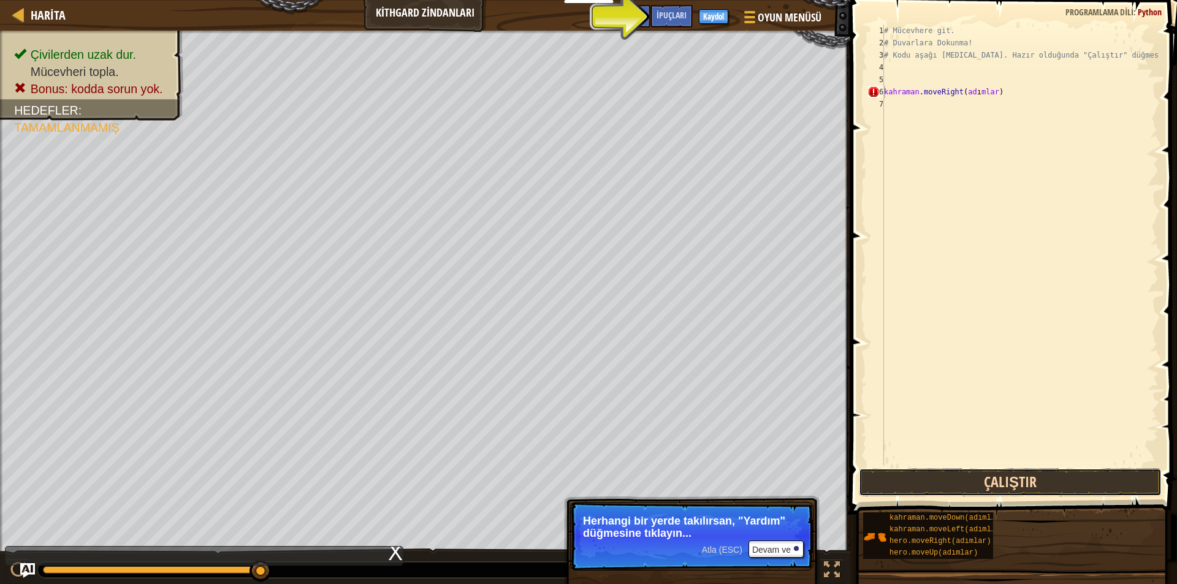
click at [900, 476] on button "Çalıştır" at bounding box center [1010, 482] width 303 height 28
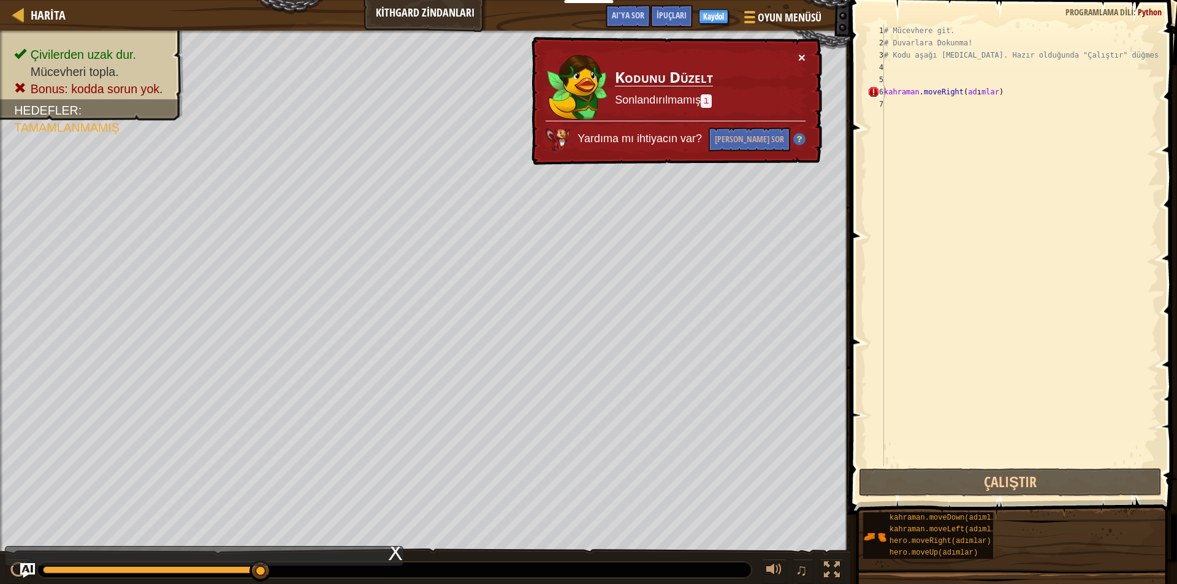
click at [799, 58] on font "×" at bounding box center [801, 58] width 7 height 14
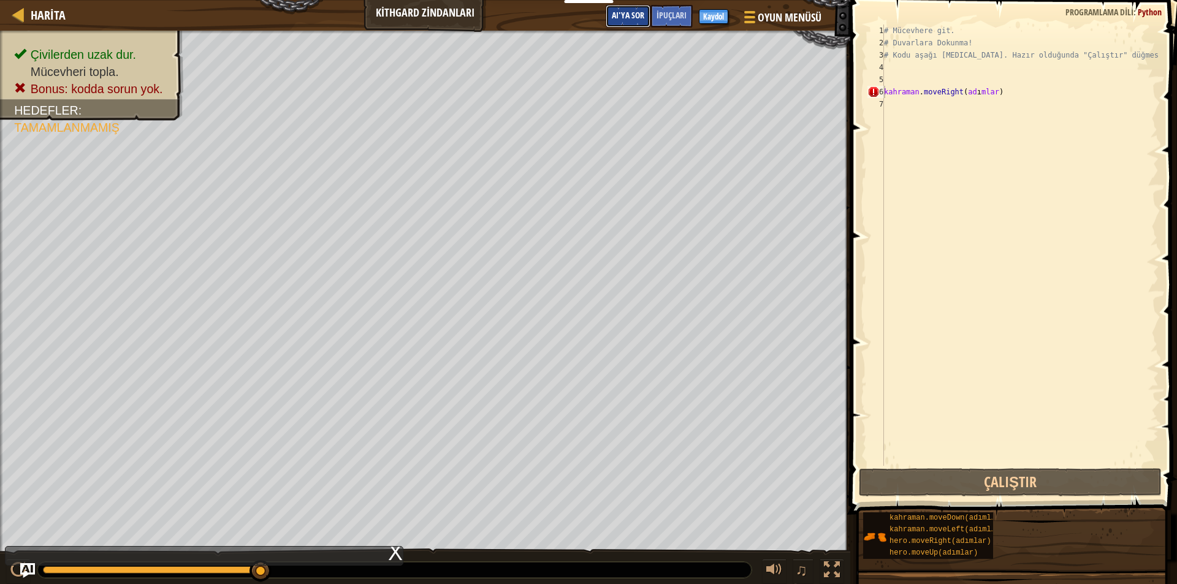
click at [626, 13] on font "AI'ya sor" at bounding box center [628, 15] width 32 height 12
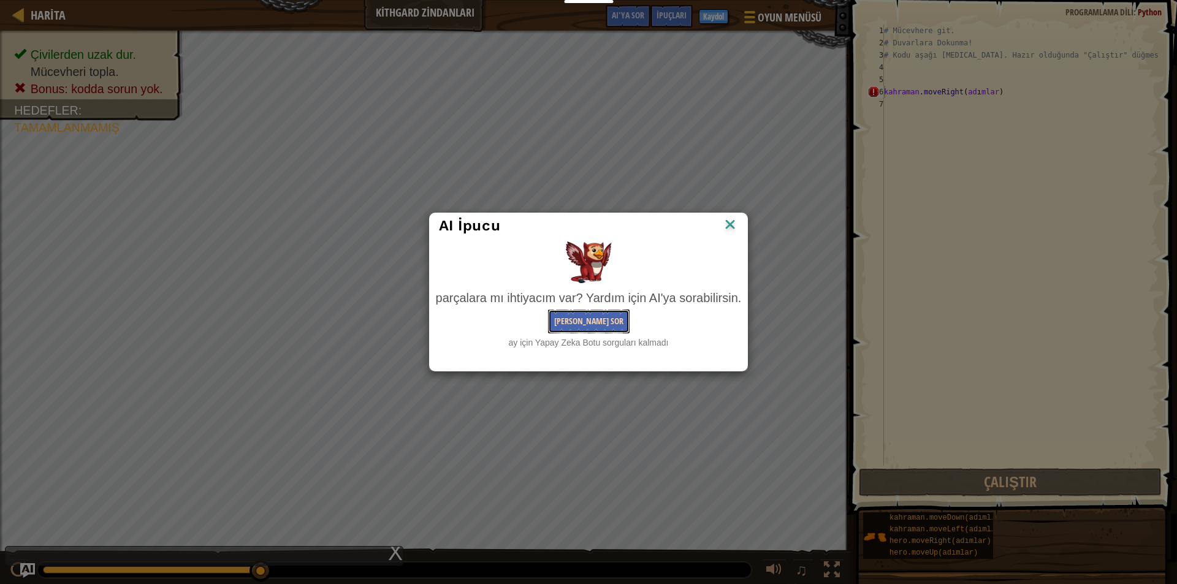
click at [586, 326] on font "[PERSON_NAME] Sor" at bounding box center [588, 321] width 69 height 12
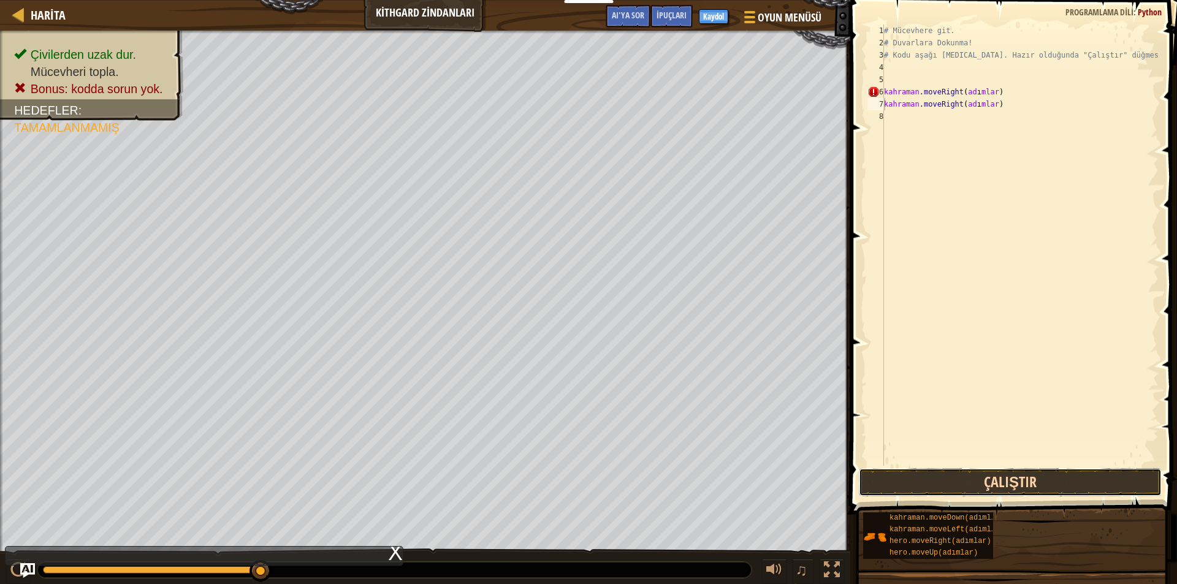
click at [980, 487] on button "Çalıştır" at bounding box center [1010, 482] width 303 height 28
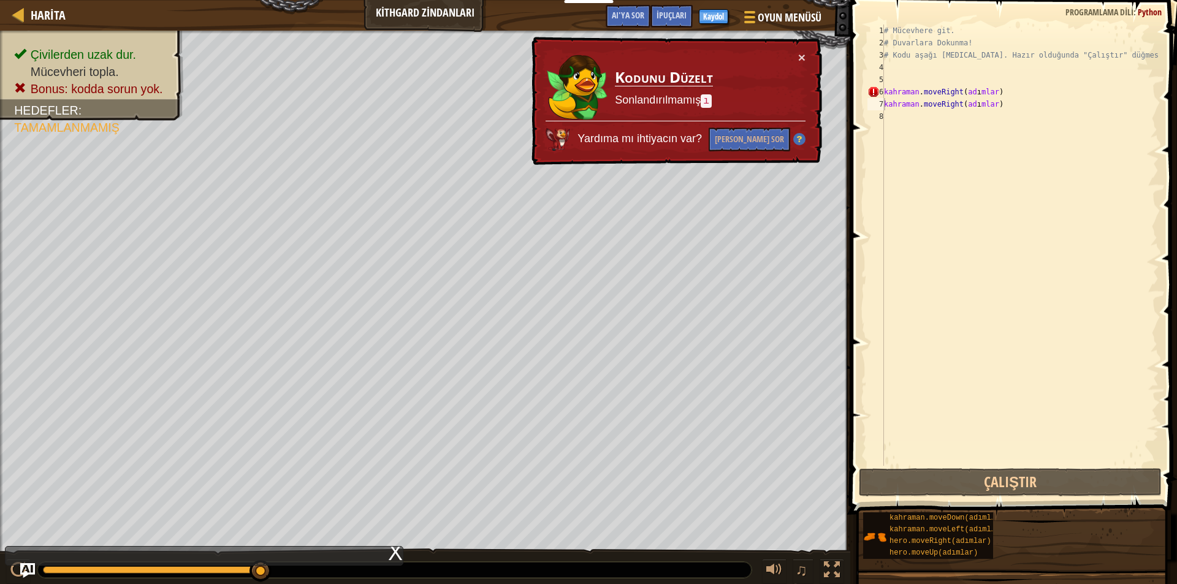
click at [794, 58] on div "× Kodunu Düzelt Sonlandırılmamış ı Yardıma mı ihtiyacın var? Yapay Zekaya Sor" at bounding box center [676, 101] width 294 height 131
click at [803, 54] on font "×" at bounding box center [801, 58] width 7 height 14
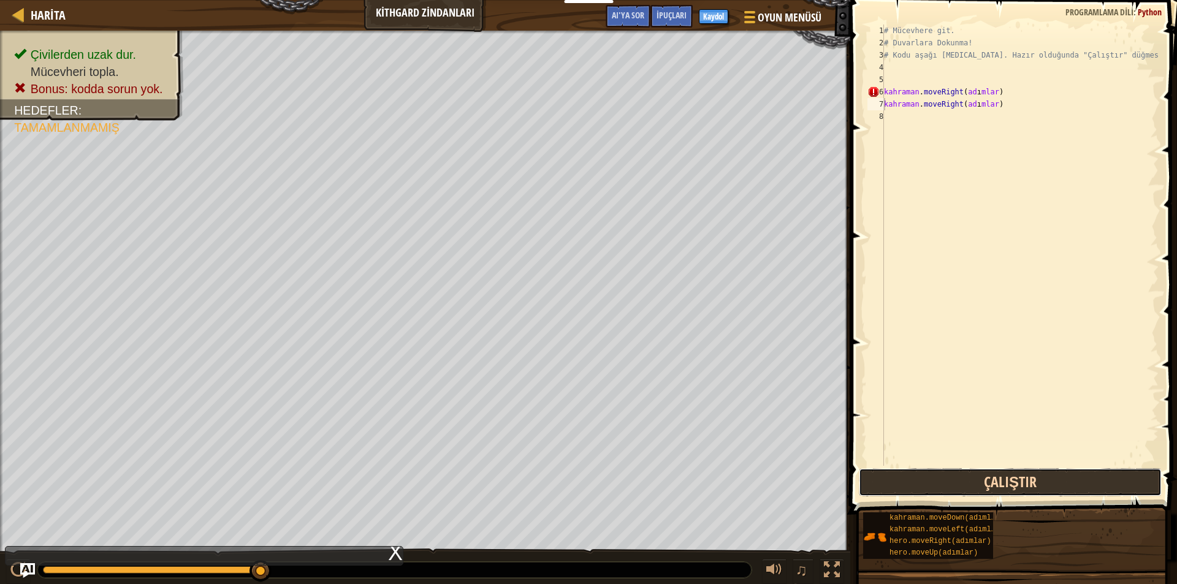
click at [1024, 479] on button "Çalıştır" at bounding box center [1010, 482] width 303 height 28
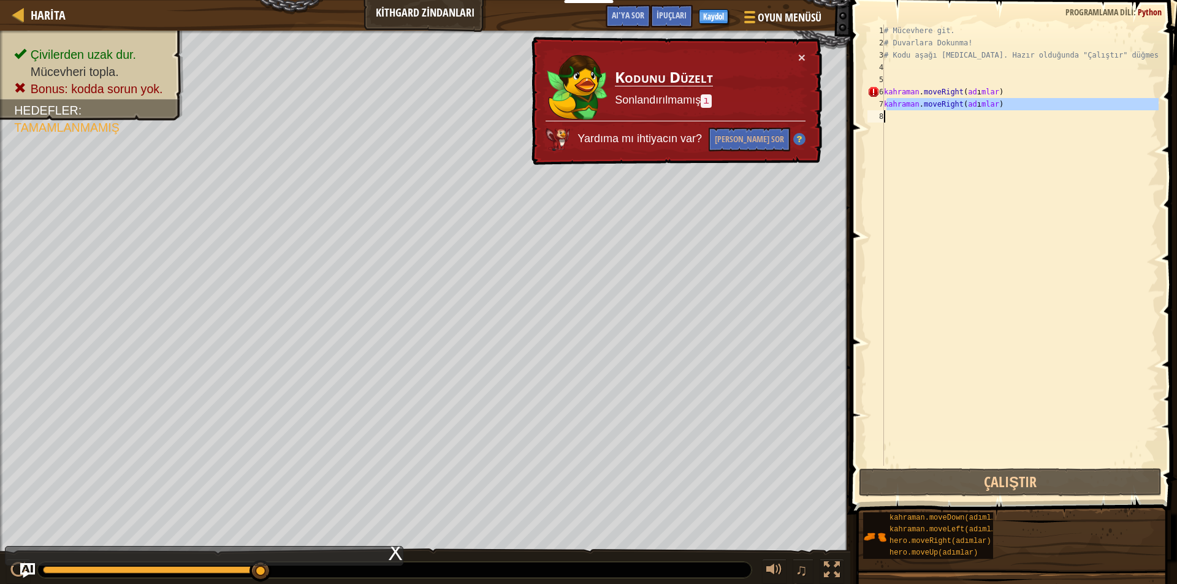
drag, startPoint x: 1030, startPoint y: 108, endPoint x: 819, endPoint y: 150, distance: 214.3
click at [819, 150] on div "Harita Kithgard Zindanları Oyun Menüsü Bitti Kaydol İpuçları AI'ya sor 1 İbrani…" at bounding box center [588, 292] width 1177 height 584
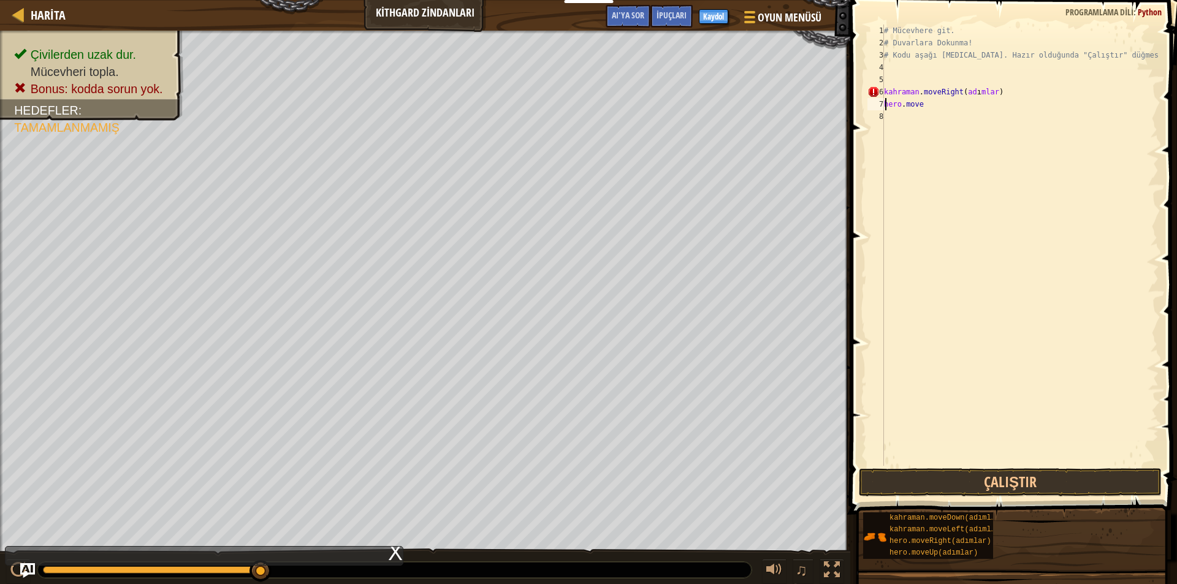
type textarea "h"
click at [976, 484] on button "Çalıştır" at bounding box center [1010, 482] width 303 height 28
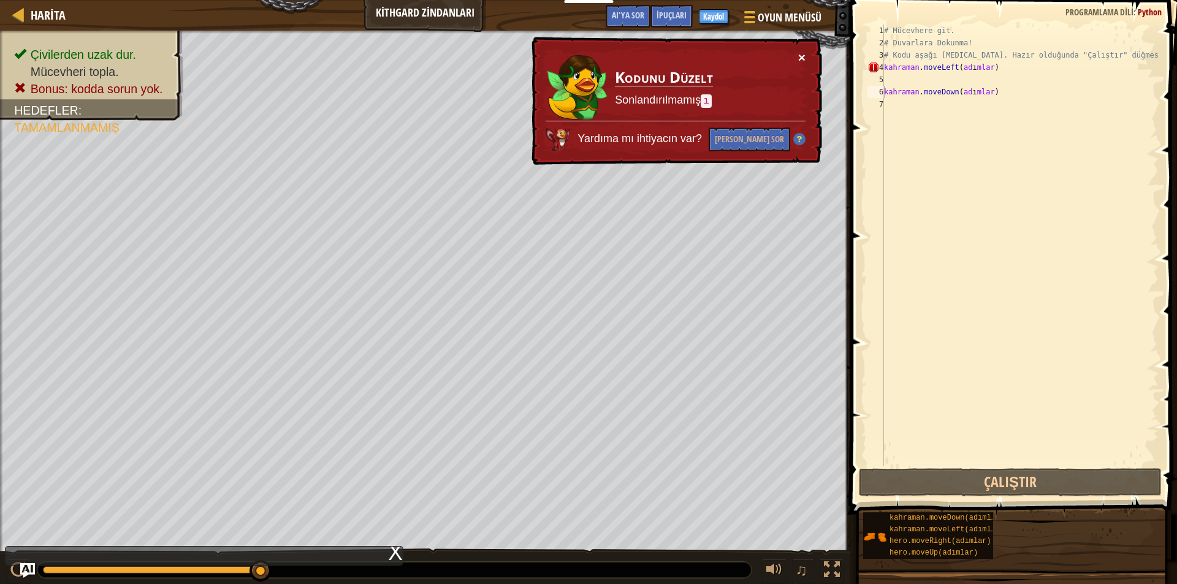
click at [797, 50] on font "×" at bounding box center [800, 57] width 7 height 14
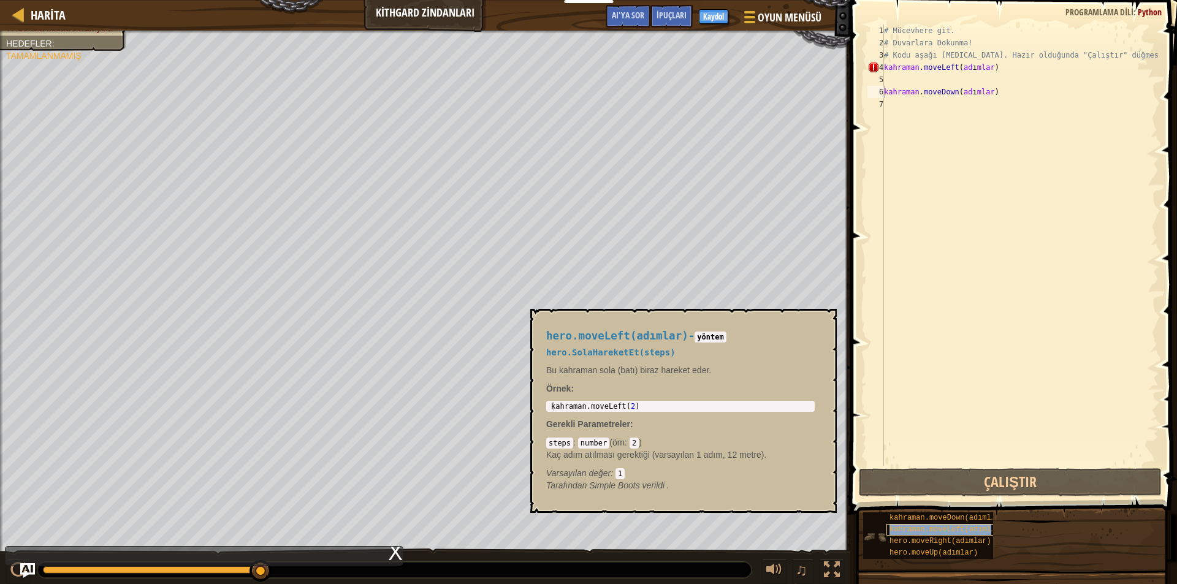
drag, startPoint x: 953, startPoint y: 525, endPoint x: 914, endPoint y: 531, distance: 39.6
click at [952, 525] on font "kahraman.moveLeft(adımlar)" at bounding box center [946, 529] width 115 height 9
drag, startPoint x: 561, startPoint y: 444, endPoint x: 547, endPoint y: 452, distance: 16.2
click at [558, 447] on code "steps" at bounding box center [559, 443] width 27 height 11
click at [547, 452] on font "Kaç adım atılması gerektiği (varsayılan 1 adım, 12 metre)." at bounding box center [656, 455] width 220 height 10
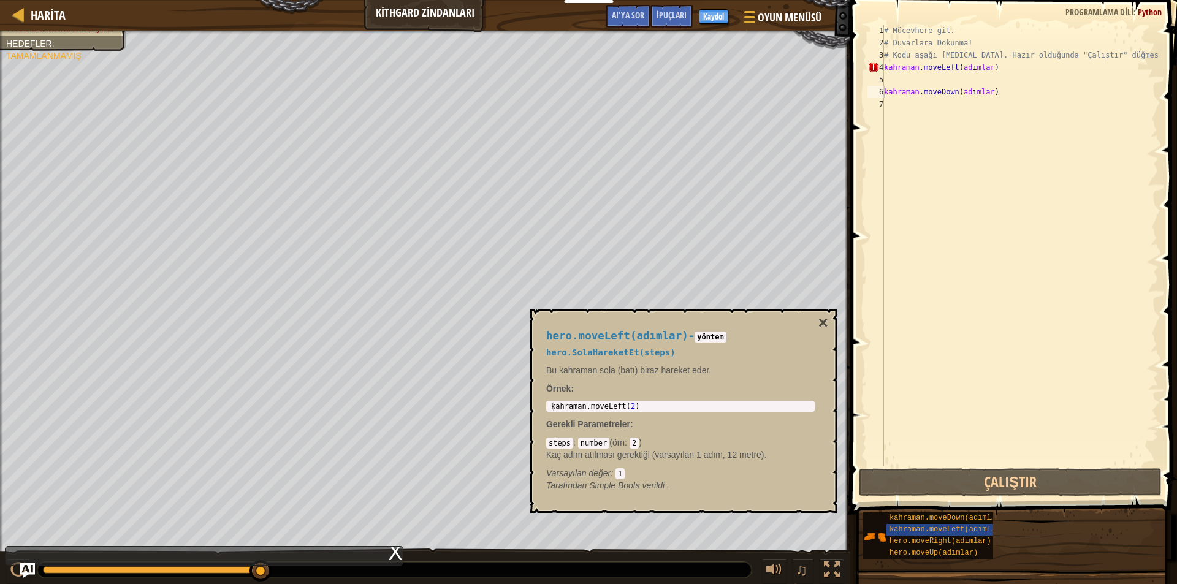
drag, startPoint x: 572, startPoint y: 438, endPoint x: 745, endPoint y: 491, distance: 180.9
click at [745, 491] on div "hero.moveLeft(adımlar) - yöntem hero.SolaHareketEt(steps) Bu kahraman sola (bat…" at bounding box center [680, 411] width 286 height 184
drag, startPoint x: 729, startPoint y: 497, endPoint x: 713, endPoint y: 499, distance: 16.6
click at [728, 497] on div "hero.moveLeft(adımlar) - yöntem hero.SolaHareketEt(steps) Bu kahraman sola (bat…" at bounding box center [680, 411] width 286 height 184
drag, startPoint x: 683, startPoint y: 354, endPoint x: 692, endPoint y: 351, distance: 9.7
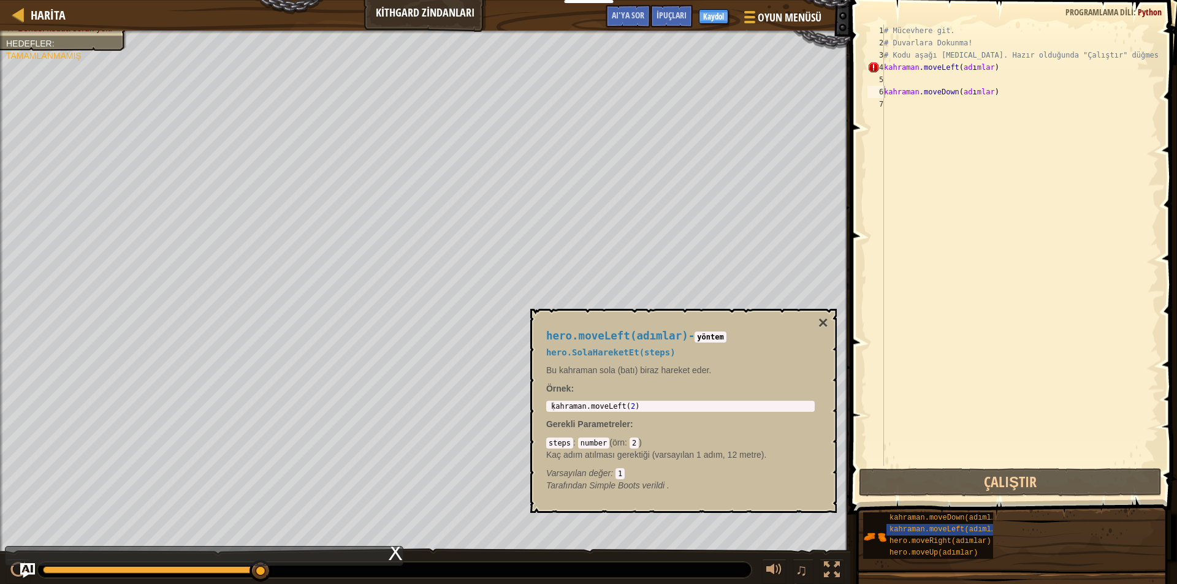
click at [692, 351] on h5 "hero.SolaHareketEt(steps)" at bounding box center [680, 352] width 268 height 9
click at [656, 4] on div "Harita Kithgard Zindanları Oyun Menüsü Bitti Kaydol İpuçları AI'ya sor" at bounding box center [425, 15] width 850 height 31
click at [634, 11] on font "AI'ya sor" at bounding box center [628, 15] width 32 height 12
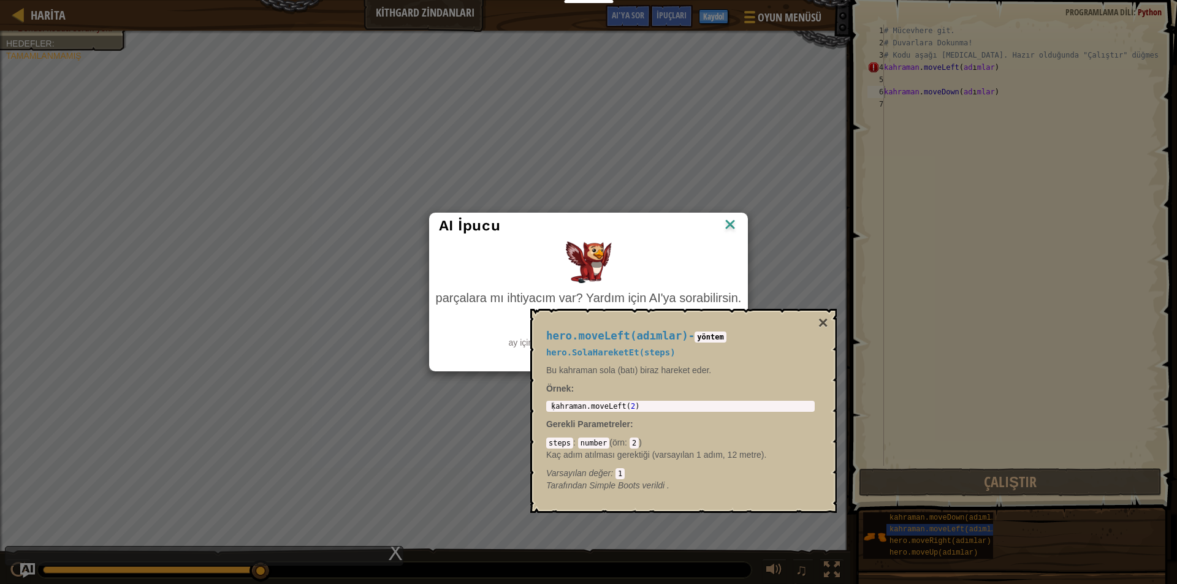
click at [743, 217] on div "AI İpucu" at bounding box center [589, 225] width 318 height 25
drag, startPoint x: 828, startPoint y: 324, endPoint x: 818, endPoint y: 328, distance: 11.0
click at [822, 327] on div "hero.moveLeft(adımlar) - yöntem hero.SolaHareketEt(steps) Bu kahraman sola (bat…" at bounding box center [683, 411] width 306 height 204
drag, startPoint x: 822, startPoint y: 316, endPoint x: 816, endPoint y: 317, distance: 6.2
click at [822, 316] on font "×" at bounding box center [823, 322] width 10 height 19
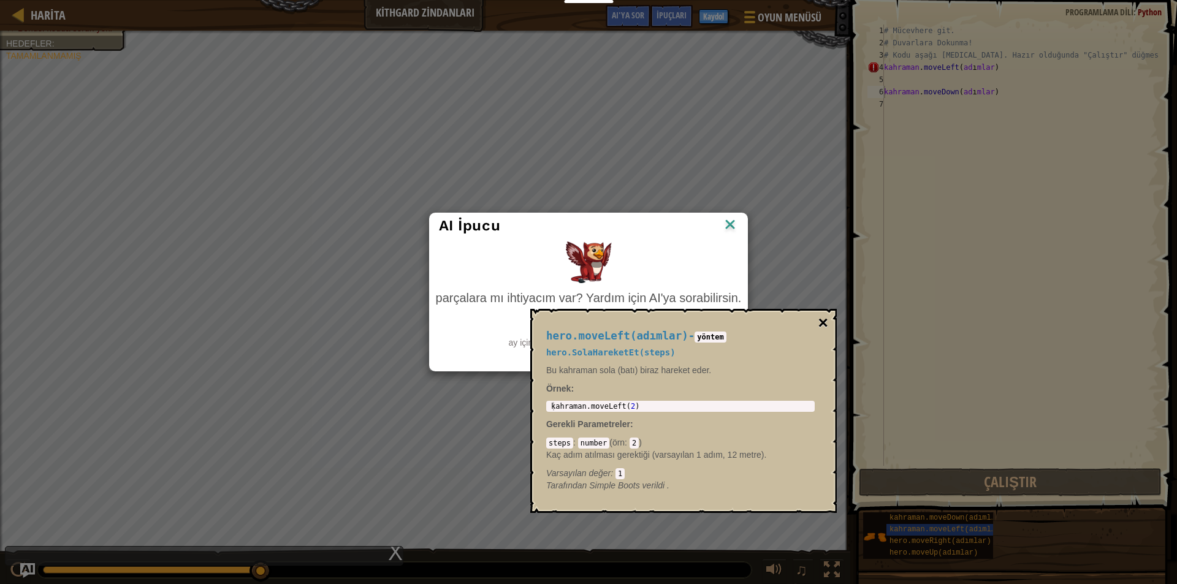
click at [819, 322] on font "×" at bounding box center [823, 322] width 10 height 19
click at [748, 254] on div "AI İpucu parçalara mı ihtiyacım var? Yardım için AI'ya sorabilirsin. Yapay Zeka…" at bounding box center [588, 292] width 1177 height 584
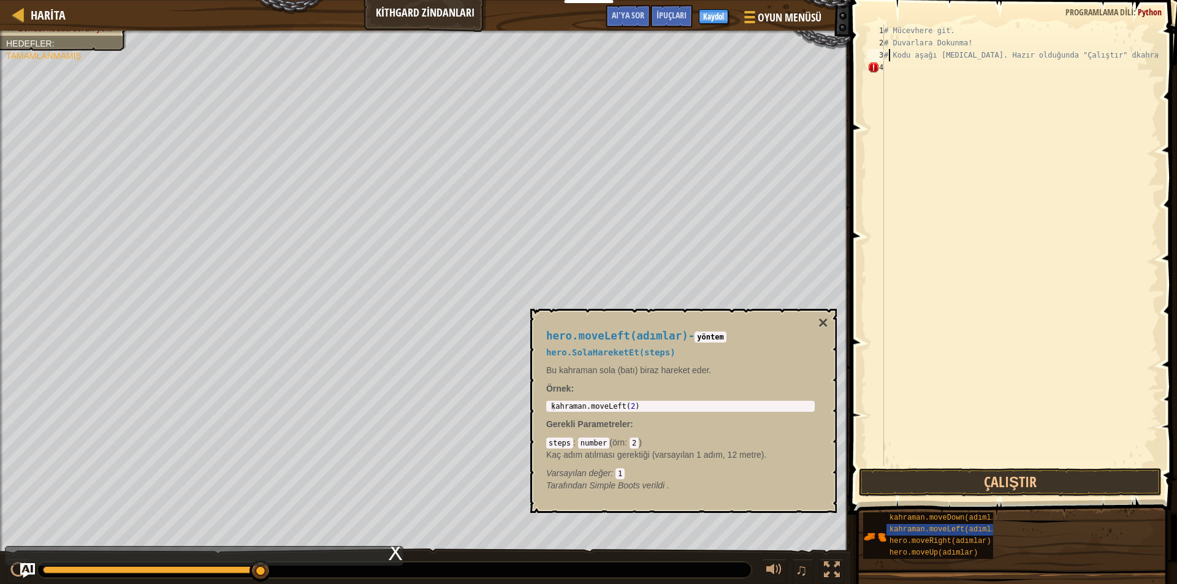
type textarea "# Kodu aşağı [MEDICAL_DATA]. Hazır olduğunda "Çalıştır" kahraman.moveDown(adıml…"
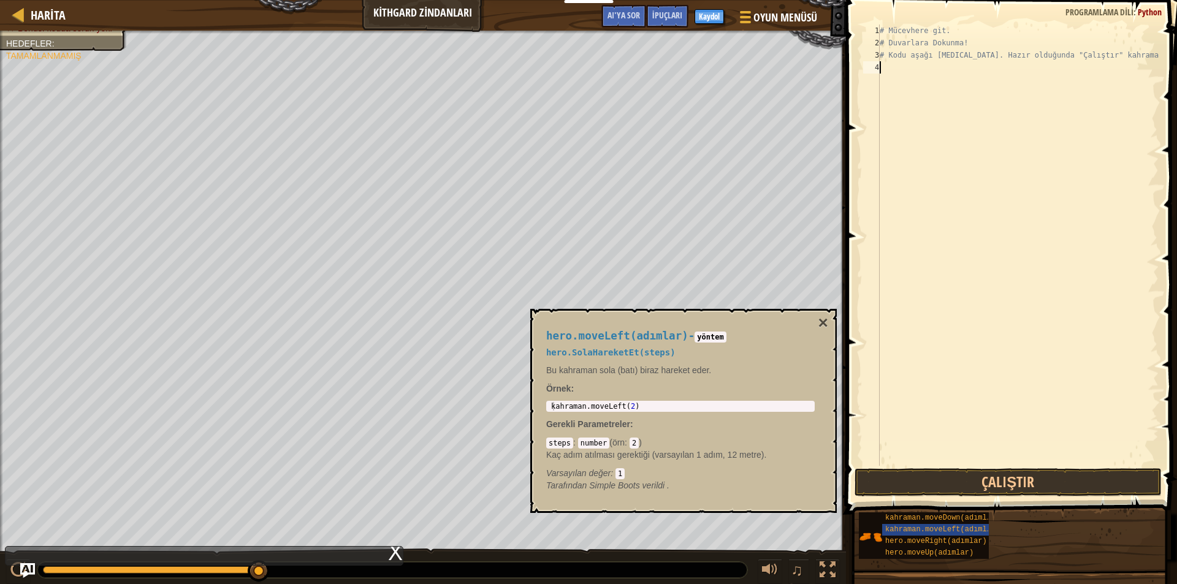
click at [974, 150] on div "# Mücevhere git. # Duvarlara Dokunma! # Kodu aşağı [MEDICAL_DATA]. Hazır olduğu…" at bounding box center [1017, 258] width 281 height 466
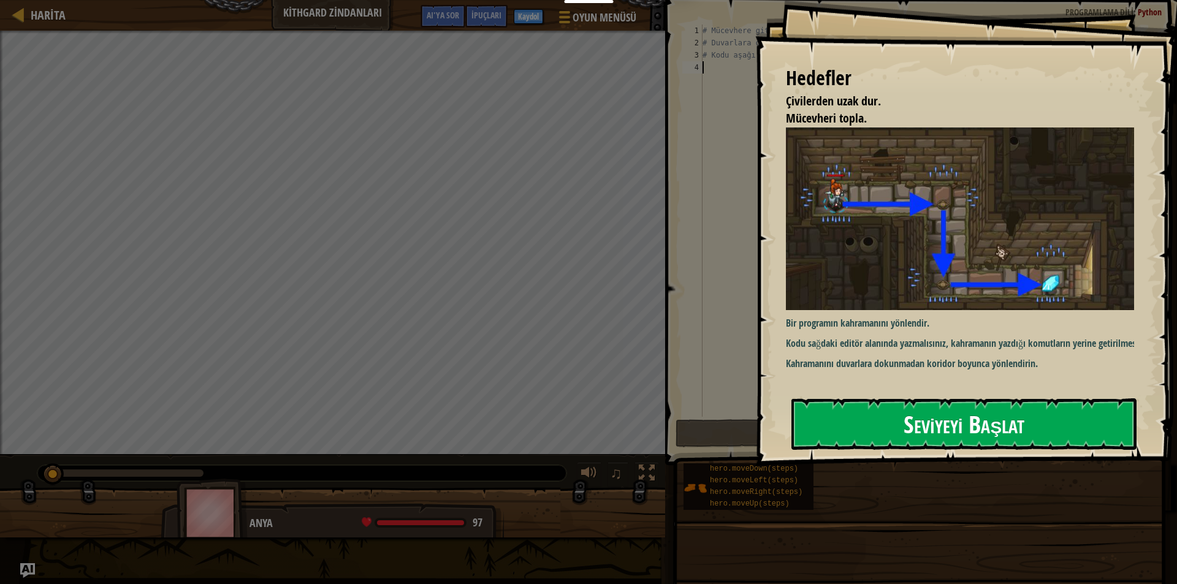
drag, startPoint x: 962, startPoint y: 439, endPoint x: 955, endPoint y: 440, distance: 6.2
click at [961, 439] on font "Seviyeyi Başlat" at bounding box center [963, 423] width 121 height 33
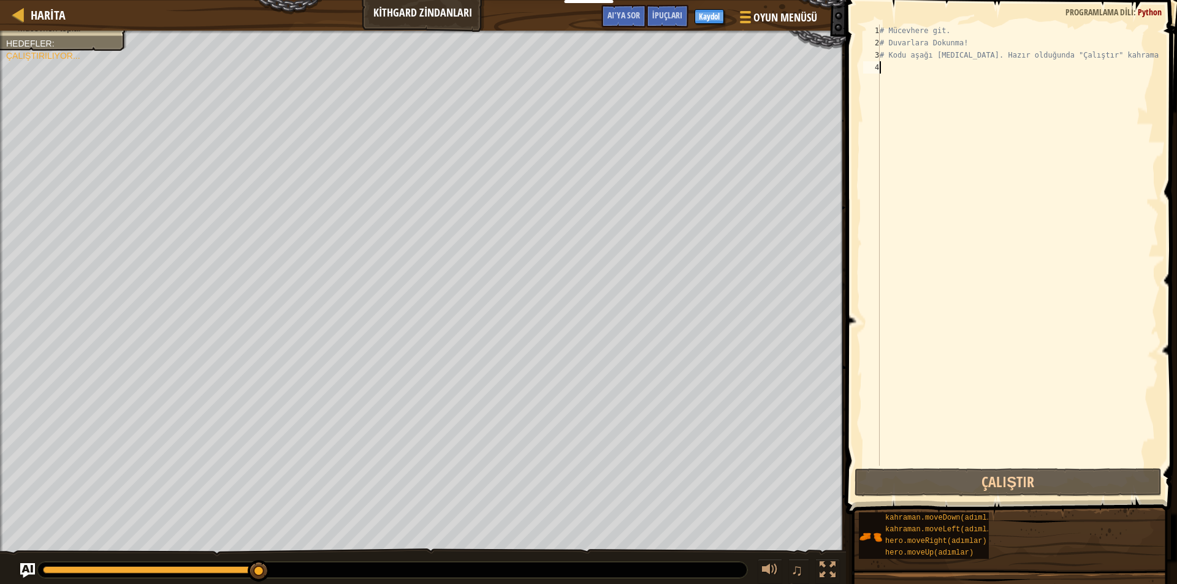
select select "tr"
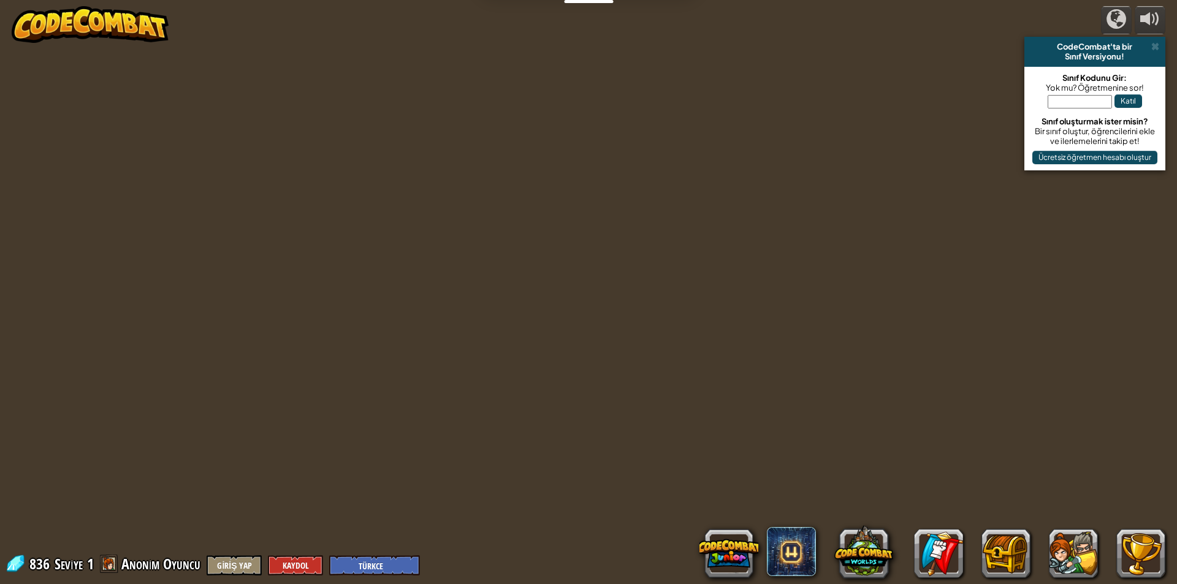
select select "tr"
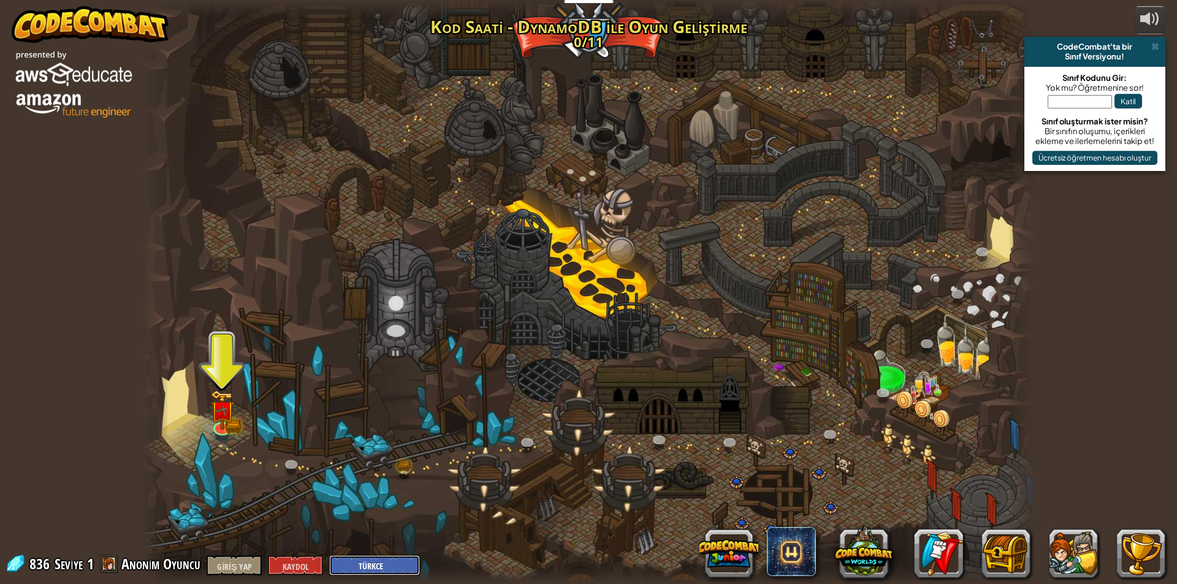
drag, startPoint x: 376, startPoint y: 558, endPoint x: 368, endPoint y: 560, distance: 8.8
click at [371, 560] on select "İngilizce ([GEOGRAPHIC_DATA]) İngilizce (BK) 简体中文 bu bir gerçek русский İspanyo…" at bounding box center [374, 565] width 91 height 20
click at [330, 555] on select "İngilizce ([GEOGRAPHIC_DATA]) İngilizce (BK) 简体中文 bu bir gerçek русский İspanyo…" at bounding box center [374, 565] width 91 height 20
click at [227, 354] on div at bounding box center [588, 292] width 893 height 584
drag, startPoint x: 238, startPoint y: 381, endPoint x: 220, endPoint y: 385, distance: 18.3
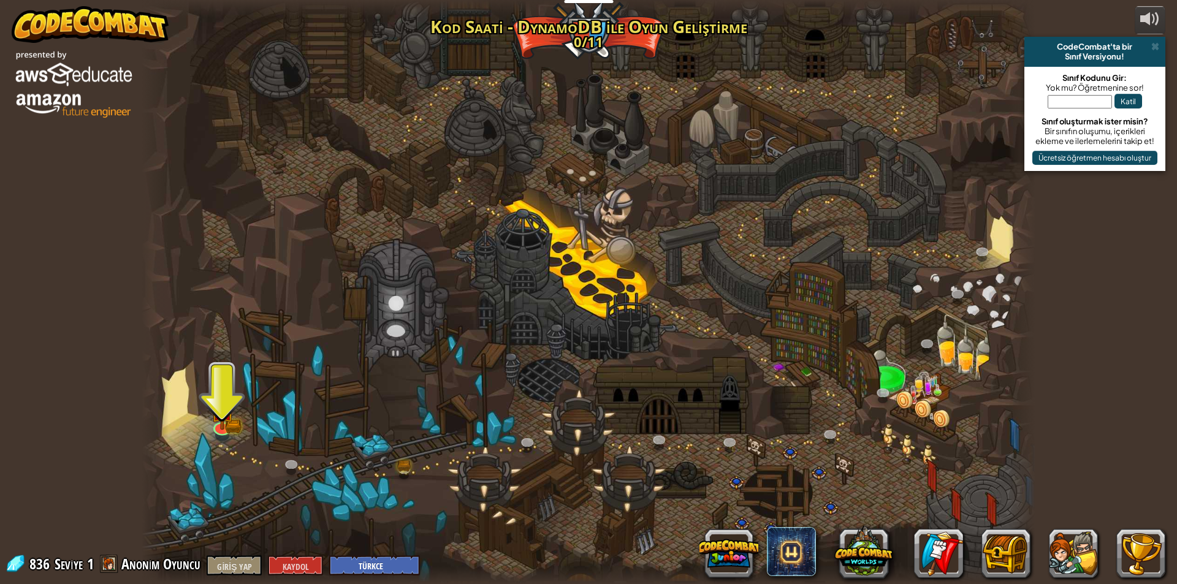
click at [223, 384] on div at bounding box center [588, 292] width 893 height 584
click at [220, 385] on div at bounding box center [588, 292] width 893 height 584
click at [218, 419] on img at bounding box center [222, 400] width 24 height 53
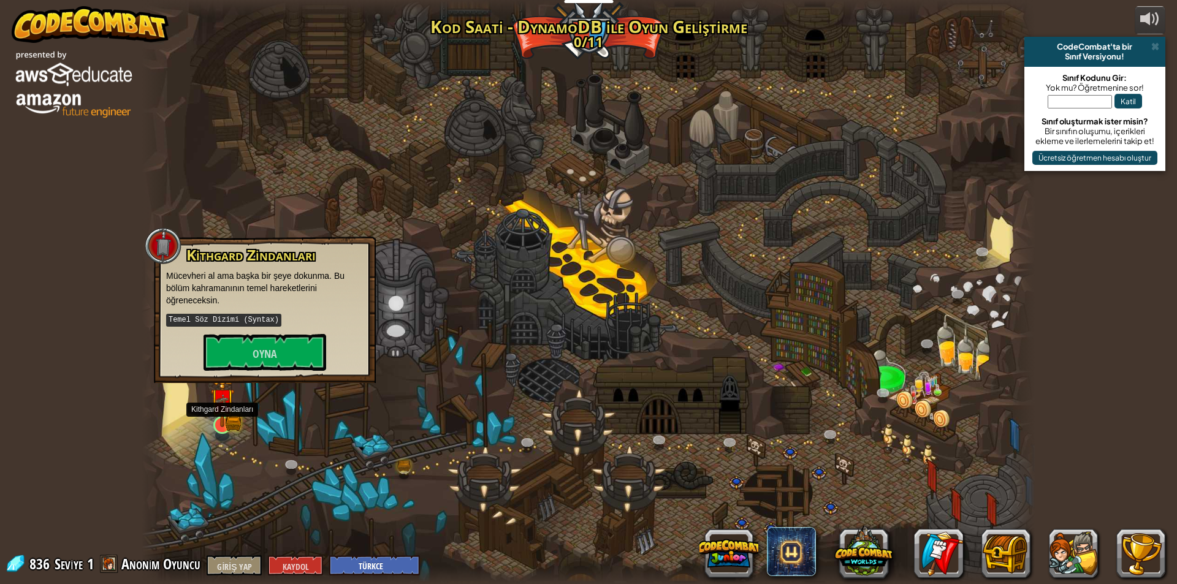
click at [216, 420] on img at bounding box center [222, 400] width 24 height 53
click at [257, 354] on font "Oyna" at bounding box center [264, 354] width 25 height 15
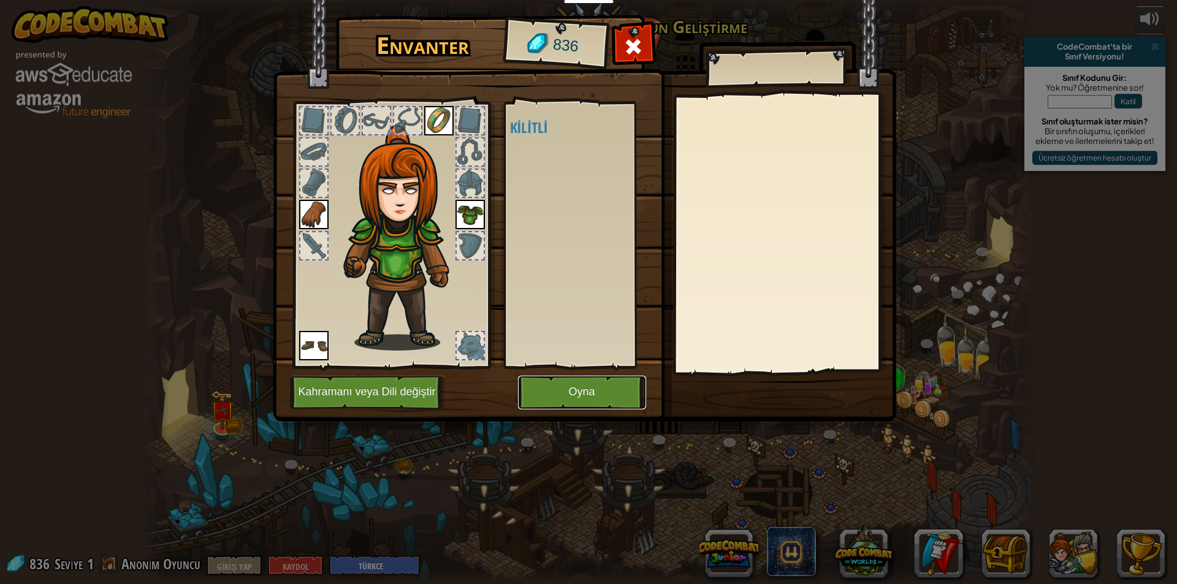
click at [534, 379] on button "Oyna" at bounding box center [582, 393] width 128 height 34
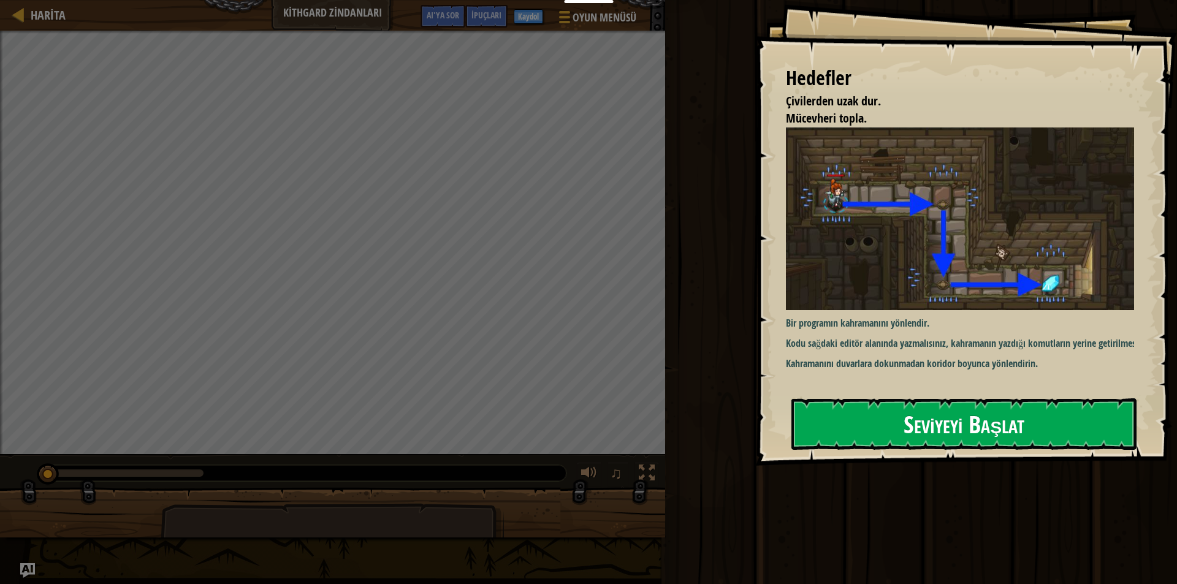
click at [852, 433] on button "Seviyeyi Başlat" at bounding box center [963, 423] width 345 height 51
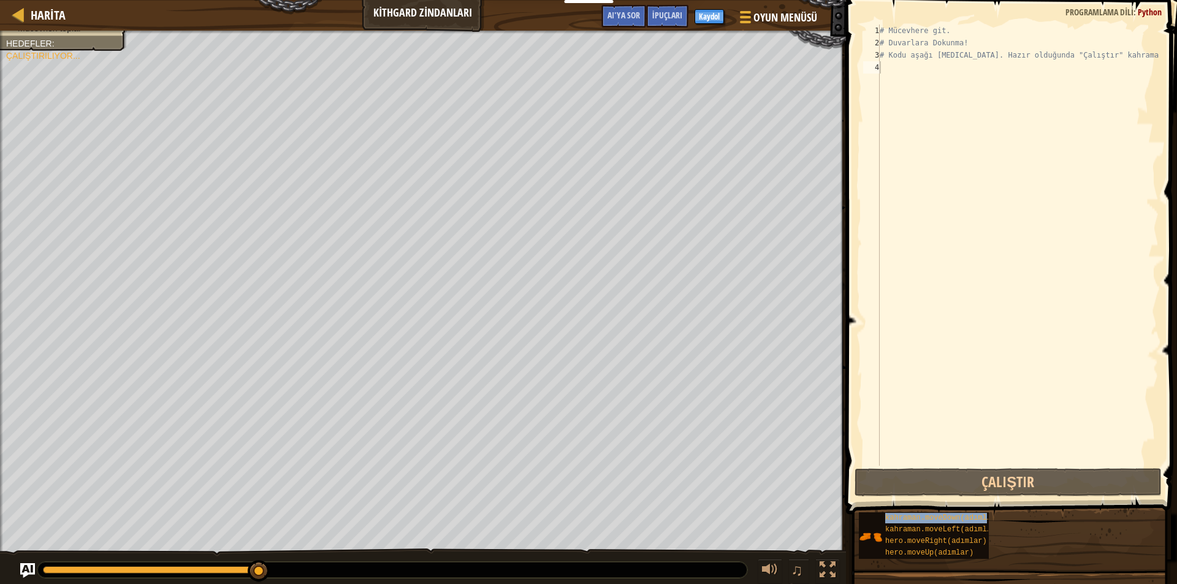
type textarea "kahraman.moveDown(adımlar)"
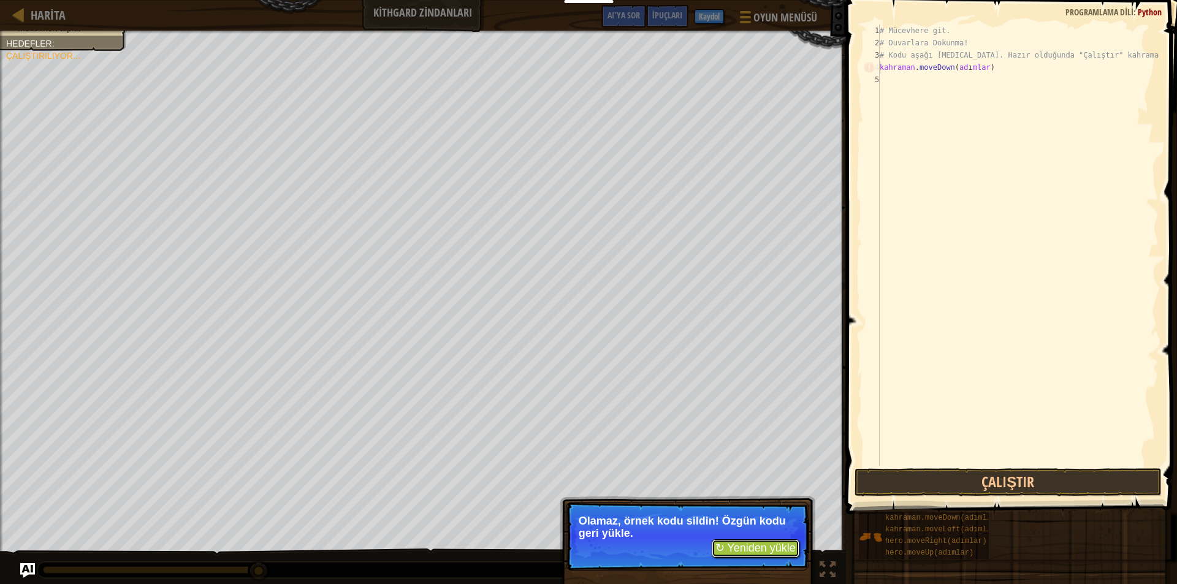
click at [734, 543] on font "↻ Yeniden yükle" at bounding box center [755, 548] width 80 height 12
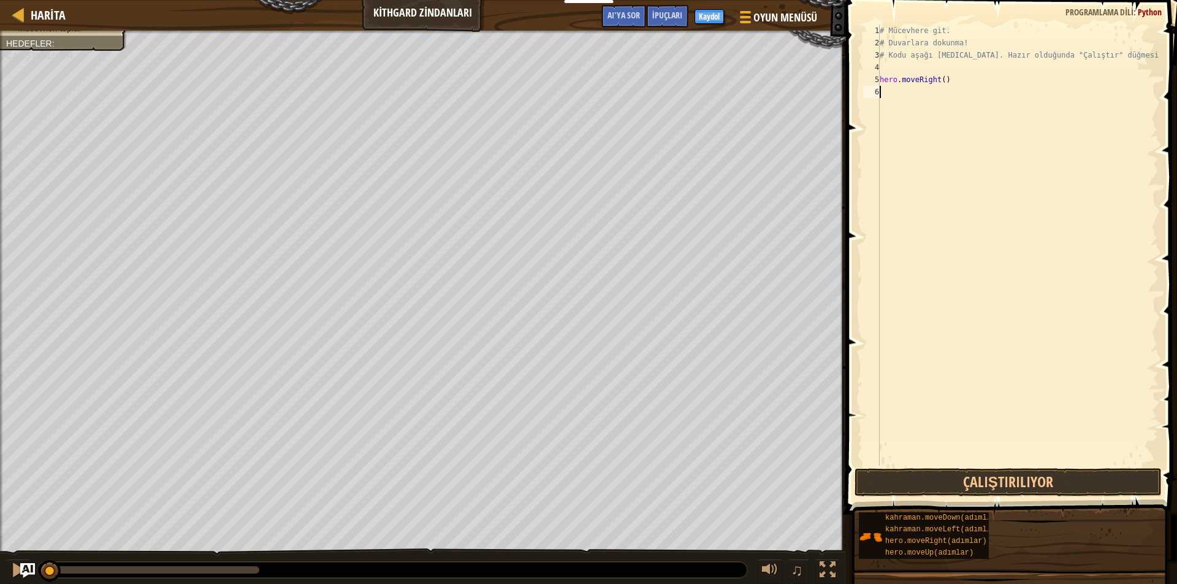
scroll to position [6, 0]
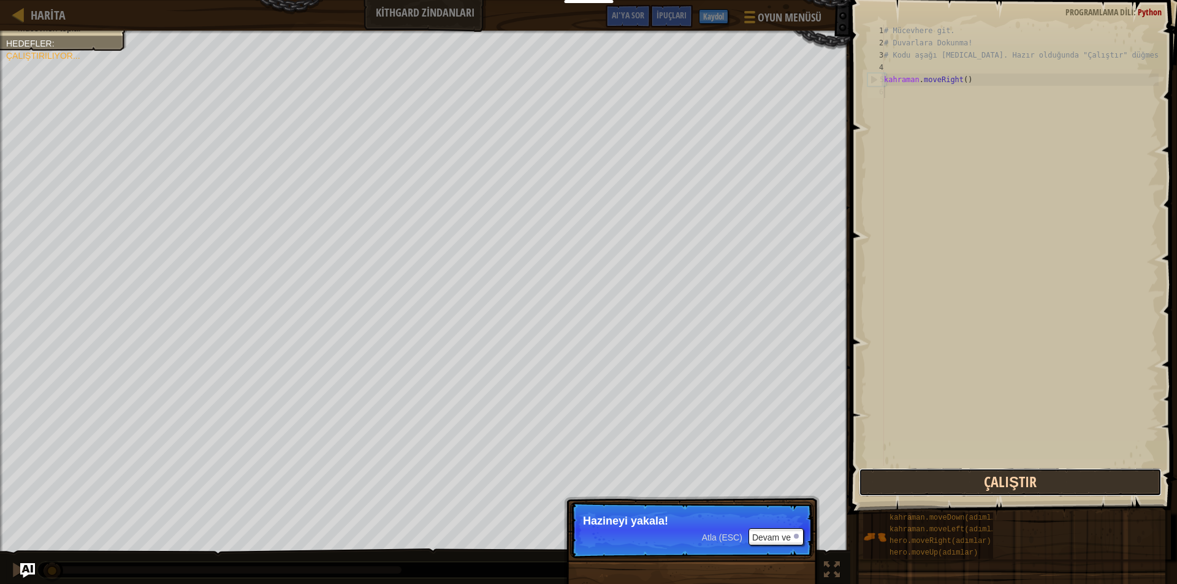
click at [888, 485] on button "Çalıştır" at bounding box center [1010, 482] width 303 height 28
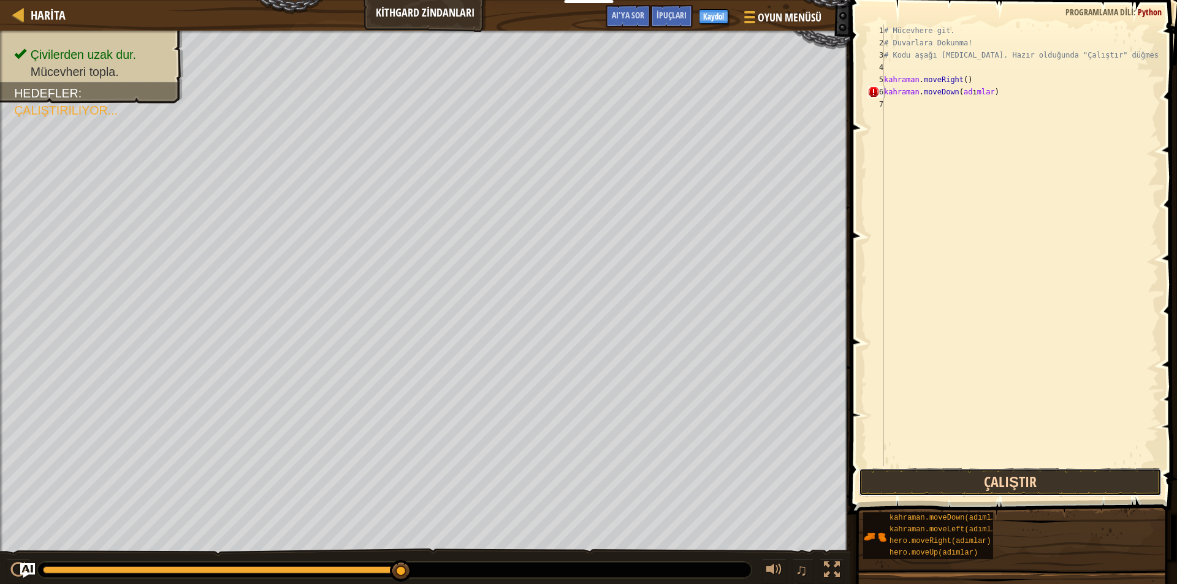
click at [976, 492] on button "Çalıştır" at bounding box center [1010, 482] width 303 height 28
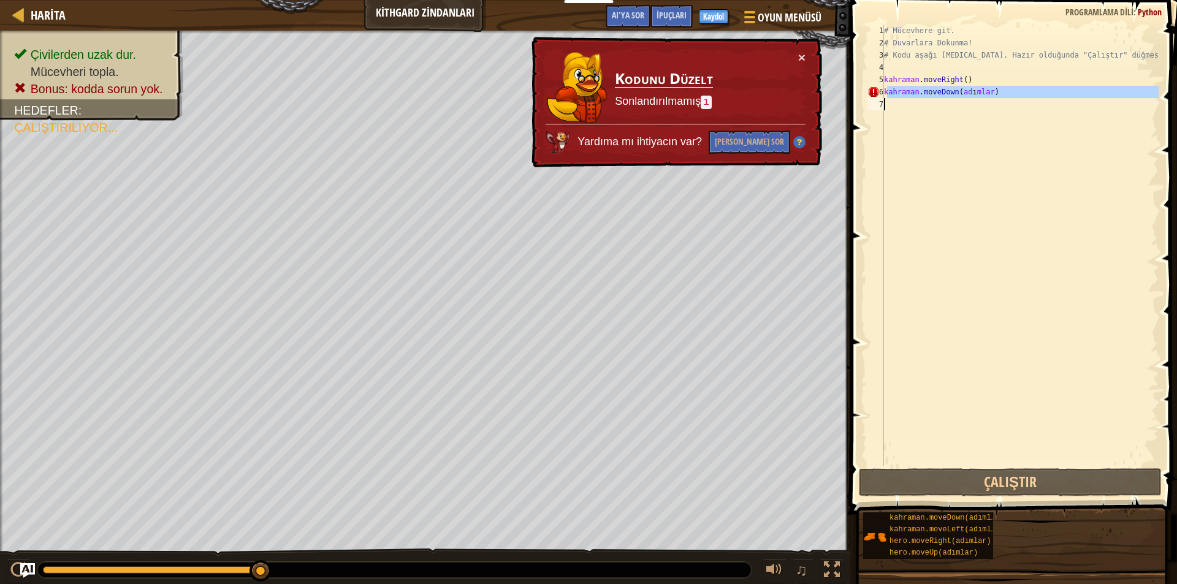
drag, startPoint x: 917, startPoint y: 91, endPoint x: 922, endPoint y: 101, distance: 11.8
click at [922, 101] on div "# Mücevhere git. # Duvarlara Dokunma! # Kodu aşağı yaz. Hazır olduğunda "Çalışt…" at bounding box center [1019, 258] width 277 height 466
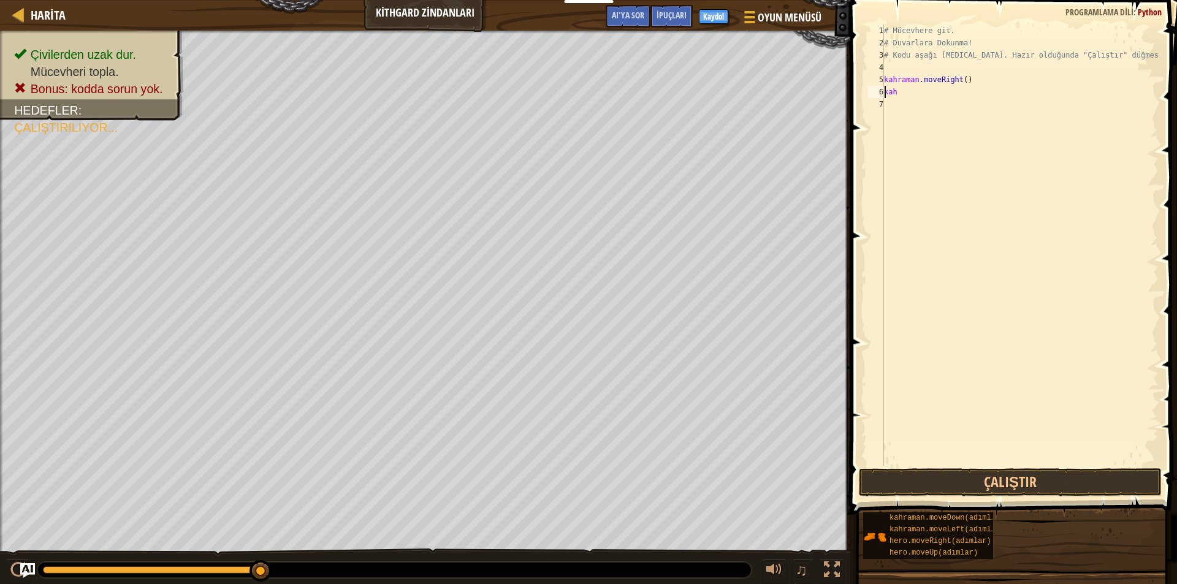
type textarea "k"
click at [1012, 485] on button "Çalıştır" at bounding box center [1010, 482] width 303 height 28
type textarea "h"
click at [986, 482] on button "Çalıştır" at bounding box center [1010, 482] width 303 height 28
type textarea "k"
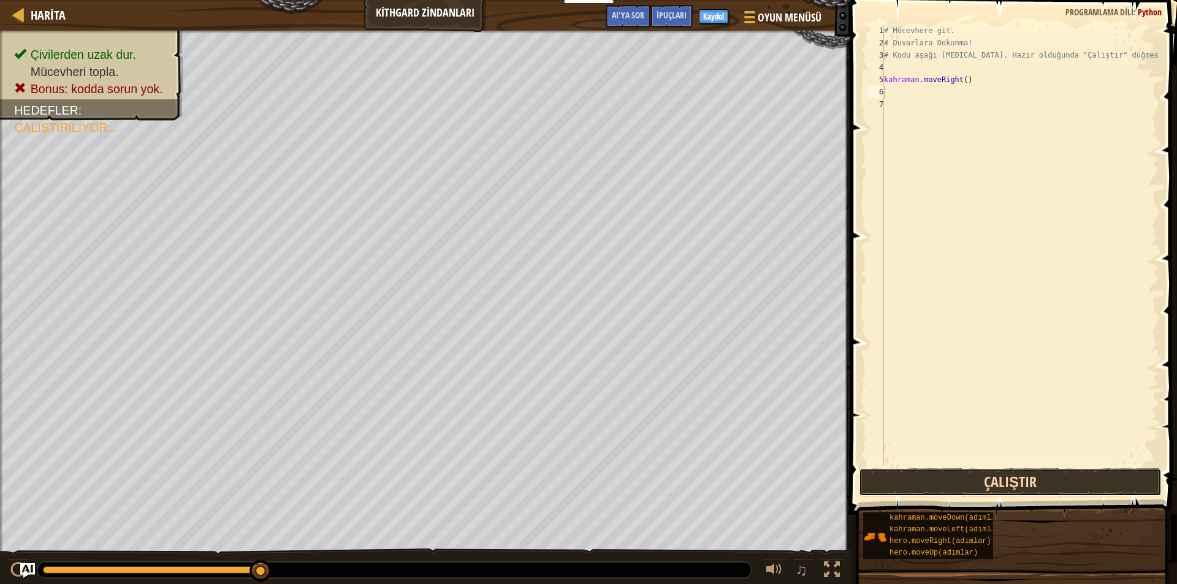
click at [955, 482] on button "Çalıştır" at bounding box center [1010, 482] width 303 height 28
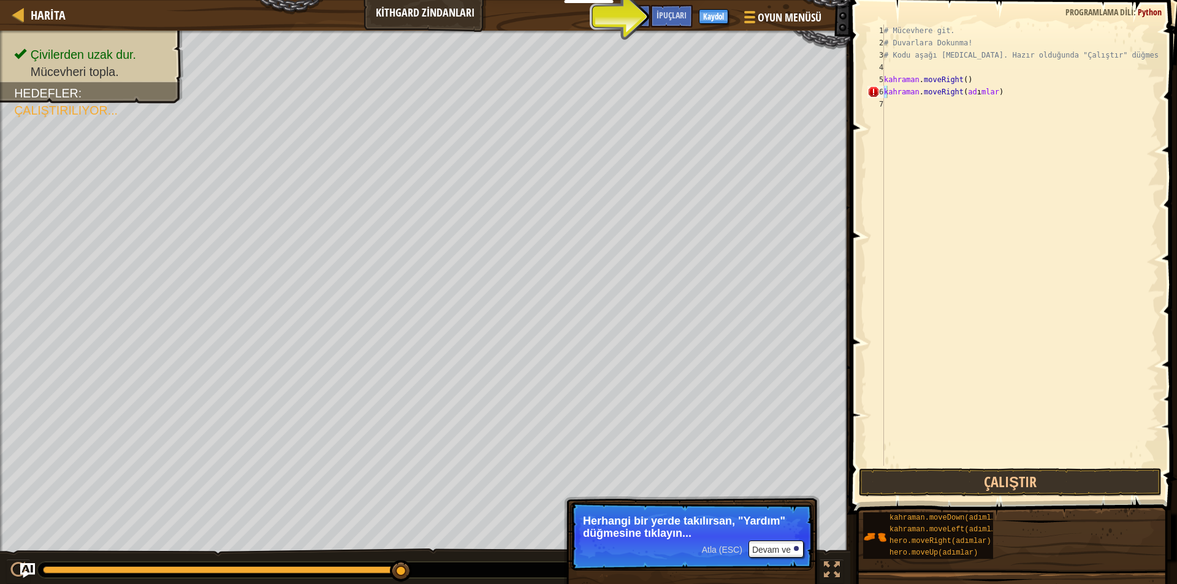
click at [930, 468] on span at bounding box center [1014, 239] width 336 height 550
click at [930, 471] on button "Çalıştır" at bounding box center [1010, 482] width 303 height 28
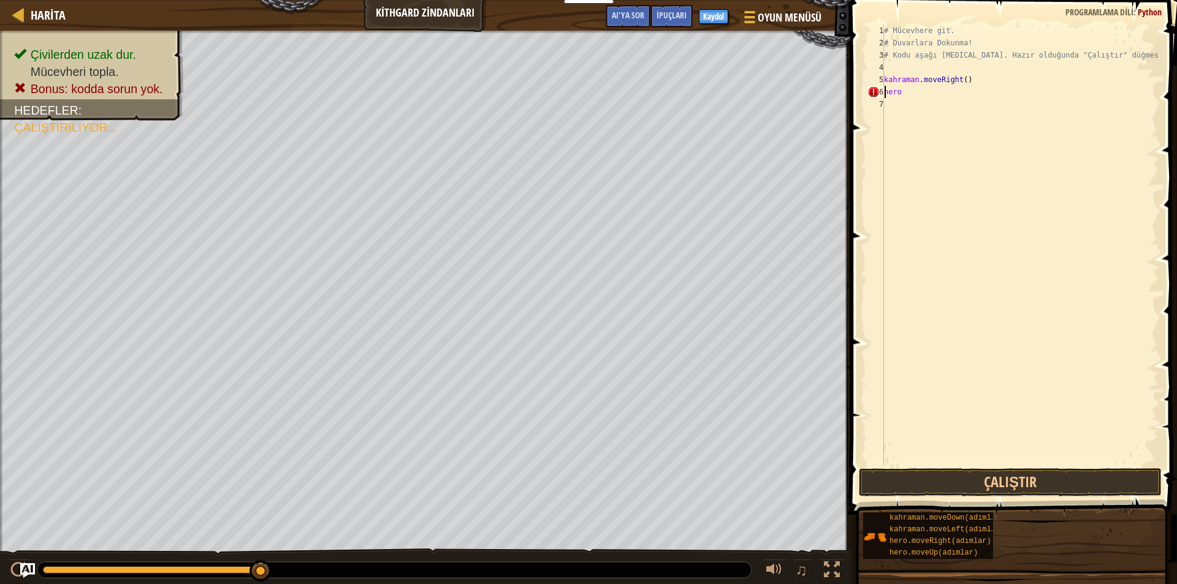
type textarea "h"
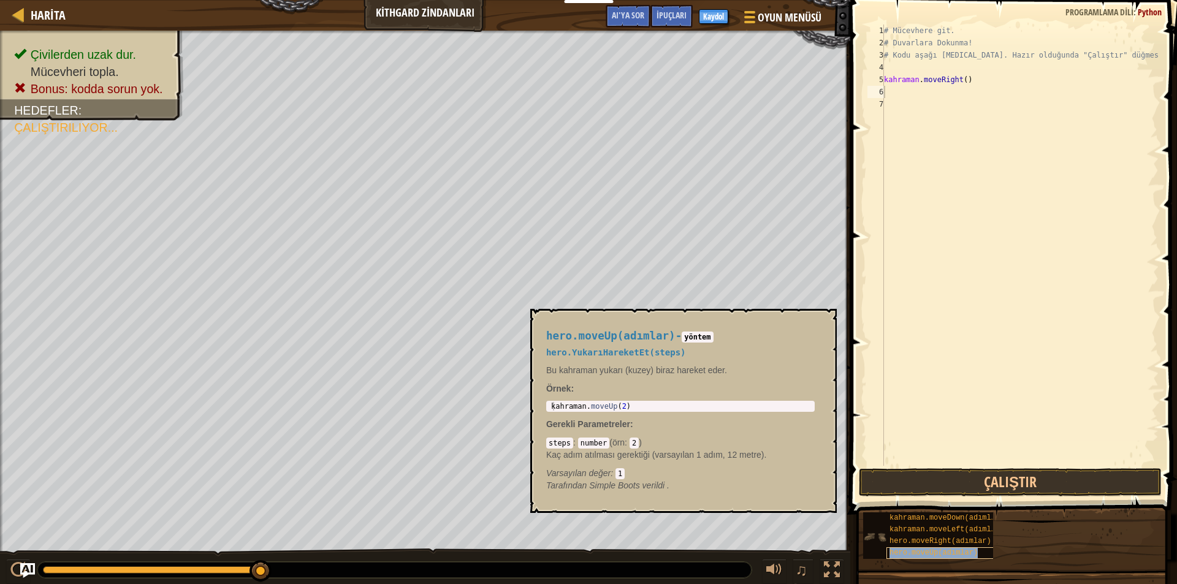
click at [947, 553] on font "hero.moveUp(adımlar)" at bounding box center [933, 552] width 88 height 9
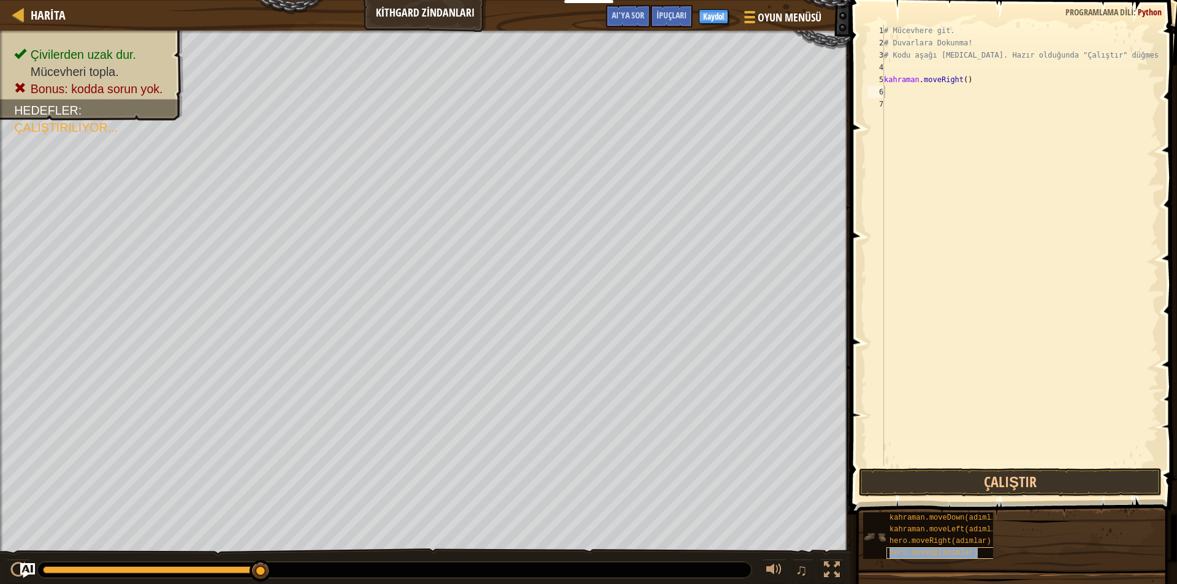
click at [947, 553] on font "hero.moveUp(adımlar)" at bounding box center [933, 552] width 88 height 9
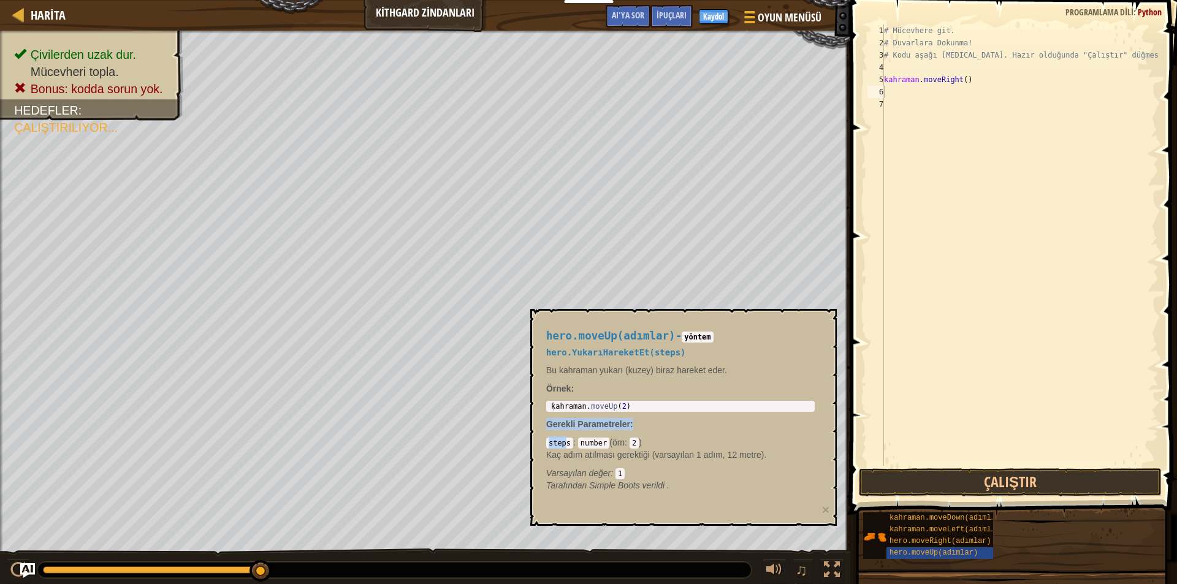
drag, startPoint x: 566, startPoint y: 447, endPoint x: 634, endPoint y: 404, distance: 80.6
click at [634, 404] on div "hero.moveUp(adımlar) - yöntem hero.YukarıHareketEt(steps) Bu kahraman yukarı (k…" at bounding box center [680, 411] width 286 height 184
type textarea "hero.moveUp(2)"
drag, startPoint x: 634, startPoint y: 409, endPoint x: 641, endPoint y: 408, distance: 7.4
click at [641, 408] on div "kahraman . moveUp ( 2 )" at bounding box center [680, 415] width 264 height 26
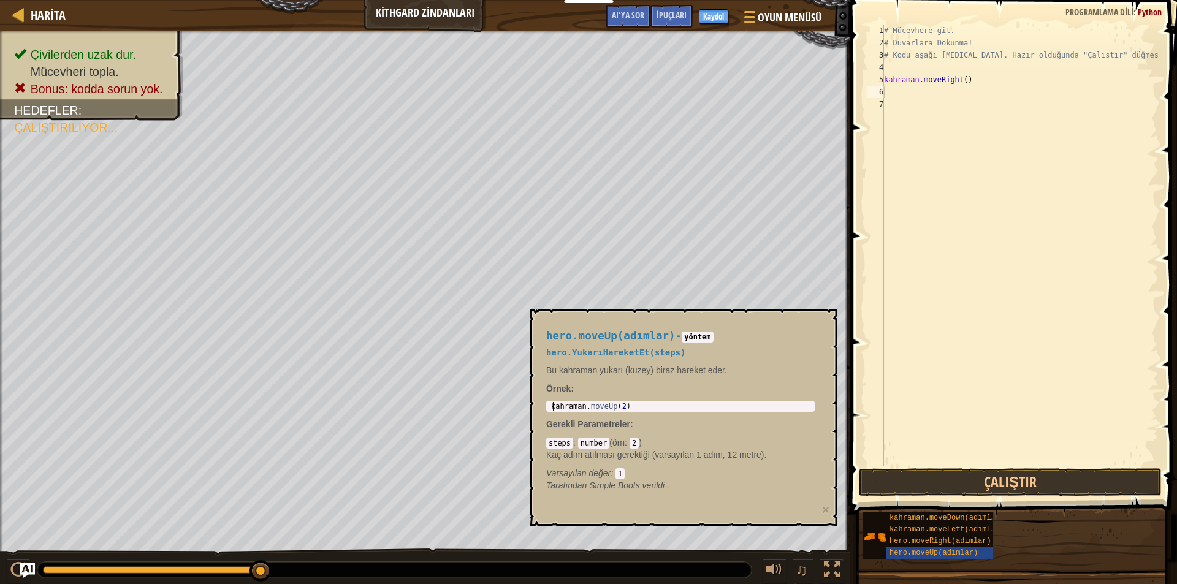
click at [639, 408] on div "kahraman . moveUp ( 2 )" at bounding box center [680, 415] width 264 height 26
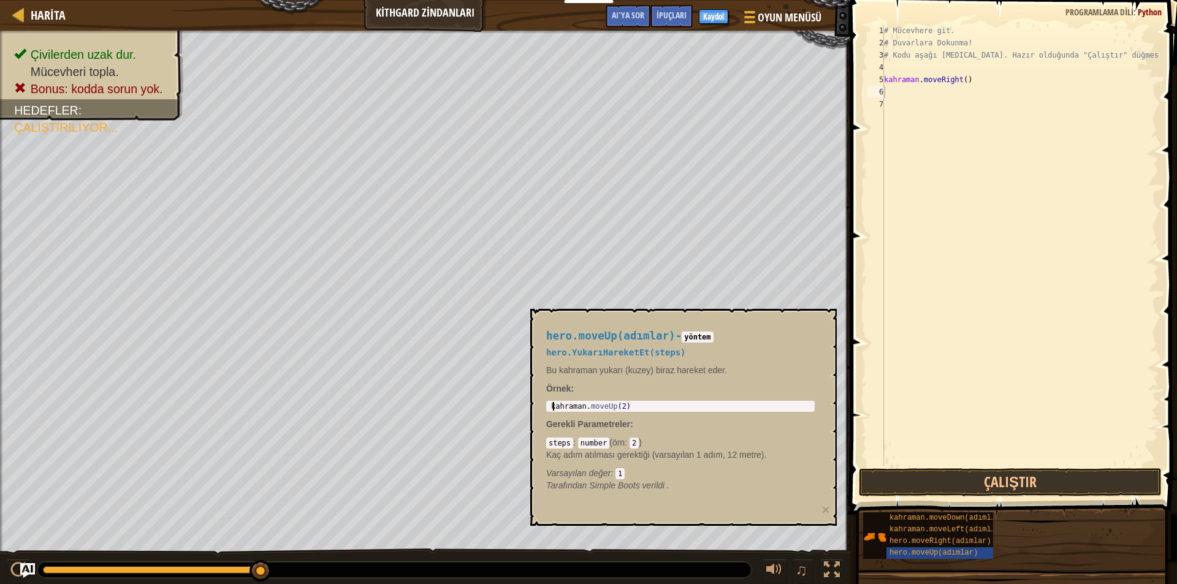
click at [639, 408] on div "kahraman . moveUp ( 2 )" at bounding box center [680, 415] width 264 height 26
click at [629, 411] on div "hero.moveUp(2) 1 kahraman . moveUp ( 2 ) İbranice İbranice İbranice İbranice İb…" at bounding box center [680, 406] width 268 height 11
drag, startPoint x: 609, startPoint y: 398, endPoint x: 594, endPoint y: 457, distance: 61.4
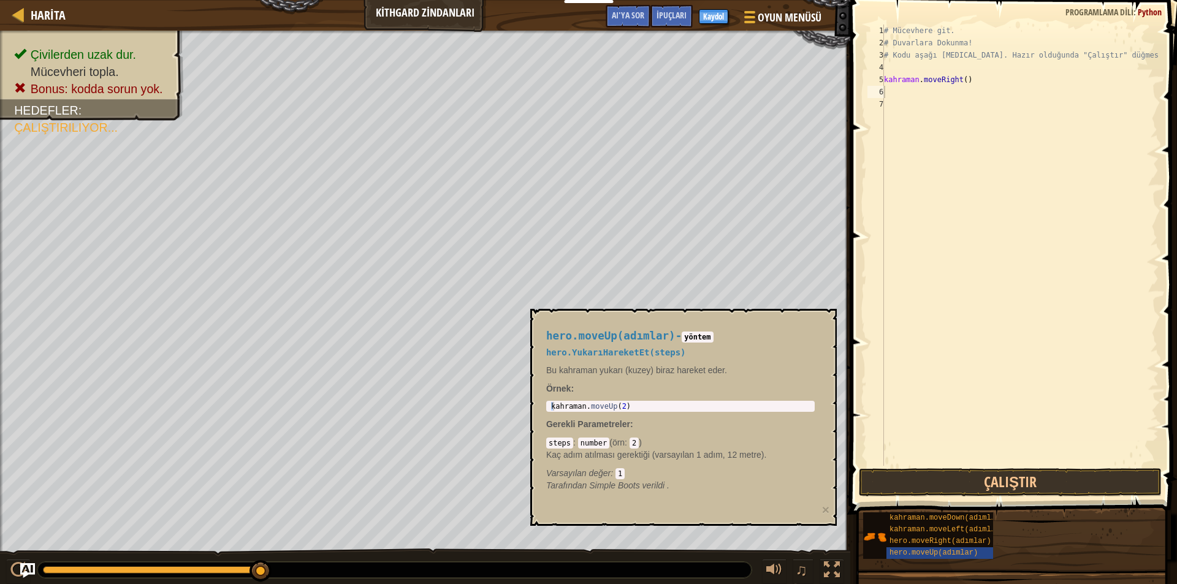
click at [611, 410] on div "hero.moveUp(adımlar) - yöntem hero.YukarıHareketEt(steps) Bu kahraman yukarı (k…" at bounding box center [680, 411] width 286 height 184
drag, startPoint x: 591, startPoint y: 460, endPoint x: 583, endPoint y: 430, distance: 30.9
click at [589, 457] on p "Kaç adım atılması gerektiği (varsayılan 1 adım, 12 metre)." at bounding box center [680, 455] width 268 height 12
drag, startPoint x: 583, startPoint y: 430, endPoint x: 588, endPoint y: 441, distance: 12.1
click at [583, 431] on div "hero.moveUp(adımlar) - yöntem hero.YukarıHareketEt(steps) Bu kahraman yukarı (k…" at bounding box center [680, 411] width 286 height 184
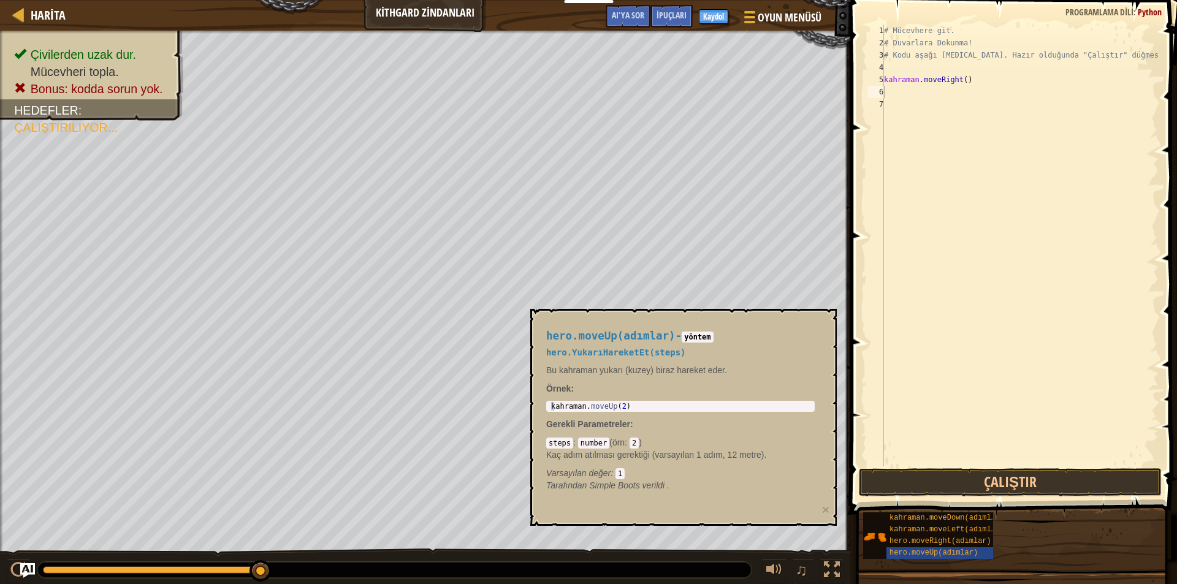
drag, startPoint x: 588, startPoint y: 441, endPoint x: 594, endPoint y: 423, distance: 19.2
click at [588, 440] on code "number" at bounding box center [593, 443] width 31 height 11
drag, startPoint x: 594, startPoint y: 423, endPoint x: 776, endPoint y: 448, distance: 184.3
click at [721, 448] on div "hero.moveUp(adımlar) - yöntem hero.YukarıHareketEt(steps) Bu kahraman yukarı (k…" at bounding box center [680, 411] width 286 height 184
drag, startPoint x: 776, startPoint y: 448, endPoint x: 669, endPoint y: 410, distance: 114.4
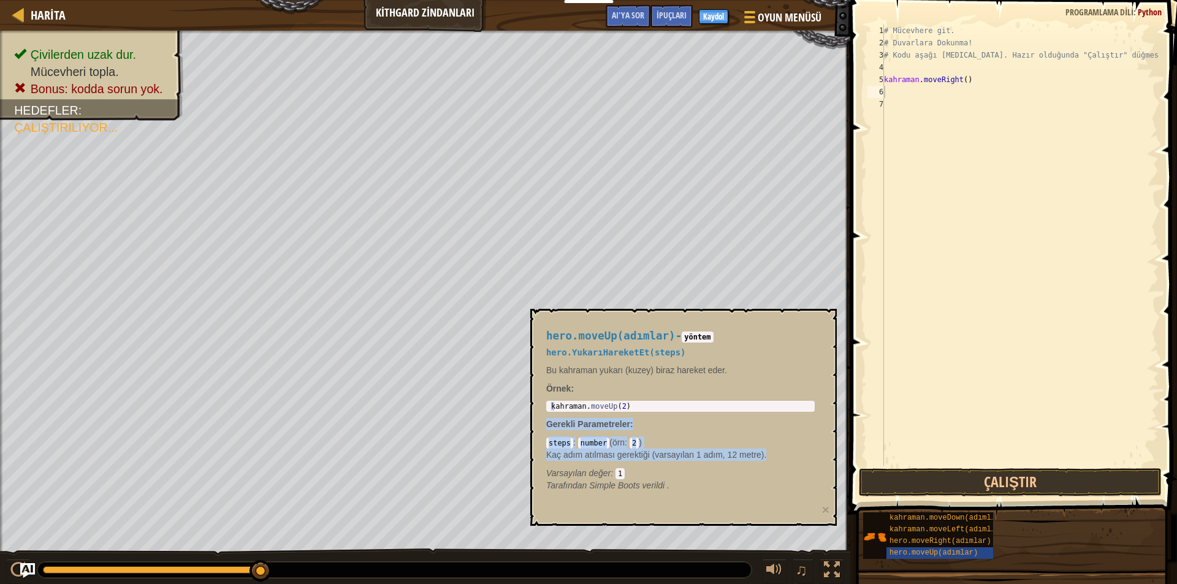
click at [669, 410] on div "hero.moveUp(adımlar) - yöntem hero.YukarıHareketEt(steps) Bu kahraman yukarı (k…" at bounding box center [680, 411] width 286 height 184
click at [649, 440] on div "steps : number ( örn : 2 ) Kaç adım atılması gerektiği (varsayılan 1 adım, 12 m…" at bounding box center [680, 457] width 268 height 43
click at [656, 422] on p "Gerekli Parametreler :" at bounding box center [680, 424] width 268 height 12
click at [641, 406] on div "kahraman . moveUp ( 2 )" at bounding box center [680, 406] width 264 height 9
drag, startPoint x: 645, startPoint y: 404, endPoint x: 630, endPoint y: 405, distance: 15.4
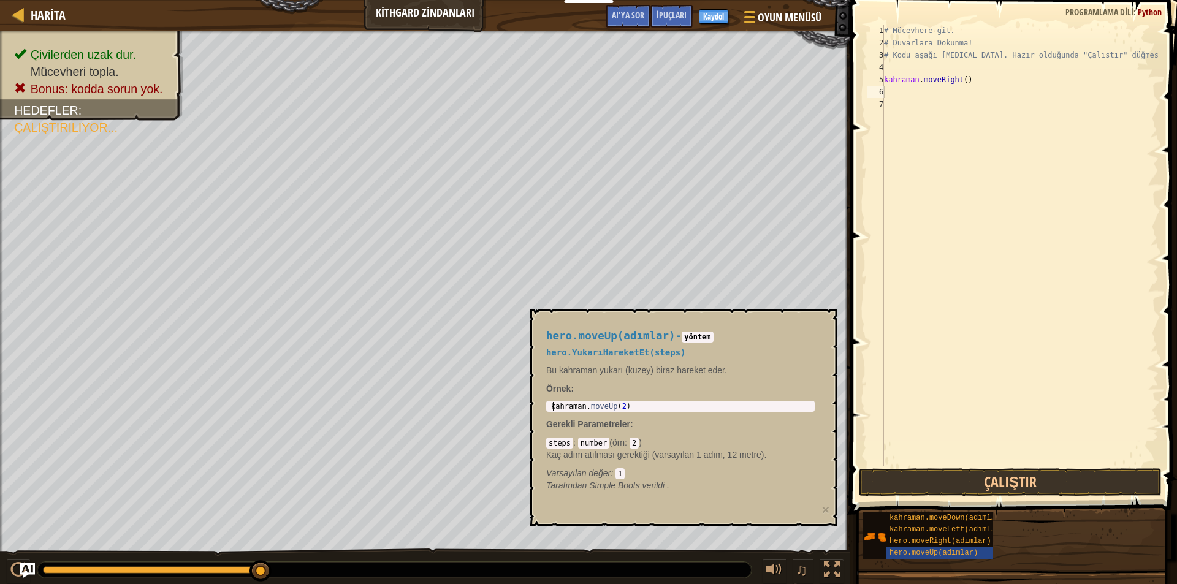
click at [630, 405] on div "kahraman . moveUp ( 2 )" at bounding box center [680, 415] width 264 height 26
click at [629, 405] on div "kahraman . moveUp ( 2 )" at bounding box center [680, 415] width 264 height 26
drag, startPoint x: 643, startPoint y: 404, endPoint x: 628, endPoint y: 408, distance: 16.2
click at [643, 404] on div "kahraman . moveUp ( 2 )" at bounding box center [680, 415] width 264 height 26
click at [628, 408] on div "kahraman . moveUp ( 2 )" at bounding box center [680, 415] width 264 height 26
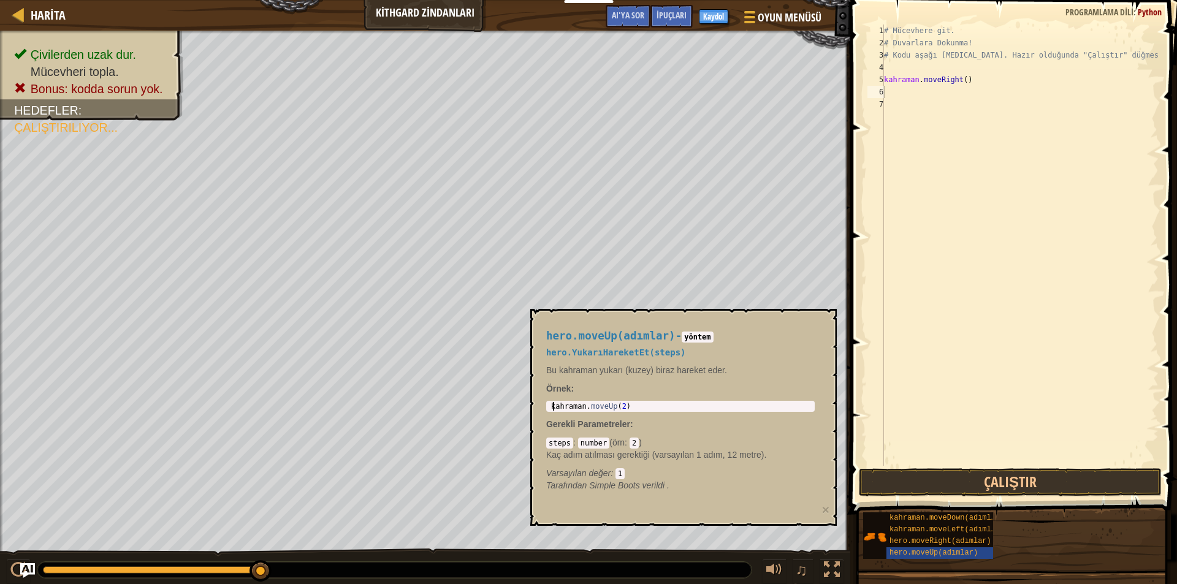
click at [628, 408] on div "kahraman . moveUp ( 2 )" at bounding box center [680, 415] width 264 height 26
click at [629, 409] on div "kahraman . moveUp ( 2 )" at bounding box center [680, 406] width 264 height 9
click at [629, 409] on div "kahraman . moveUp ( 2 )" at bounding box center [680, 415] width 264 height 26
click at [628, 409] on div "kahraman . moveUp ( 2 )" at bounding box center [680, 415] width 264 height 26
click at [629, 409] on div "kahraman . moveUp ( 2 )" at bounding box center [680, 415] width 264 height 26
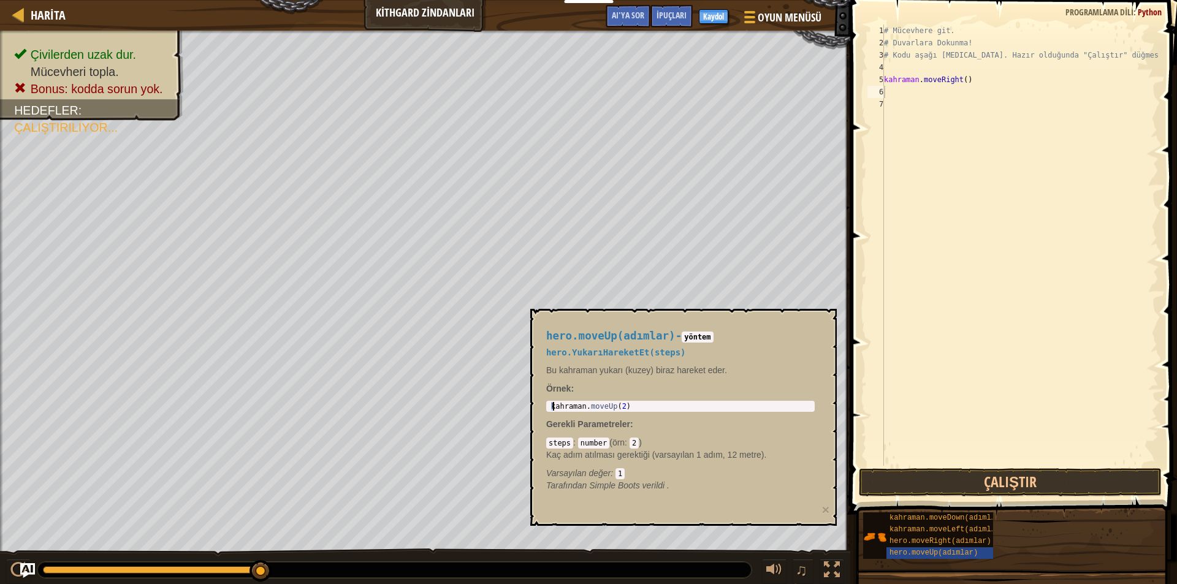
click at [629, 409] on div "kahraman . moveUp ( 2 )" at bounding box center [680, 415] width 264 height 26
click at [629, 409] on div "kahraman . moveUp ( 2 )" at bounding box center [680, 406] width 264 height 9
drag, startPoint x: 628, startPoint y: 406, endPoint x: 539, endPoint y: 400, distance: 89.1
click at [626, 406] on div "kahraman . moveUp ( 2 )" at bounding box center [680, 415] width 264 height 26
click at [539, 400] on div "hero.moveUp(adımlar) - yöntem hero.YukarıHareketEt(steps) Bu kahraman yukarı (k…" at bounding box center [680, 411] width 286 height 184
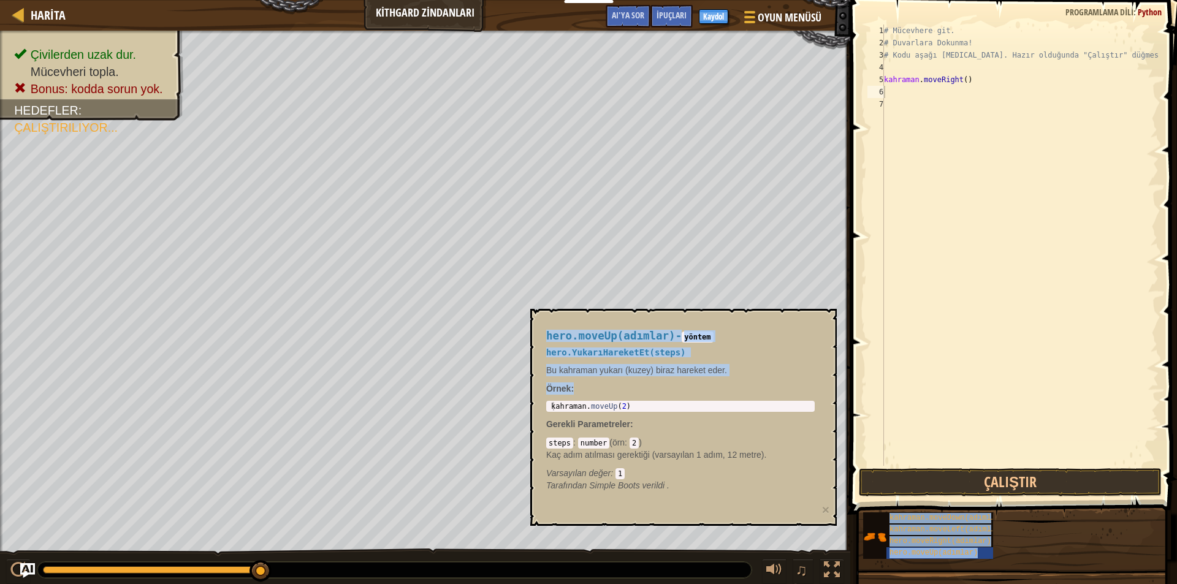
drag, startPoint x: 555, startPoint y: 411, endPoint x: 0, endPoint y: 608, distance: 589.2
click at [0, 0] on html "Eğitimciler Ücretsiz Hesap Oluştur Okul ve İlçe Çözümleri Öğretmen Araç Seti Öl…" at bounding box center [588, 0] width 1177 height 0
click at [806, 343] on div "hero.moveUp(adımlar) - yöntem hero.YukarıHareketEt(steps) Bu kahraman yukarı (k…" at bounding box center [680, 411] width 286 height 184
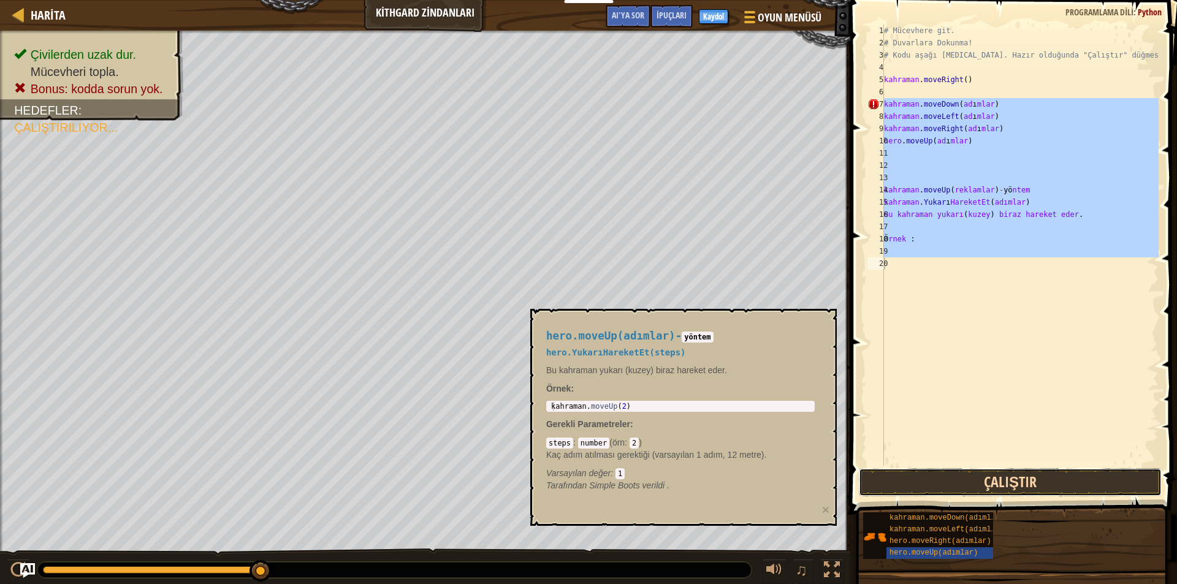
click at [958, 491] on button "Çalıştır" at bounding box center [1010, 482] width 303 height 28
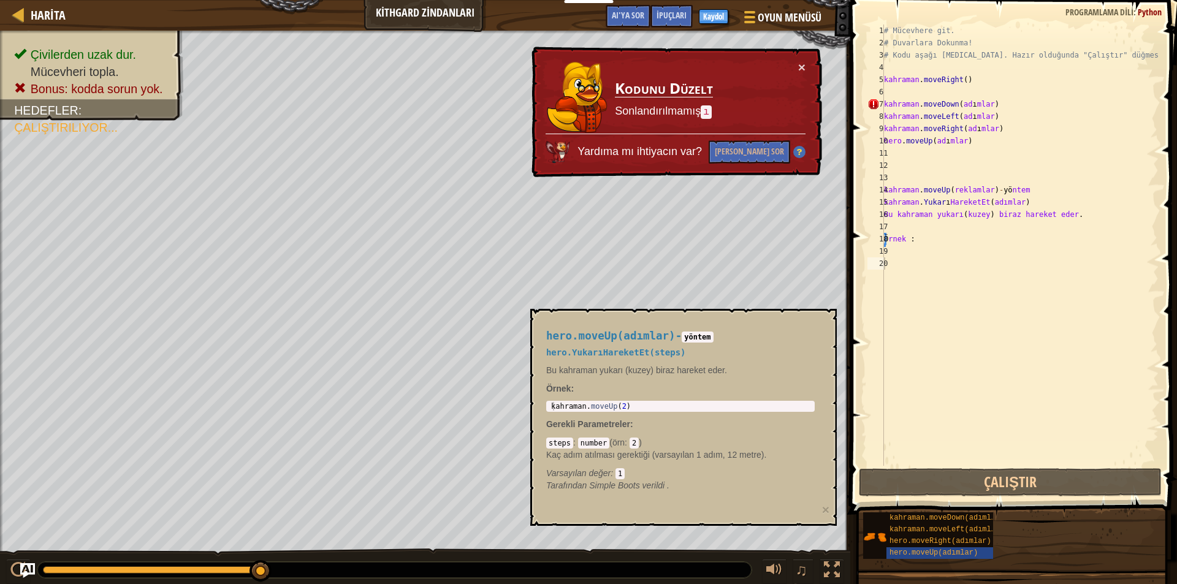
drag, startPoint x: 821, startPoint y: 321, endPoint x: 813, endPoint y: 370, distance: 49.6
click at [813, 368] on div "hero.moveUp(adımlar) - yöntem hero.YukarıHareketEt(steps) Bu kahraman yukarı (k…" at bounding box center [680, 411] width 286 height 184
click at [913, 550] on font "hero.moveUp(adımlar)" at bounding box center [933, 552] width 88 height 9
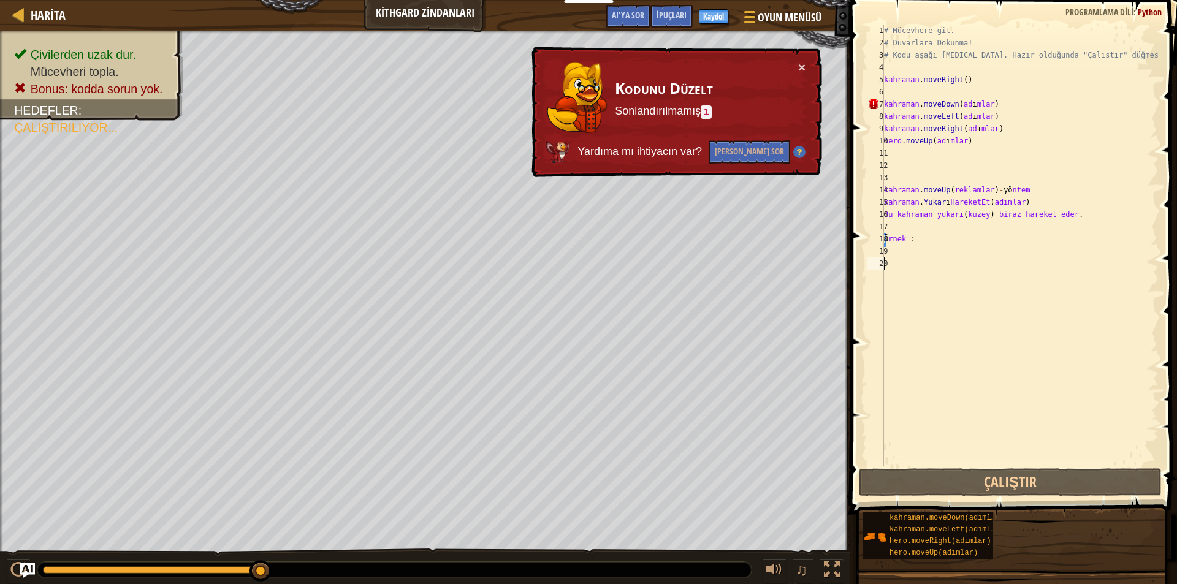
click at [934, 235] on div "# Mücevhere git. # Duvarlara Dokunma! # Kodu aşağı yaz. Hazır olduğunda "Çalışt…" at bounding box center [1019, 258] width 277 height 466
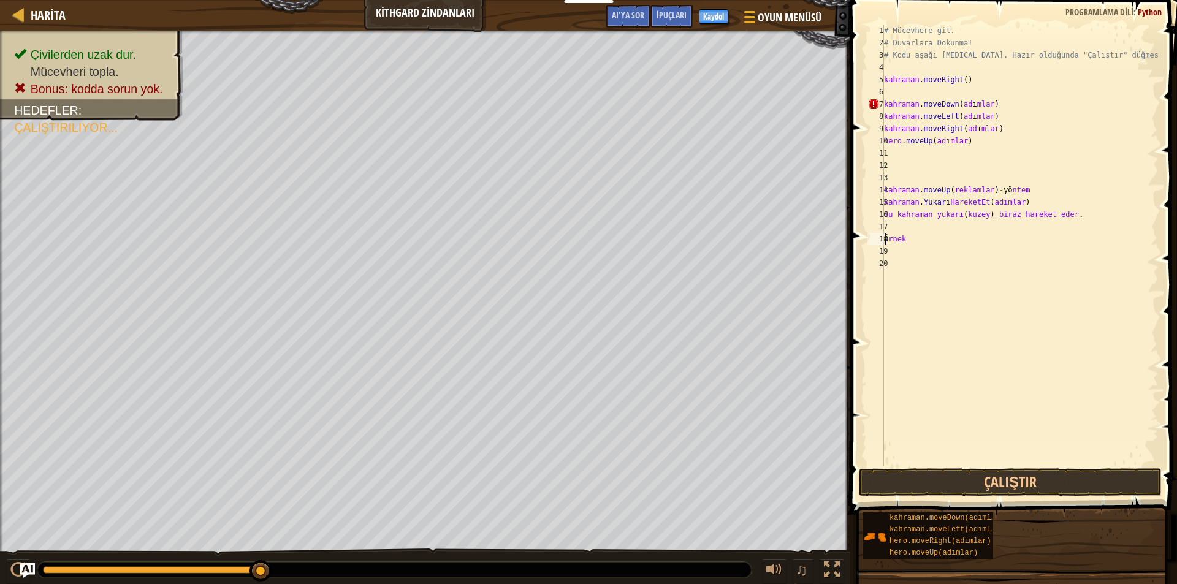
type textarea "Ö"
type textarea "B"
type textarea "h"
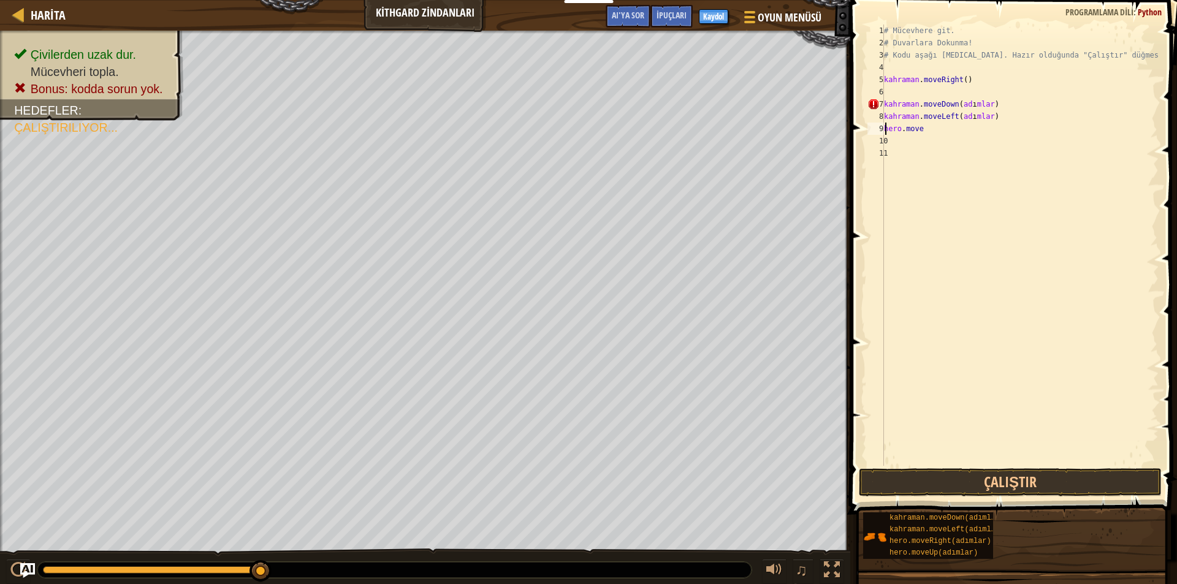
type textarea "h"
type textarea "k"
